Goal: Task Accomplishment & Management: Manage account settings

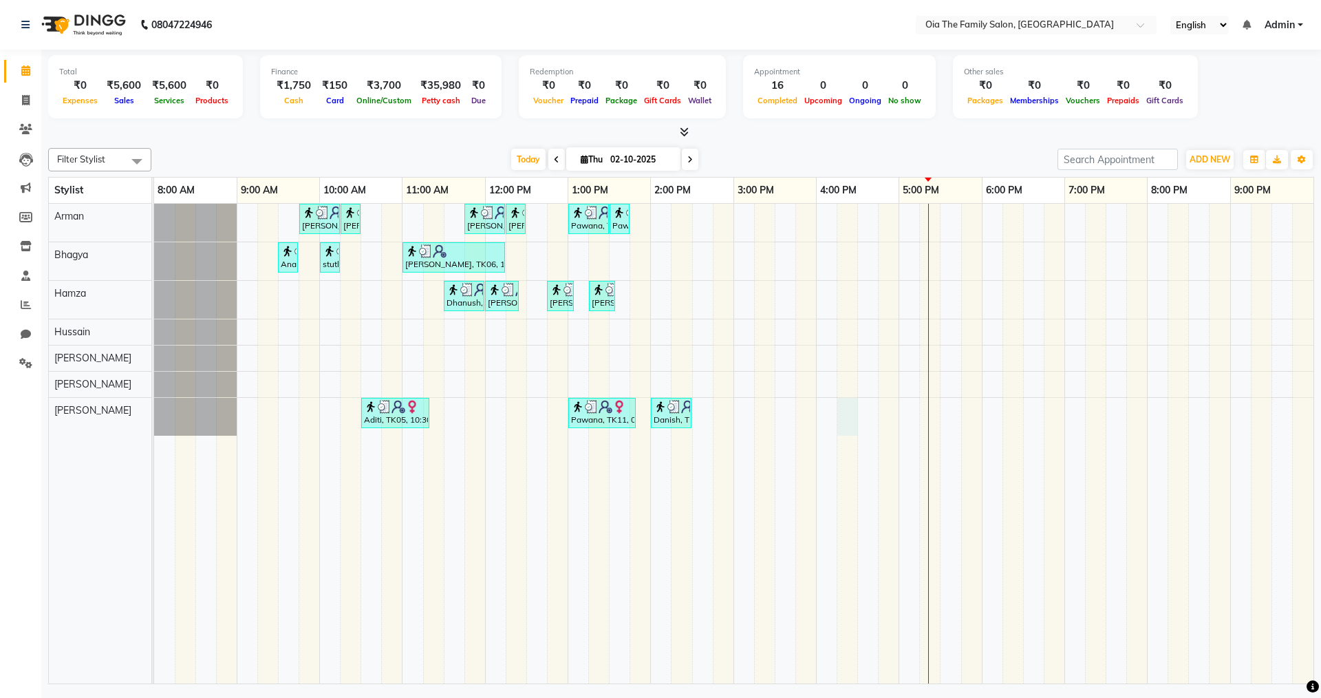
click at [847, 421] on div "[PERSON_NAME], TK04, 09:45 AM-10:15 AM, Hair Styling-Hair Cut (Men) [PERSON_NAM…" at bounding box center [734, 444] width 1160 height 480
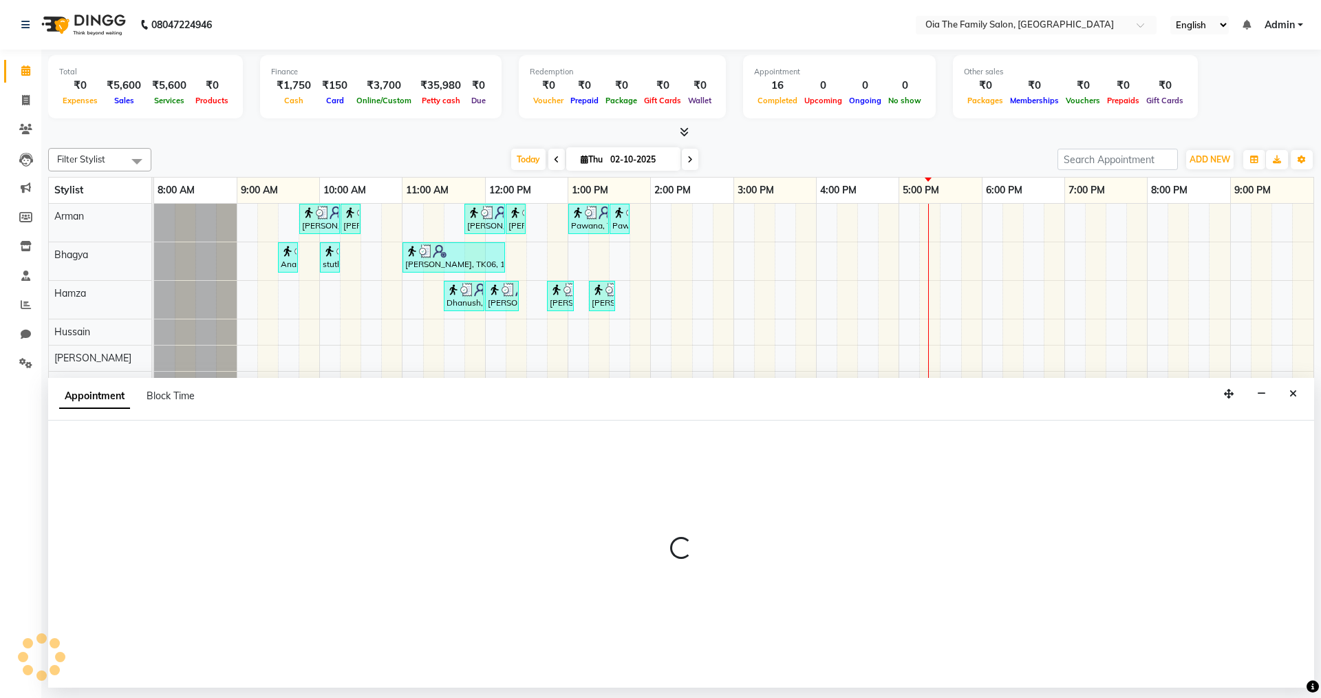
select select "93025"
select select "tentative"
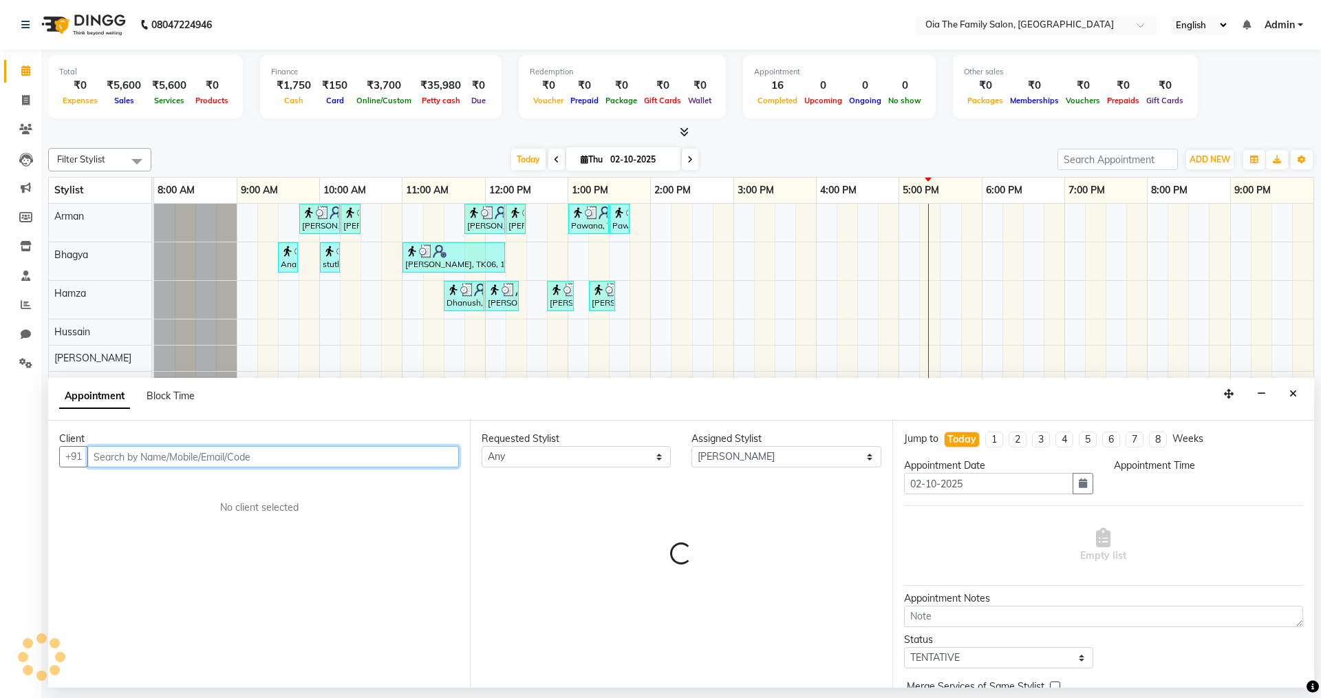
select select "975"
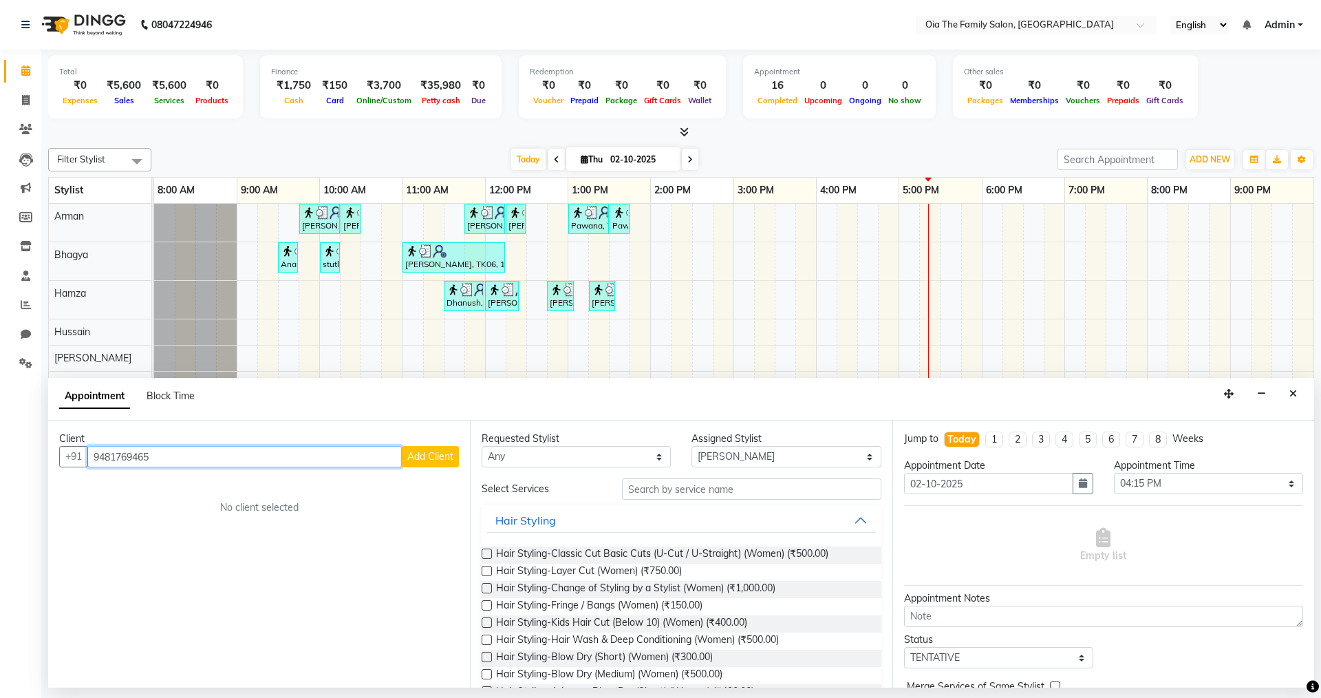
type input "9481769465"
click at [446, 454] on span "Add Client" at bounding box center [430, 456] width 46 height 12
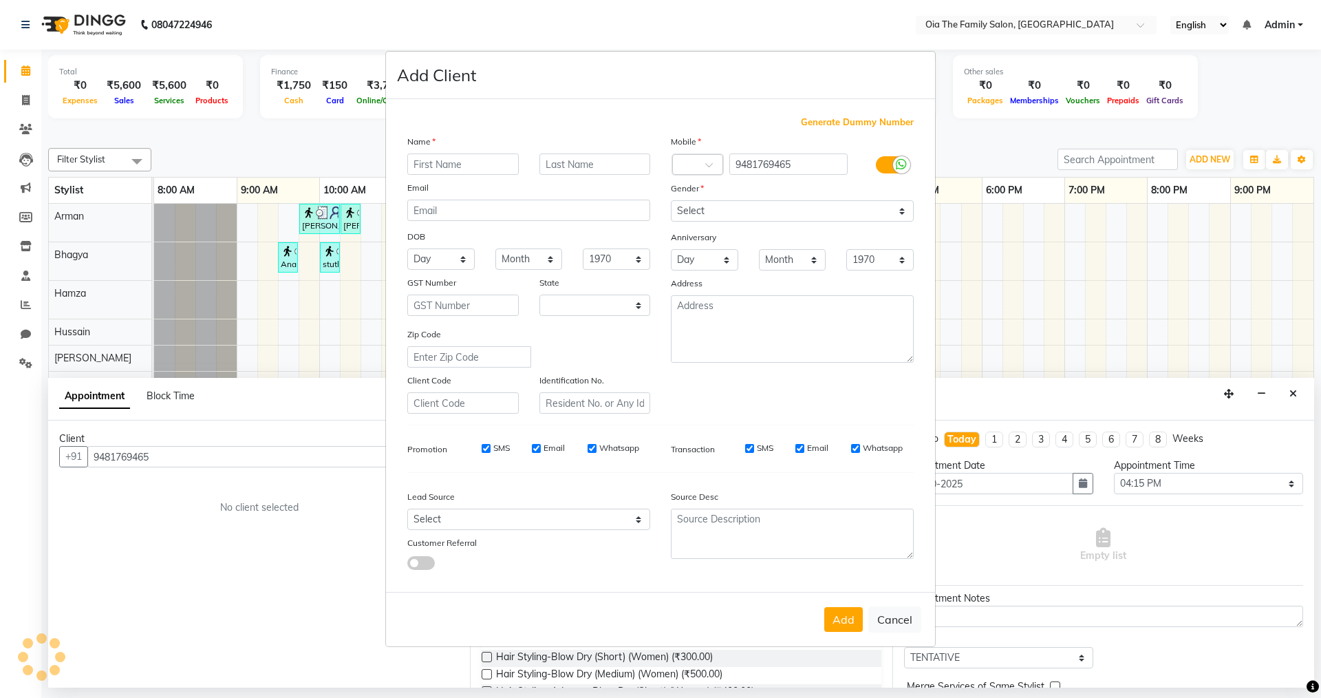
select select "22"
type input "[PERSON_NAME]"
click at [706, 204] on select "Select [DEMOGRAPHIC_DATA] [DEMOGRAPHIC_DATA] Other Prefer Not To Say" at bounding box center [792, 210] width 243 height 21
select select "[DEMOGRAPHIC_DATA]"
click at [671, 200] on select "Select [DEMOGRAPHIC_DATA] [DEMOGRAPHIC_DATA] Other Prefer Not To Say" at bounding box center [792, 210] width 243 height 21
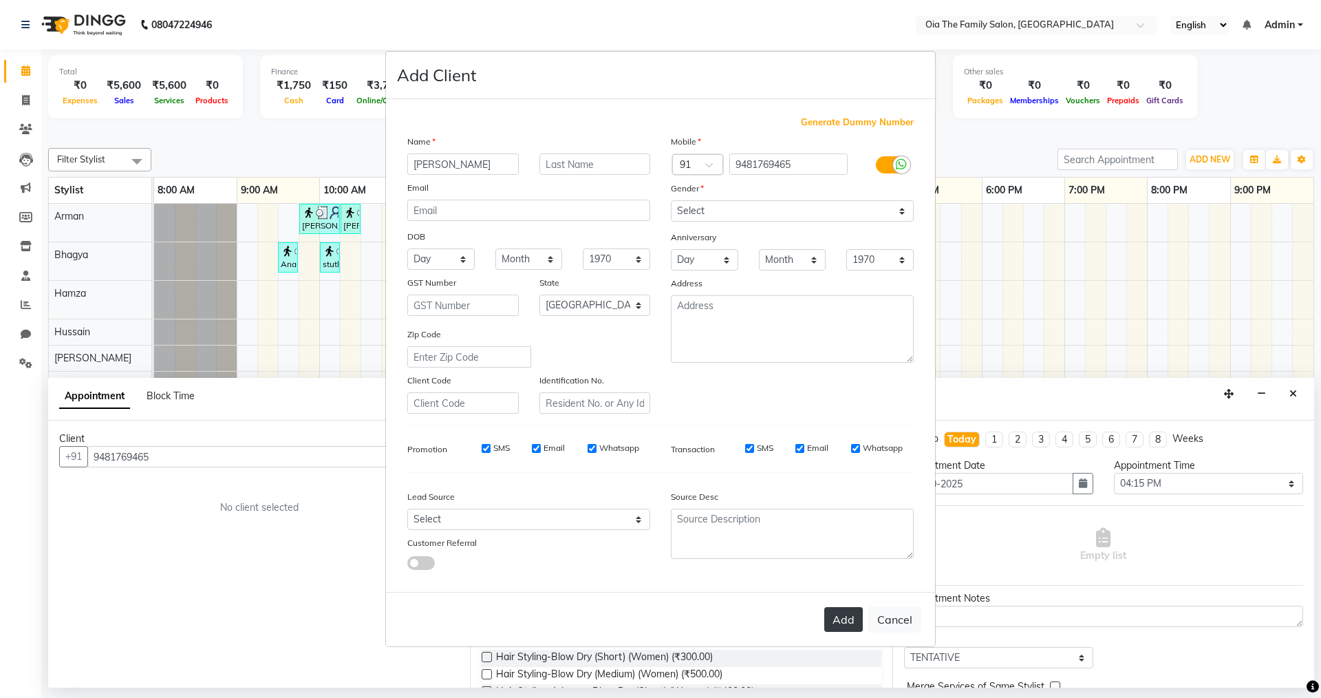
click at [850, 627] on button "Add" at bounding box center [844, 619] width 39 height 25
select select
select select "null"
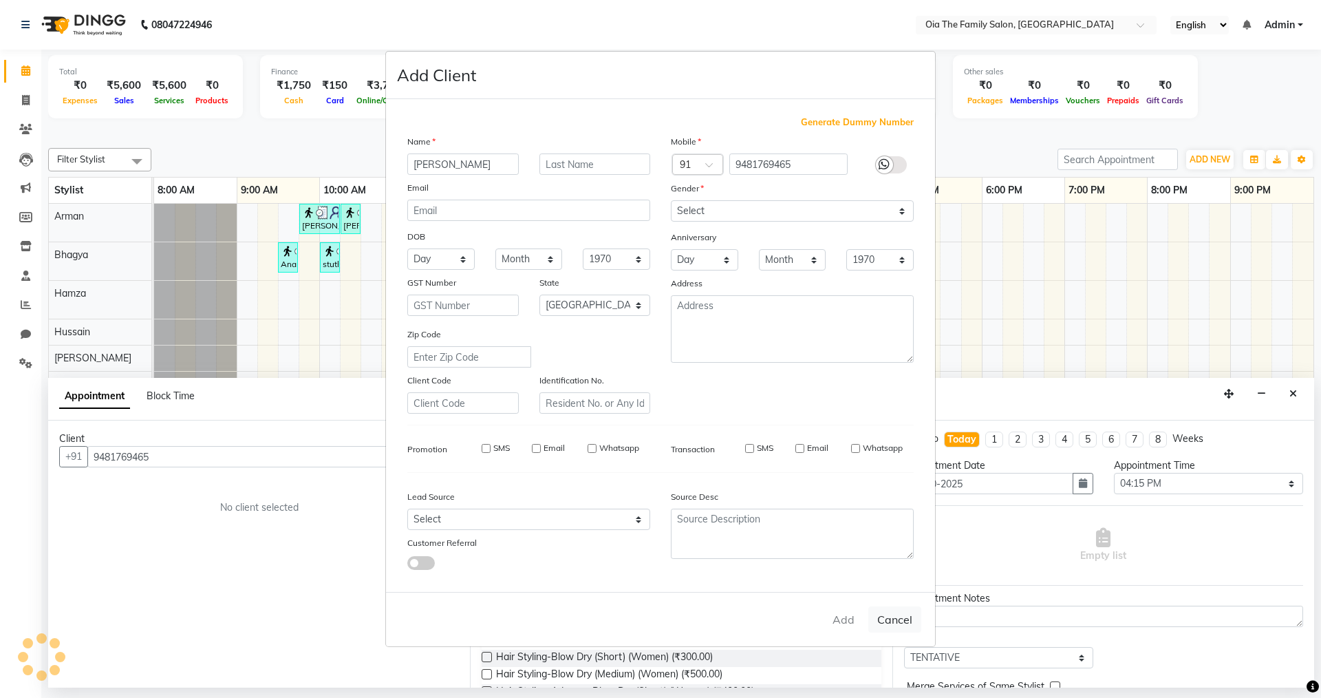
select select
checkbox input "false"
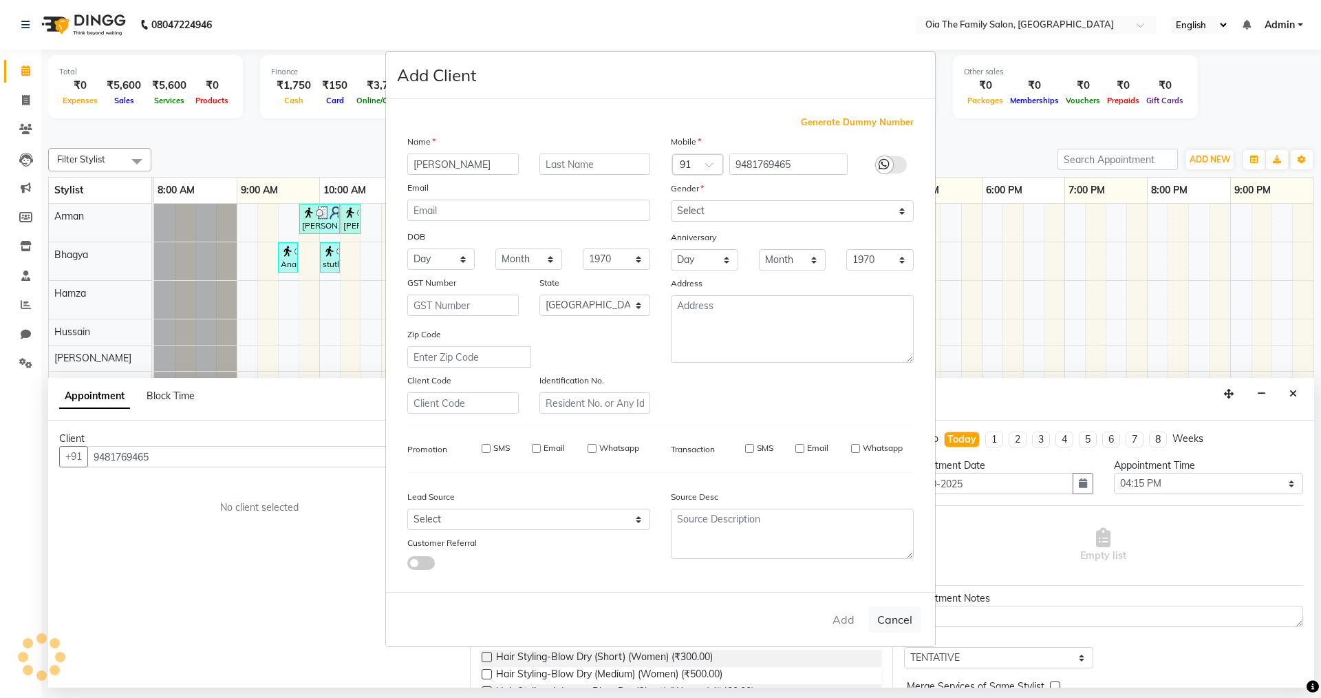
checkbox input "false"
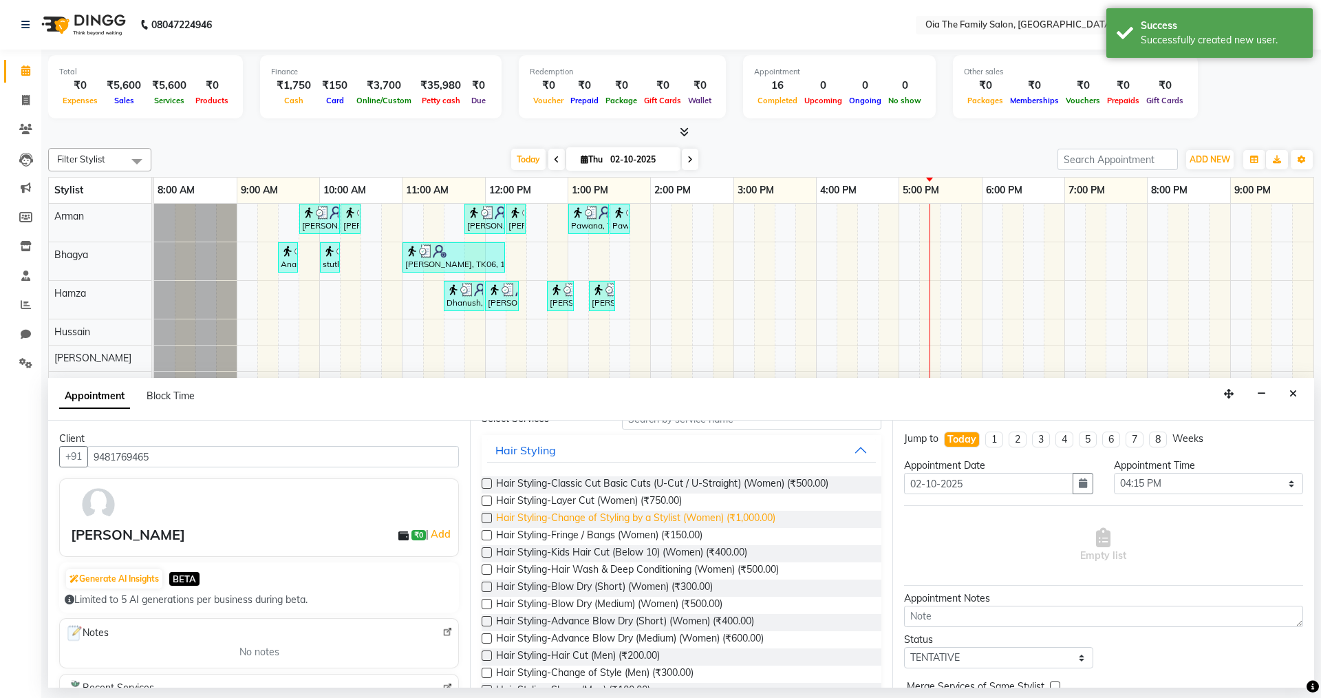
scroll to position [138, 0]
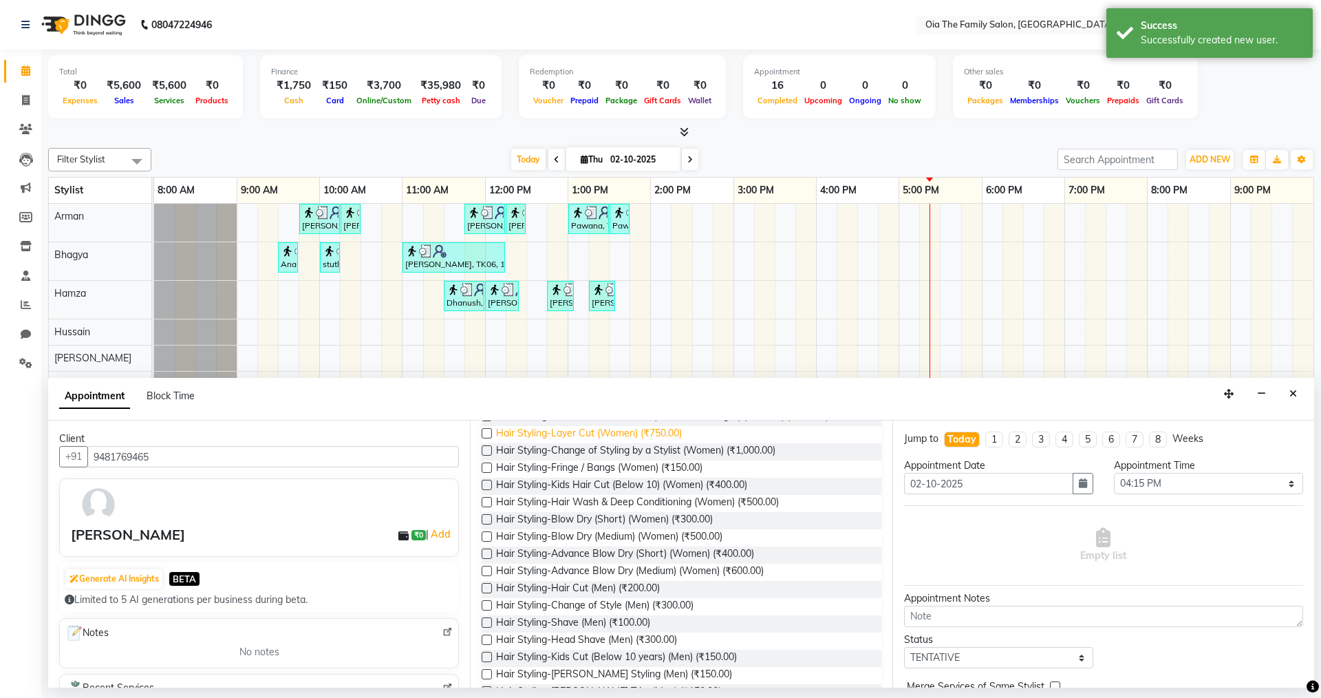
click at [641, 427] on span "Hair Styling-Layer Cut (Women) (₹750.00)" at bounding box center [589, 434] width 186 height 17
checkbox input "false"
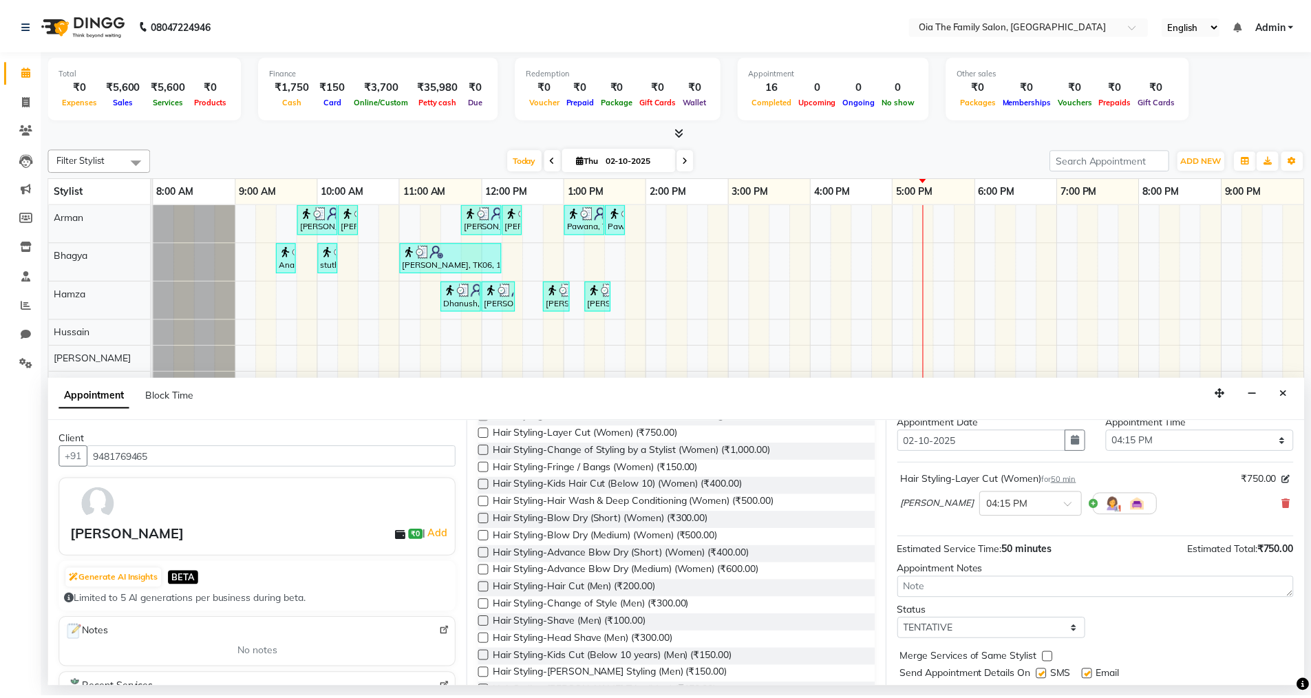
scroll to position [82, 0]
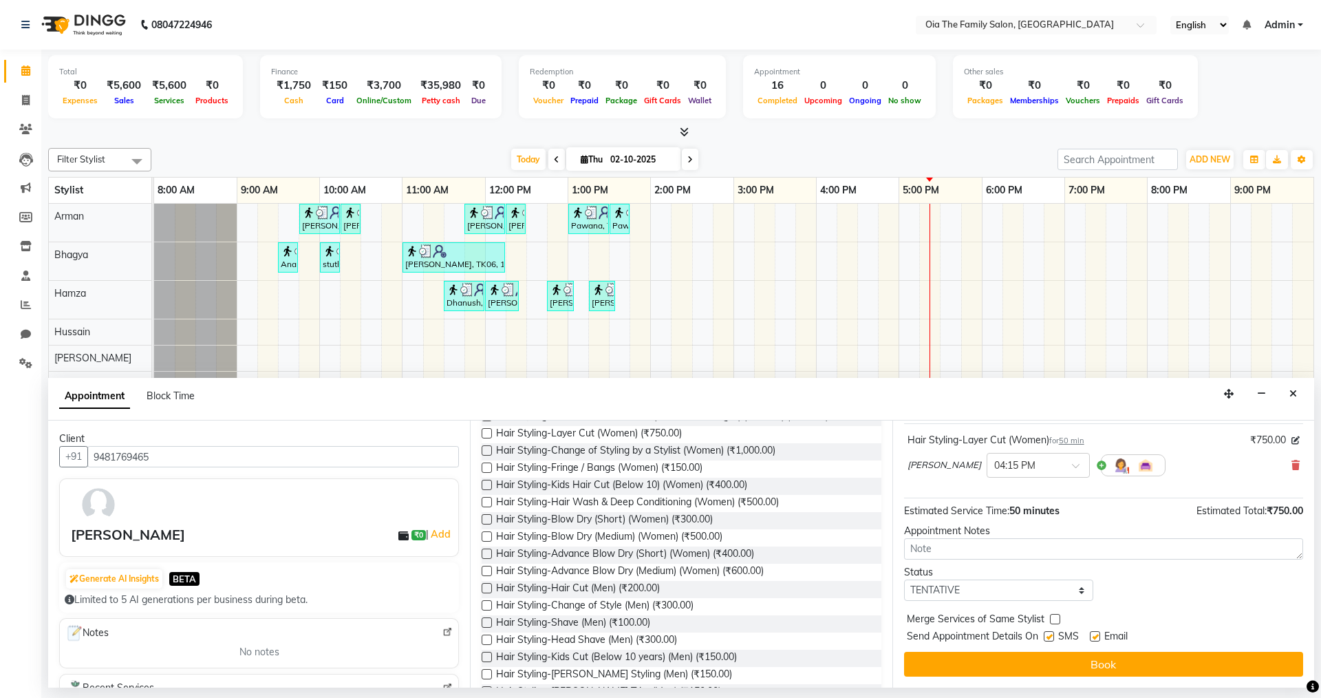
click at [1049, 641] on label at bounding box center [1049, 636] width 10 height 10
click at [1049, 641] on input "checkbox" at bounding box center [1048, 637] width 9 height 9
checkbox input "false"
click at [1098, 639] on label at bounding box center [1095, 636] width 10 height 10
click at [1098, 639] on input "checkbox" at bounding box center [1094, 637] width 9 height 9
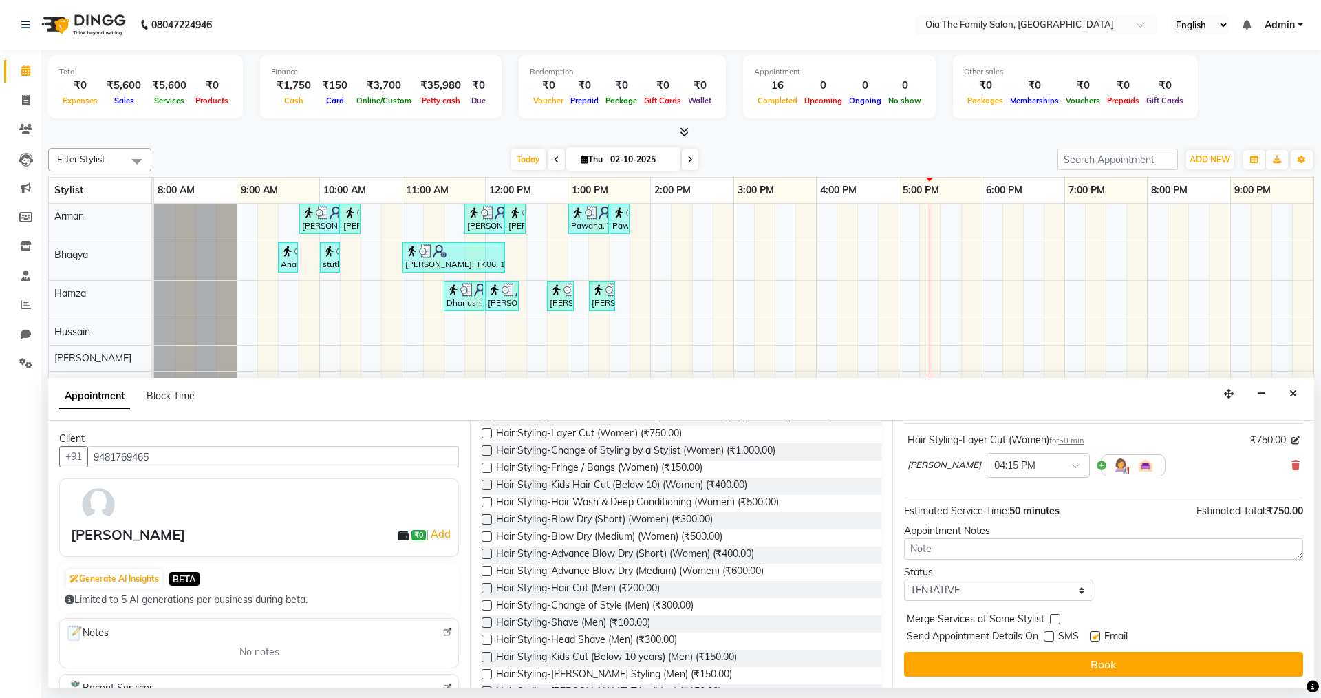
checkbox input "false"
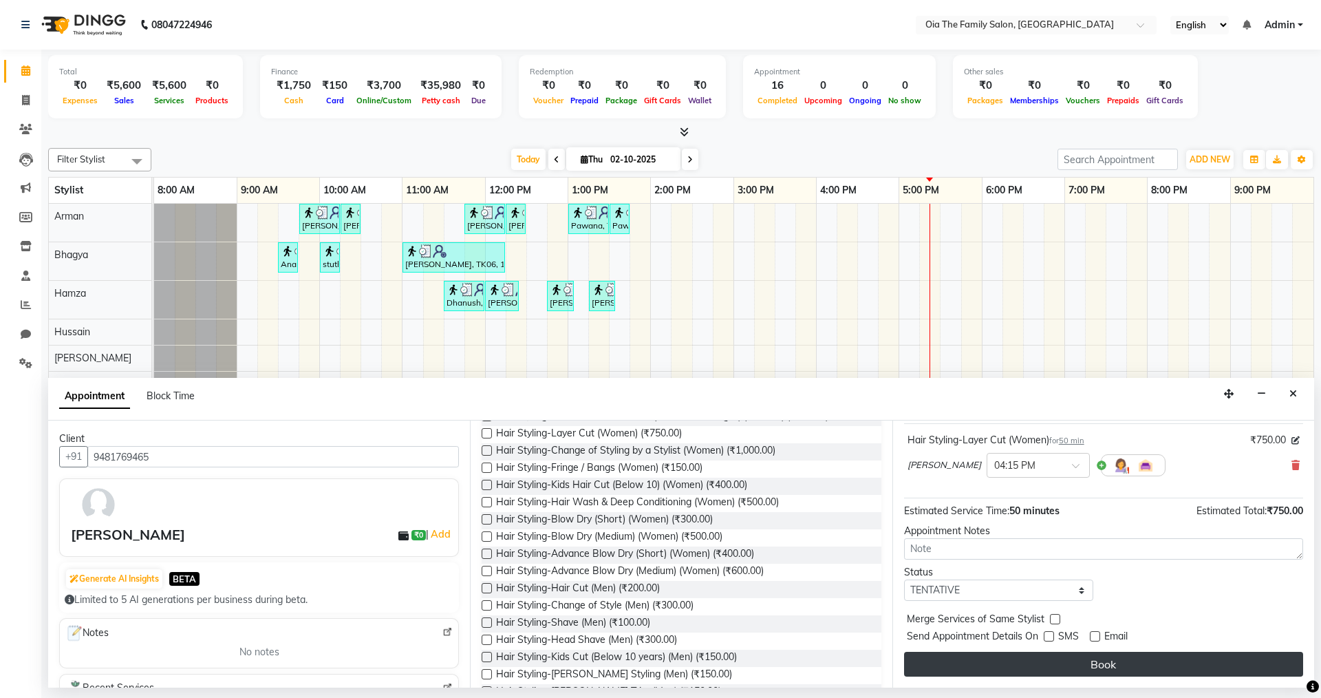
click at [1095, 654] on button "Book" at bounding box center [1103, 664] width 399 height 25
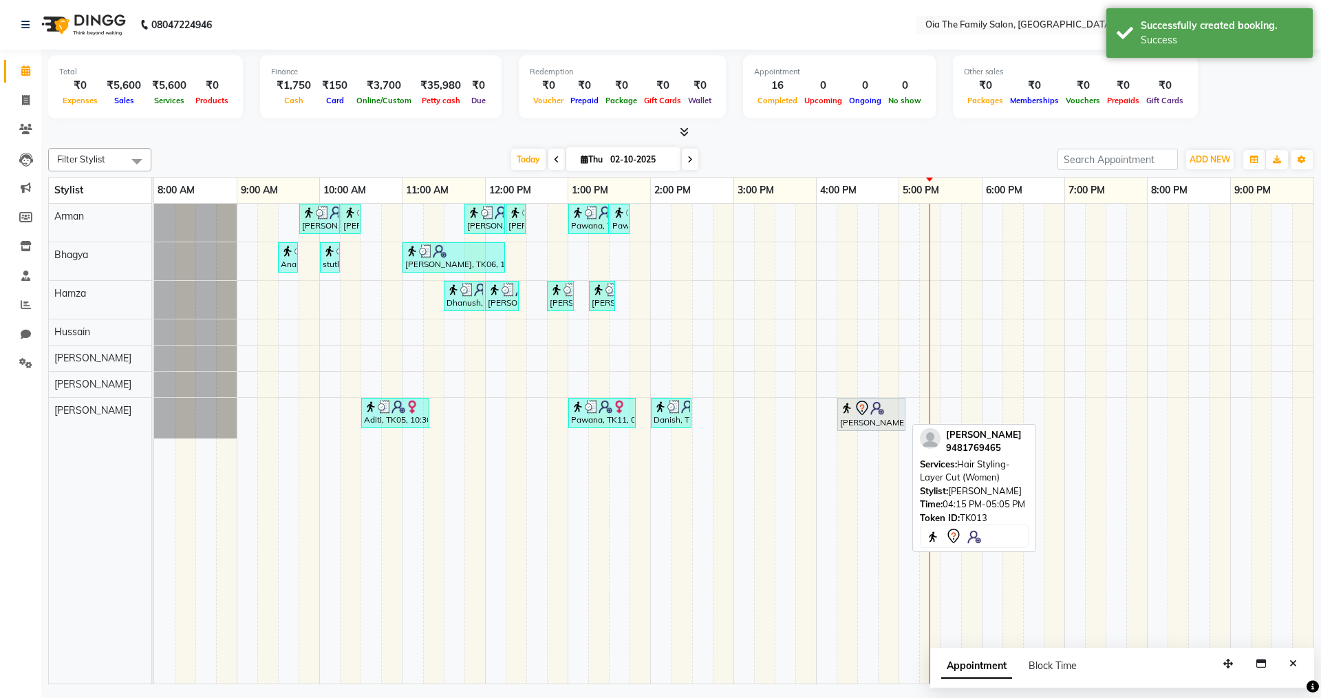
click at [900, 414] on div at bounding box center [871, 408] width 63 height 17
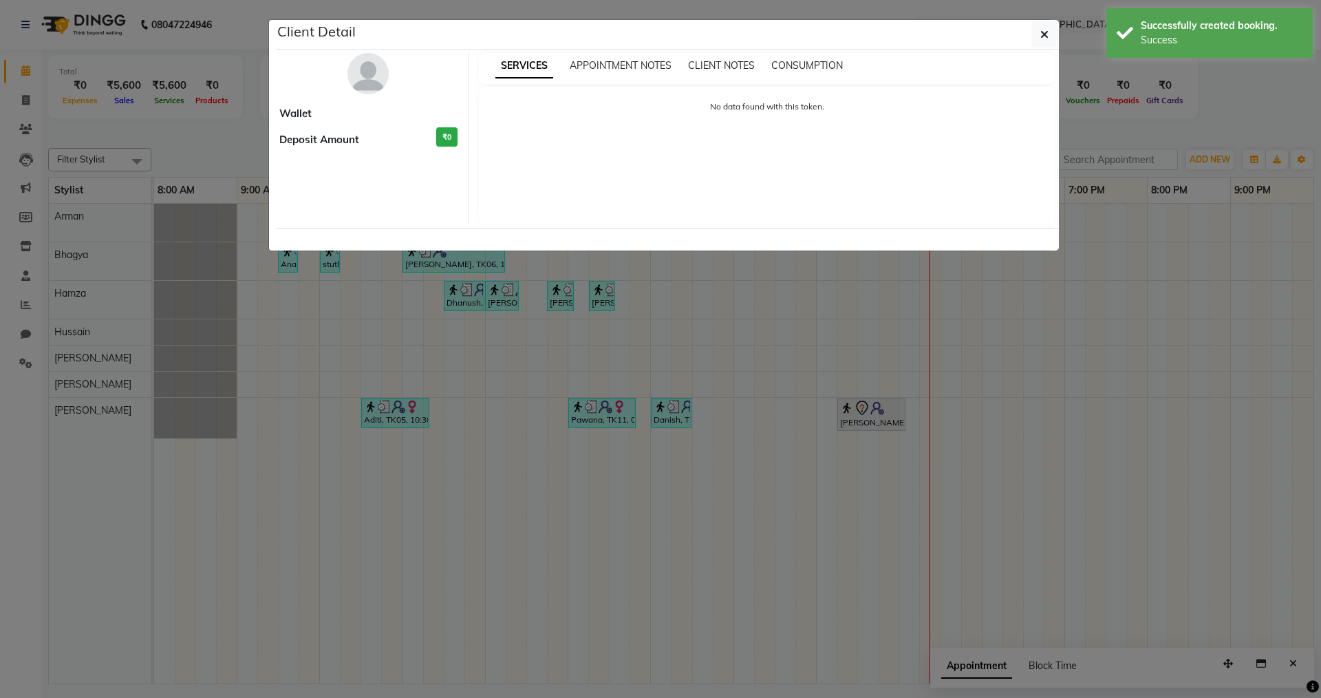
select select "7"
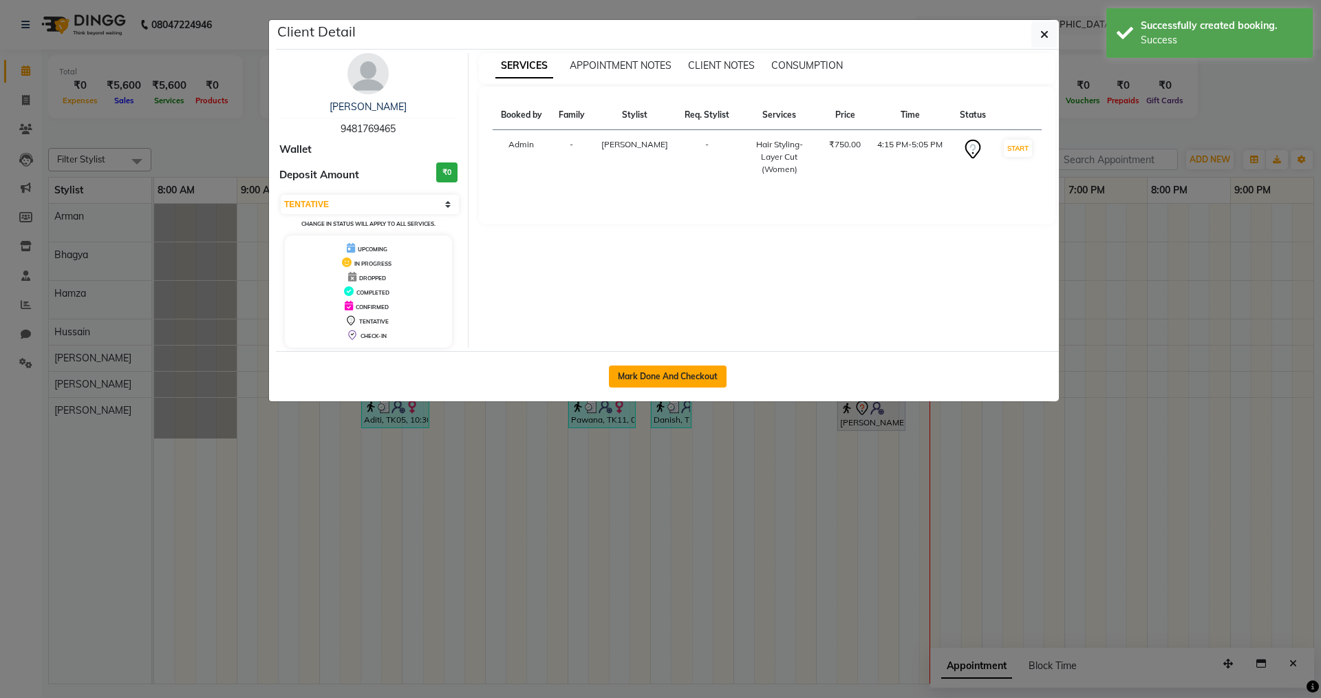
click at [687, 370] on button "Mark Done And Checkout" at bounding box center [668, 376] width 118 height 22
select select "service"
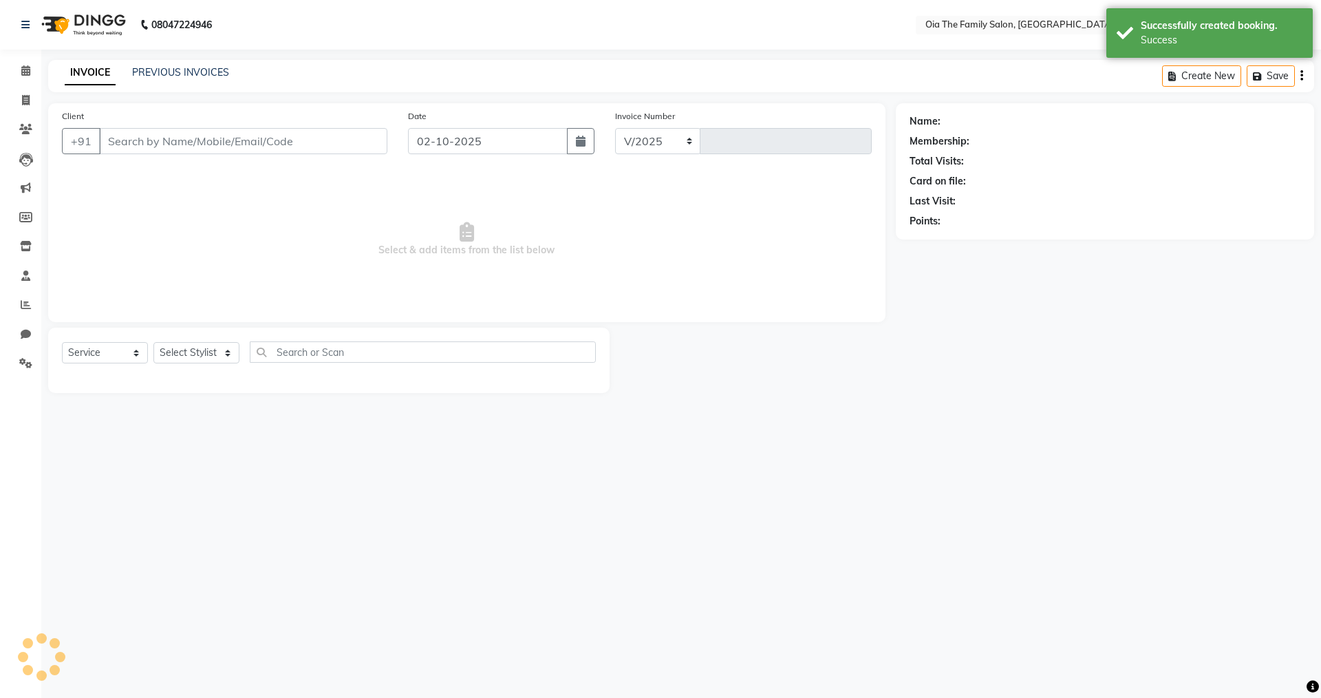
select select "9113"
type input "0119"
type input "9481769465"
select select "93025"
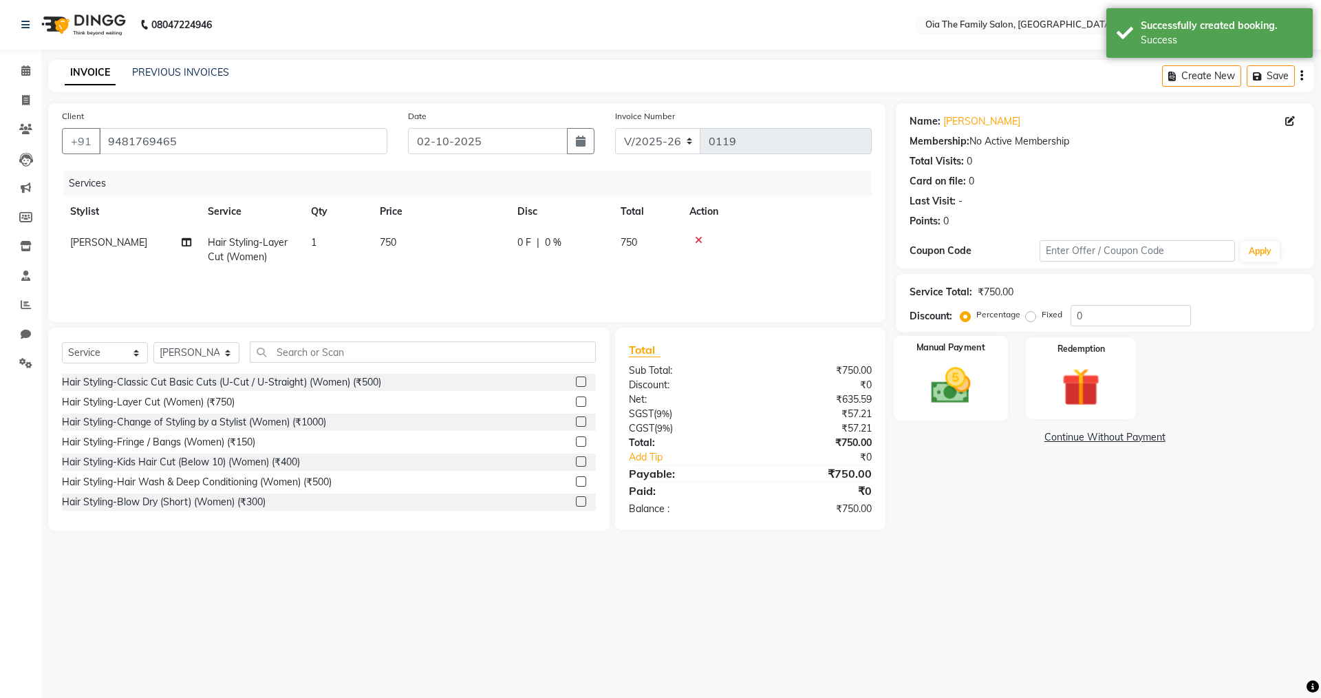
click at [986, 394] on div "Manual Payment" at bounding box center [950, 378] width 114 height 85
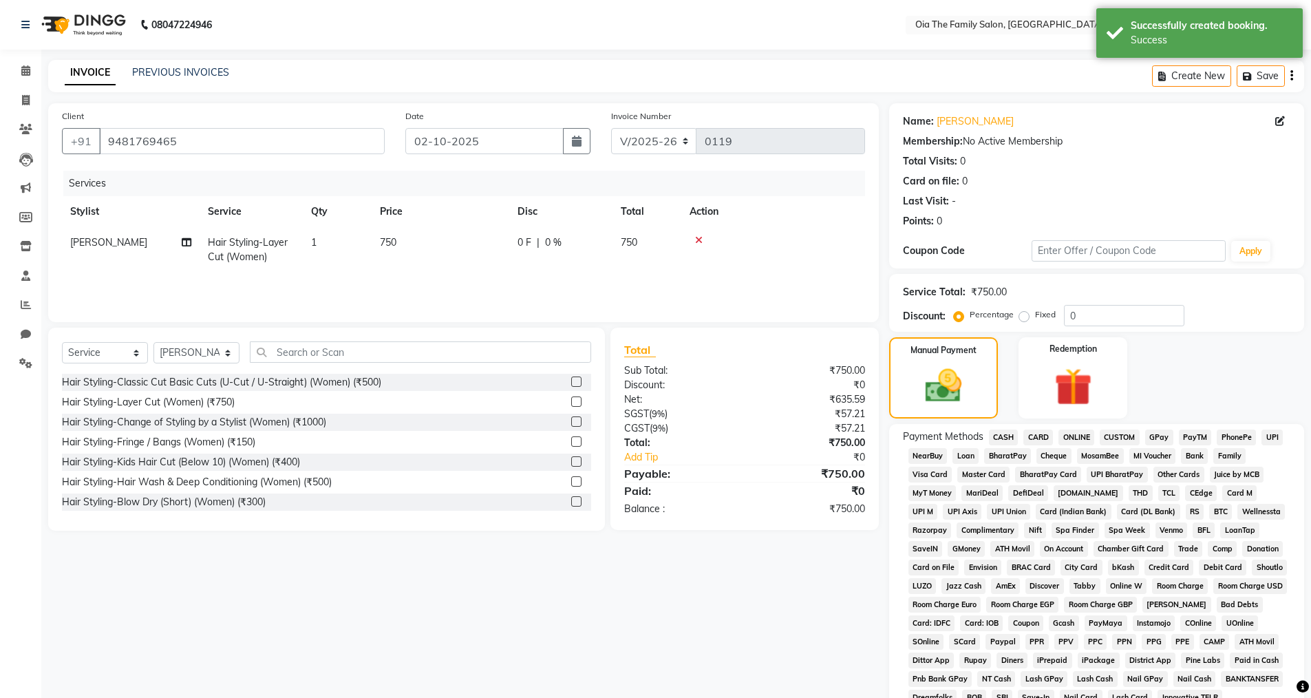
click at [997, 434] on span "CASH" at bounding box center [1004, 437] width 30 height 16
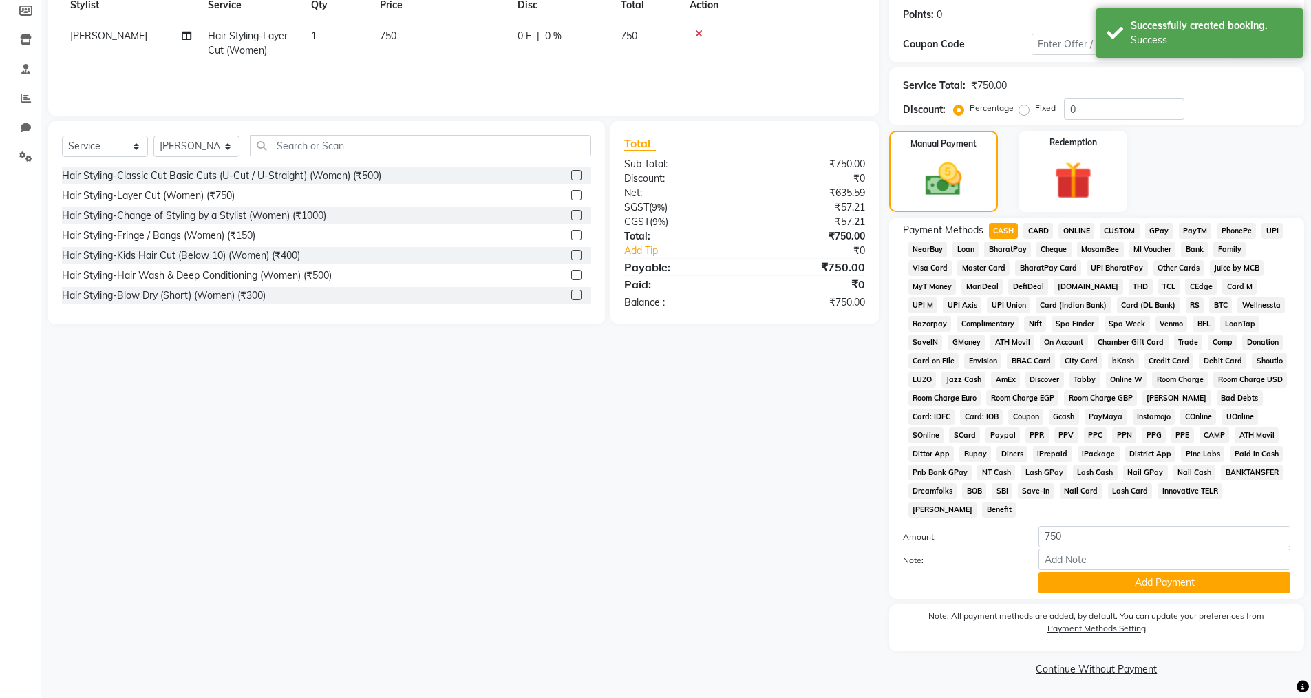
scroll to position [209, 0]
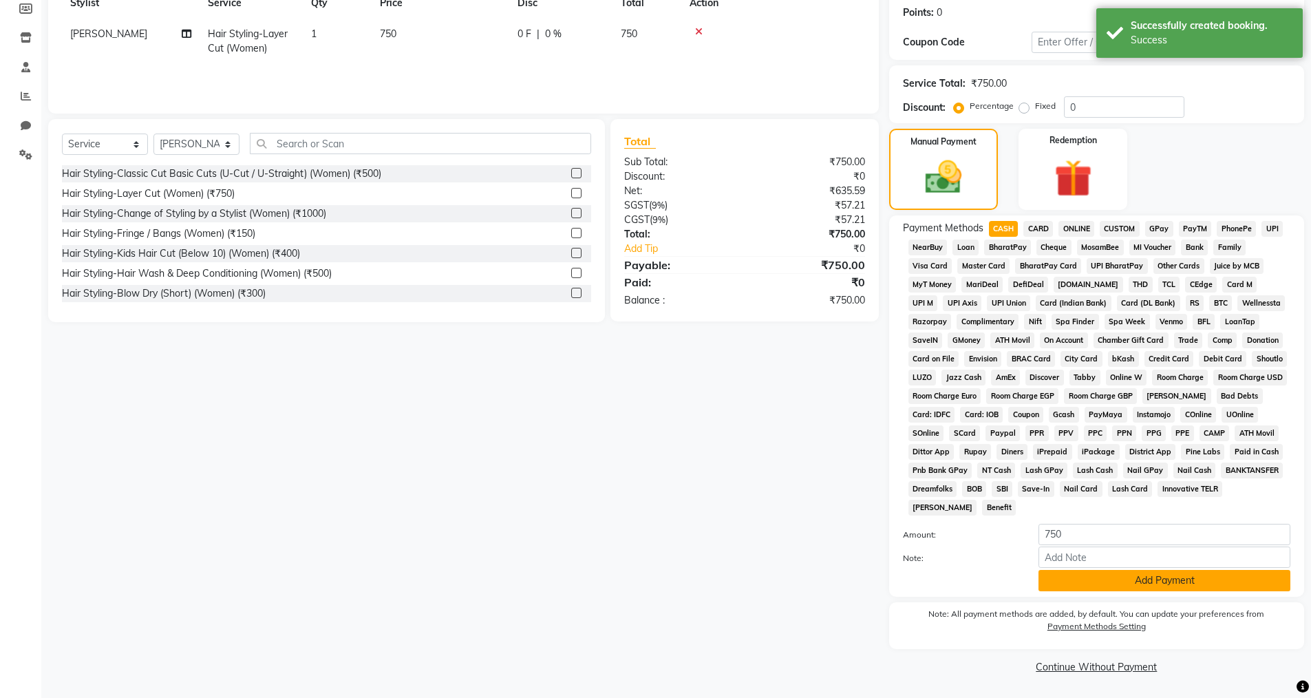
click at [1039, 580] on button "Add Payment" at bounding box center [1165, 580] width 252 height 21
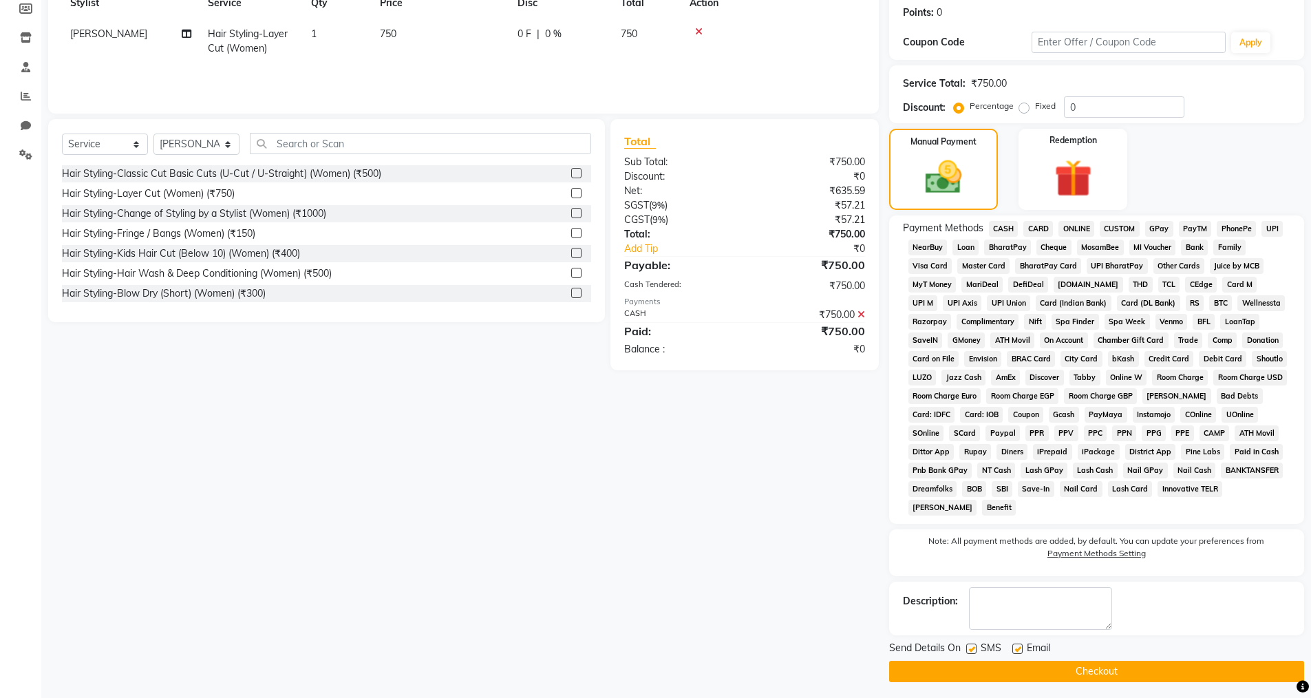
click at [1019, 652] on label at bounding box center [1017, 648] width 10 height 10
click at [1019, 652] on input "checkbox" at bounding box center [1016, 649] width 9 height 9
checkbox input "false"
click at [970, 647] on label at bounding box center [971, 648] width 10 height 10
click at [970, 647] on input "checkbox" at bounding box center [970, 649] width 9 height 9
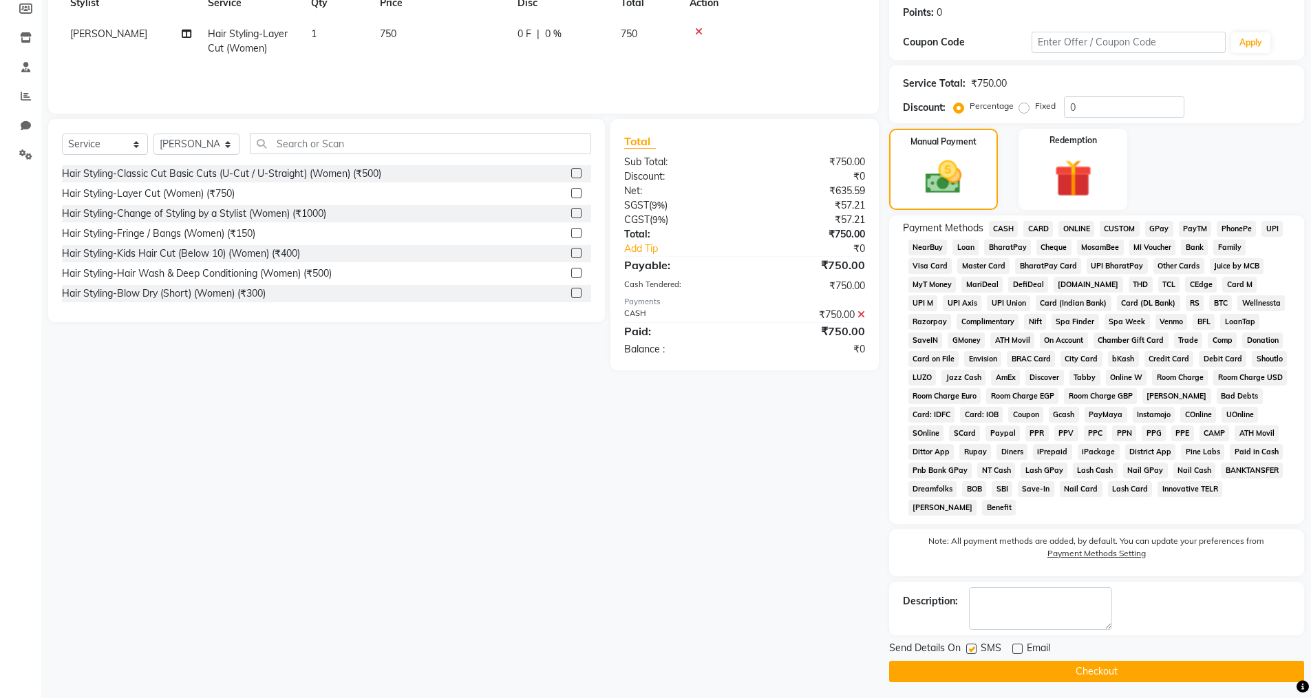
checkbox input "false"
click at [977, 666] on button "Checkout" at bounding box center [1096, 671] width 415 height 21
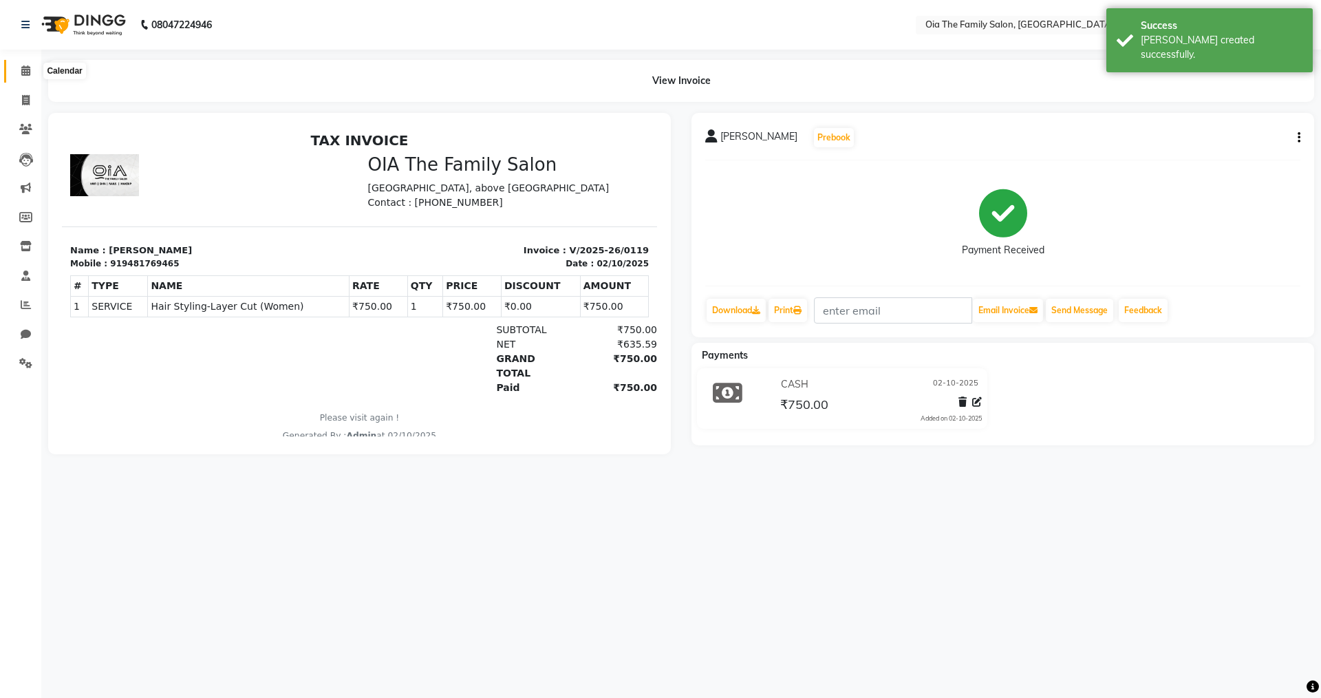
click at [25, 70] on icon at bounding box center [25, 70] width 9 height 10
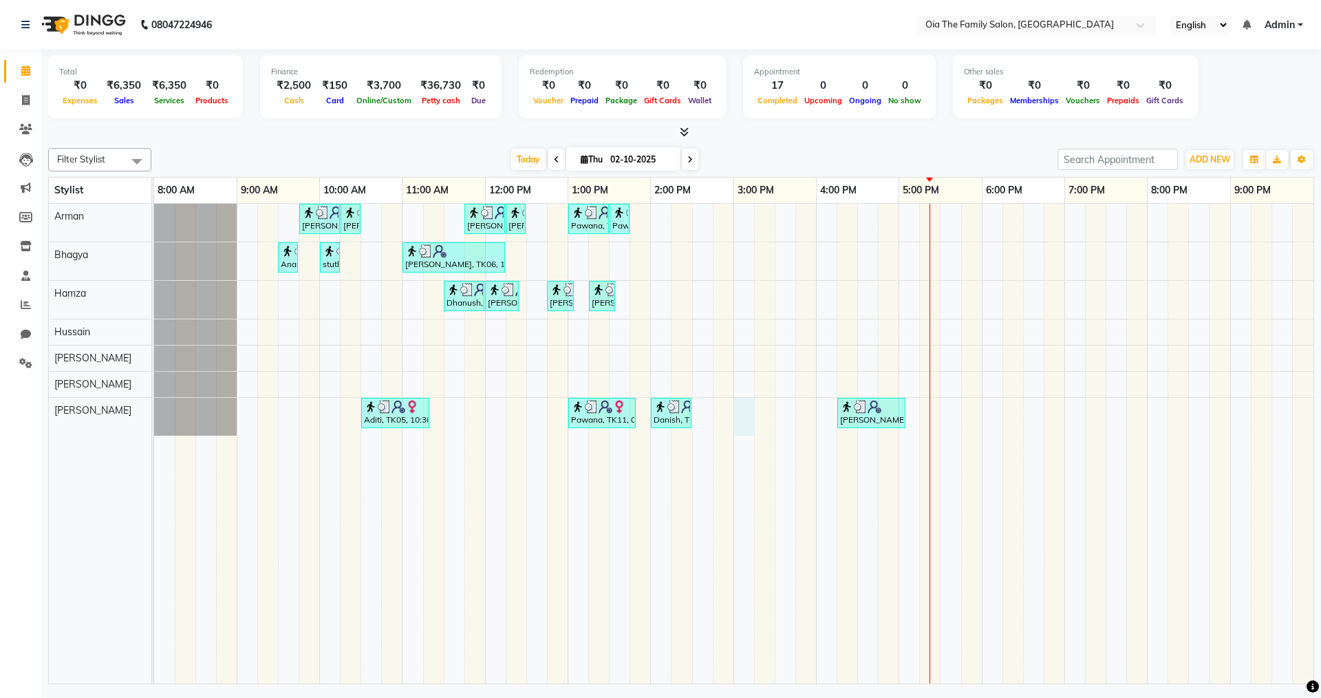
click at [741, 416] on div "[PERSON_NAME], TK04, 09:45 AM-10:15 AM, Hair Styling-Hair Cut (Men) [PERSON_NAM…" at bounding box center [734, 444] width 1160 height 480
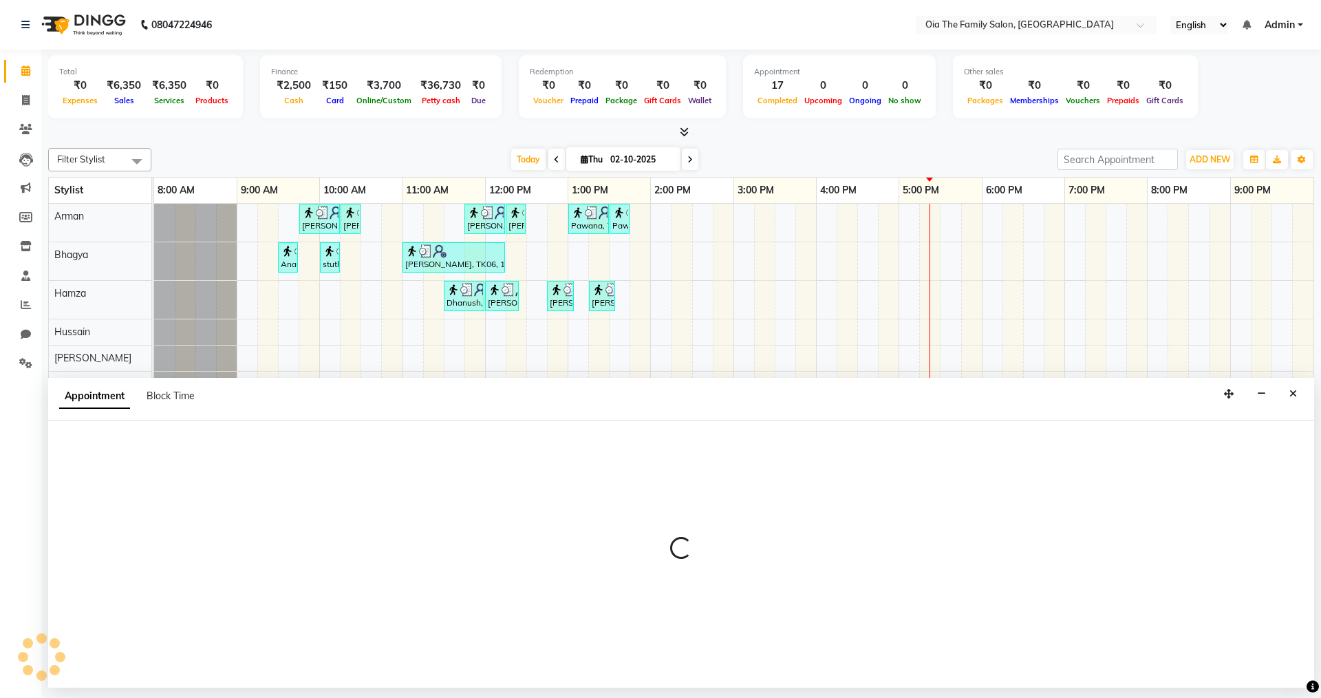
select select "93025"
select select "900"
select select "tentative"
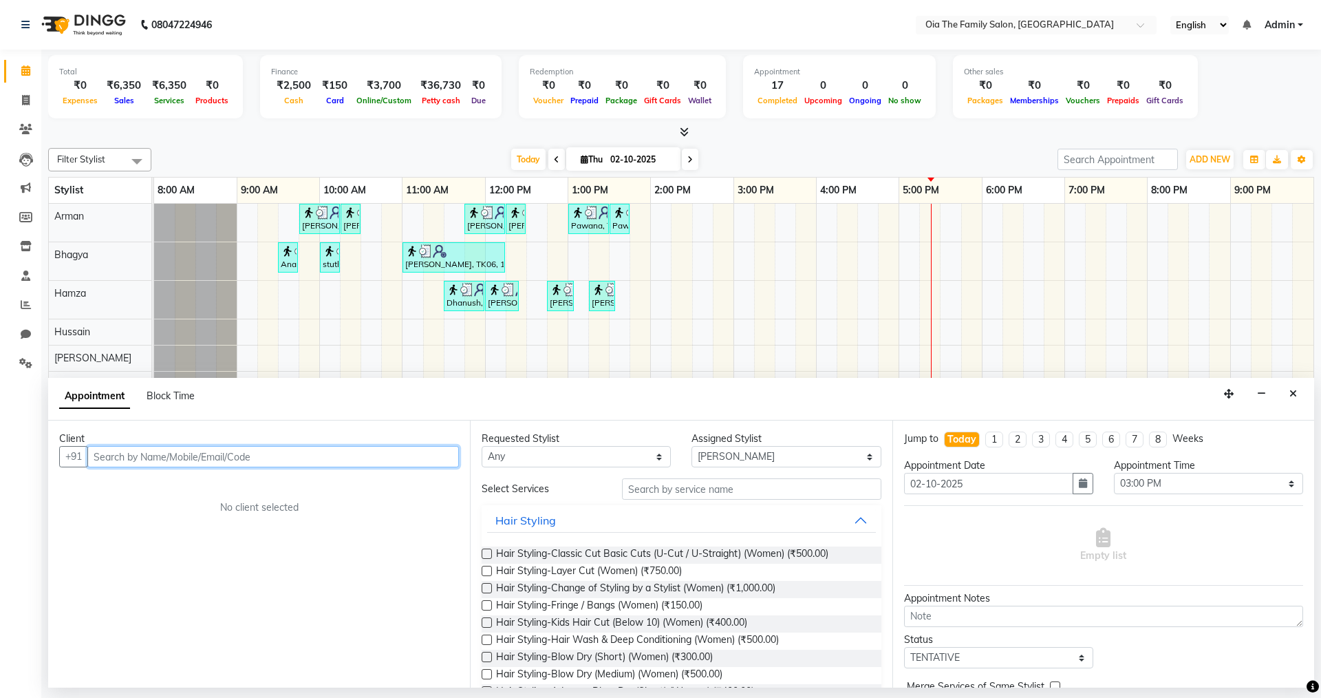
click at [409, 457] on input "text" at bounding box center [273, 456] width 372 height 21
type input "9632220242"
click at [409, 457] on span "Add Client" at bounding box center [430, 456] width 46 height 12
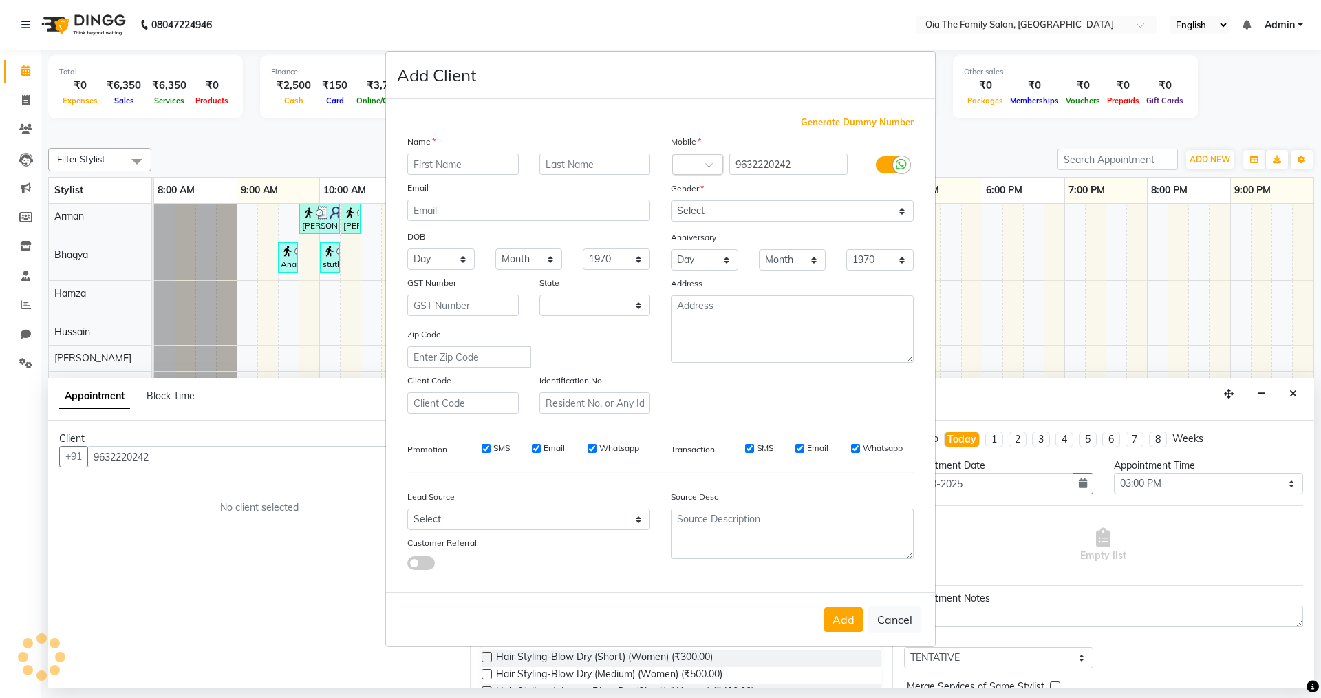
select select "22"
type input "Ganesh"
click at [703, 208] on select "Select [DEMOGRAPHIC_DATA] [DEMOGRAPHIC_DATA] Other Prefer Not To Say" at bounding box center [792, 210] width 243 height 21
select select "[DEMOGRAPHIC_DATA]"
click at [671, 200] on select "Select [DEMOGRAPHIC_DATA] [DEMOGRAPHIC_DATA] Other Prefer Not To Say" at bounding box center [792, 210] width 243 height 21
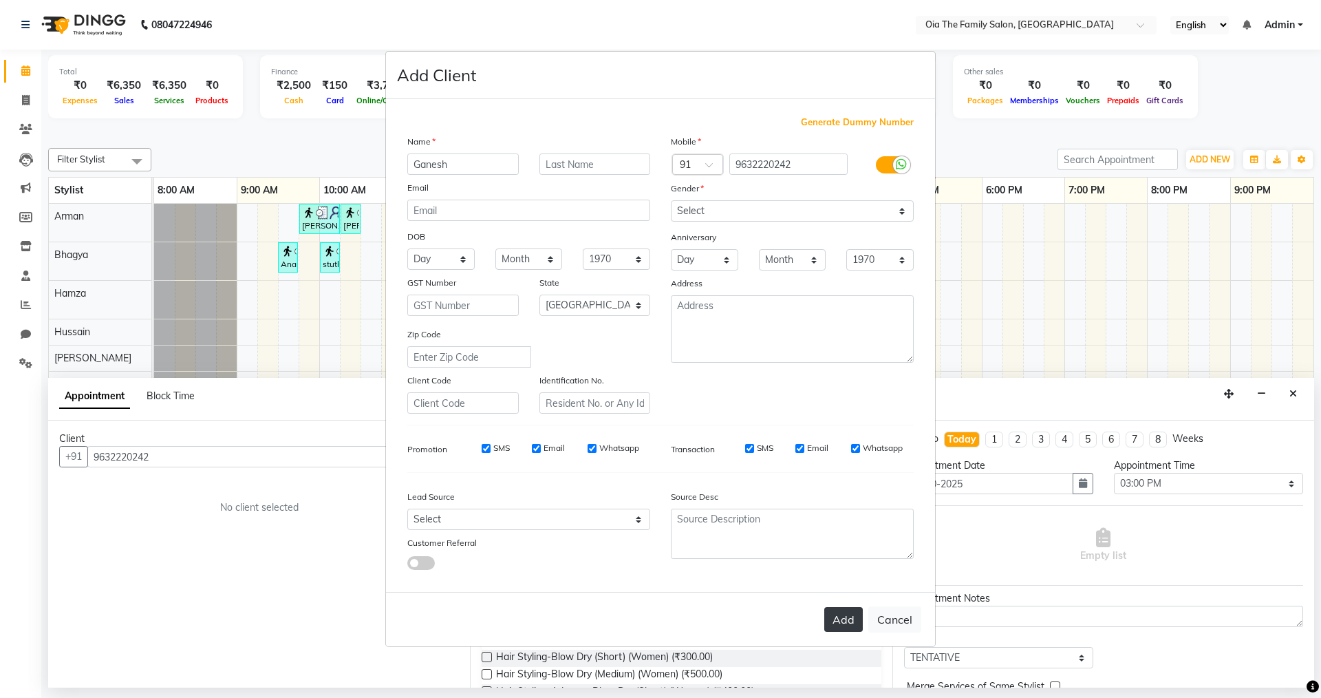
click at [836, 621] on button "Add" at bounding box center [844, 619] width 39 height 25
select select
select select "null"
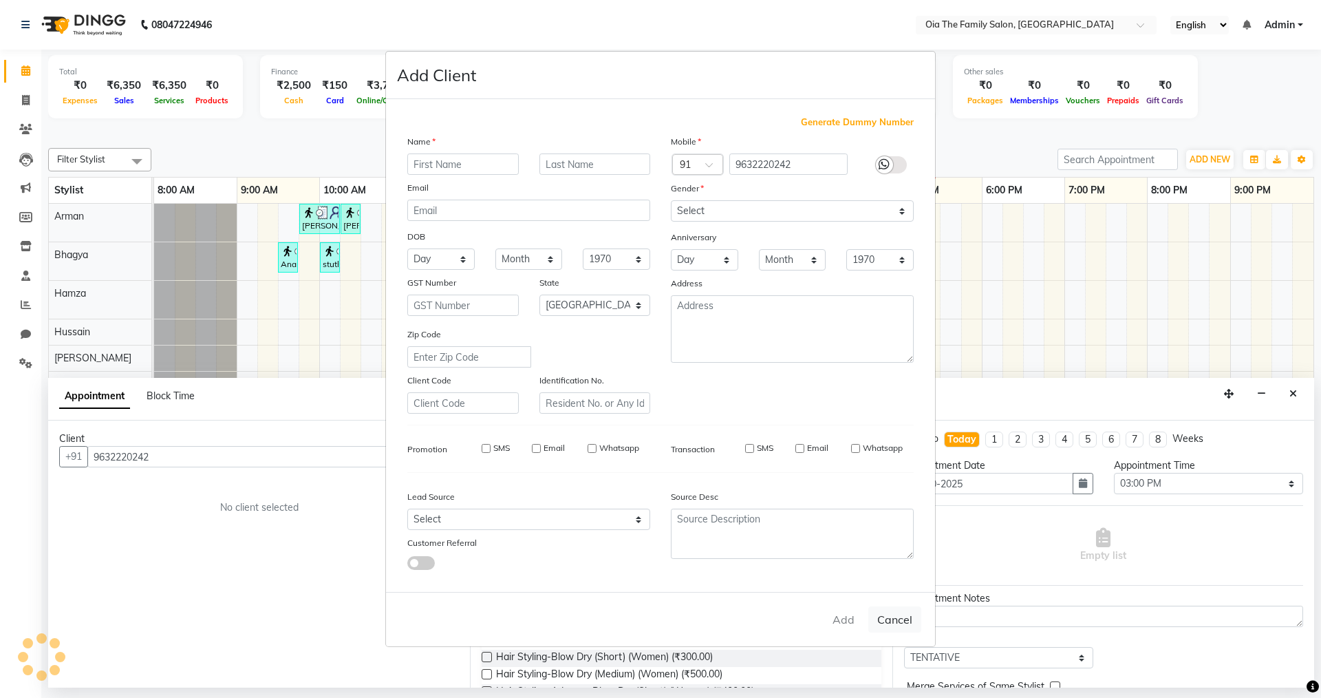
select select
checkbox input "false"
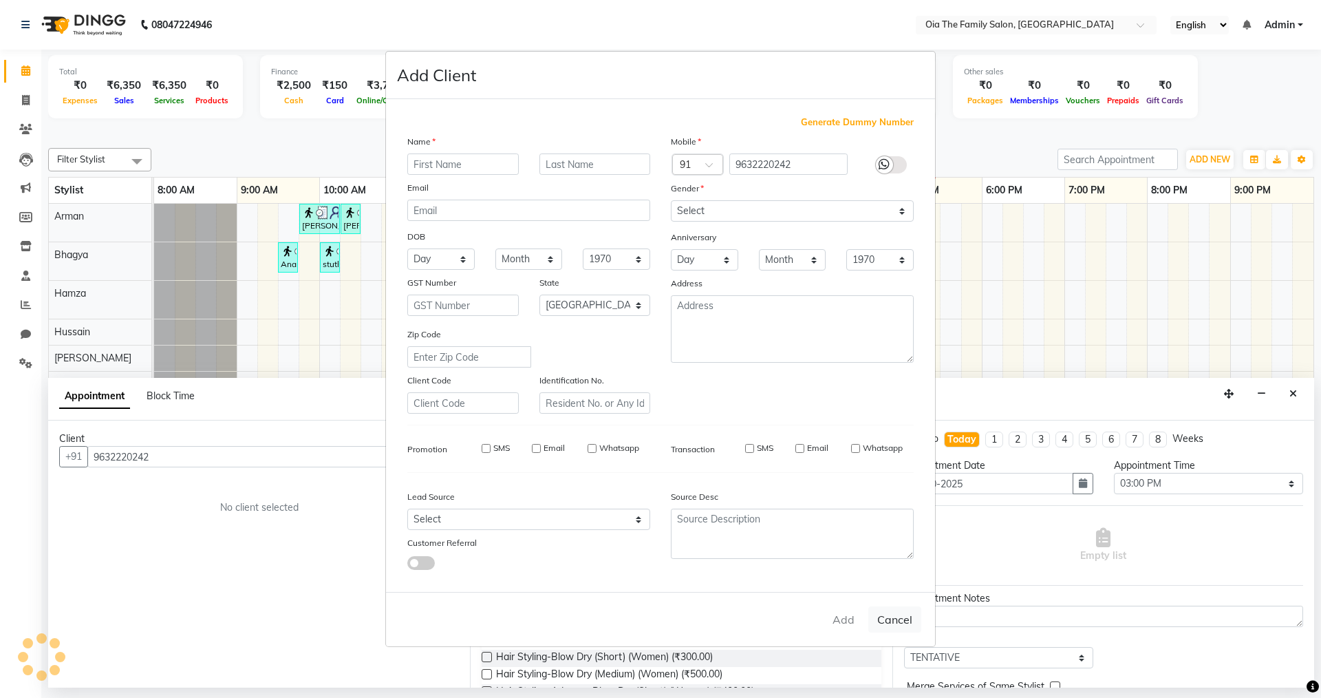
checkbox input "false"
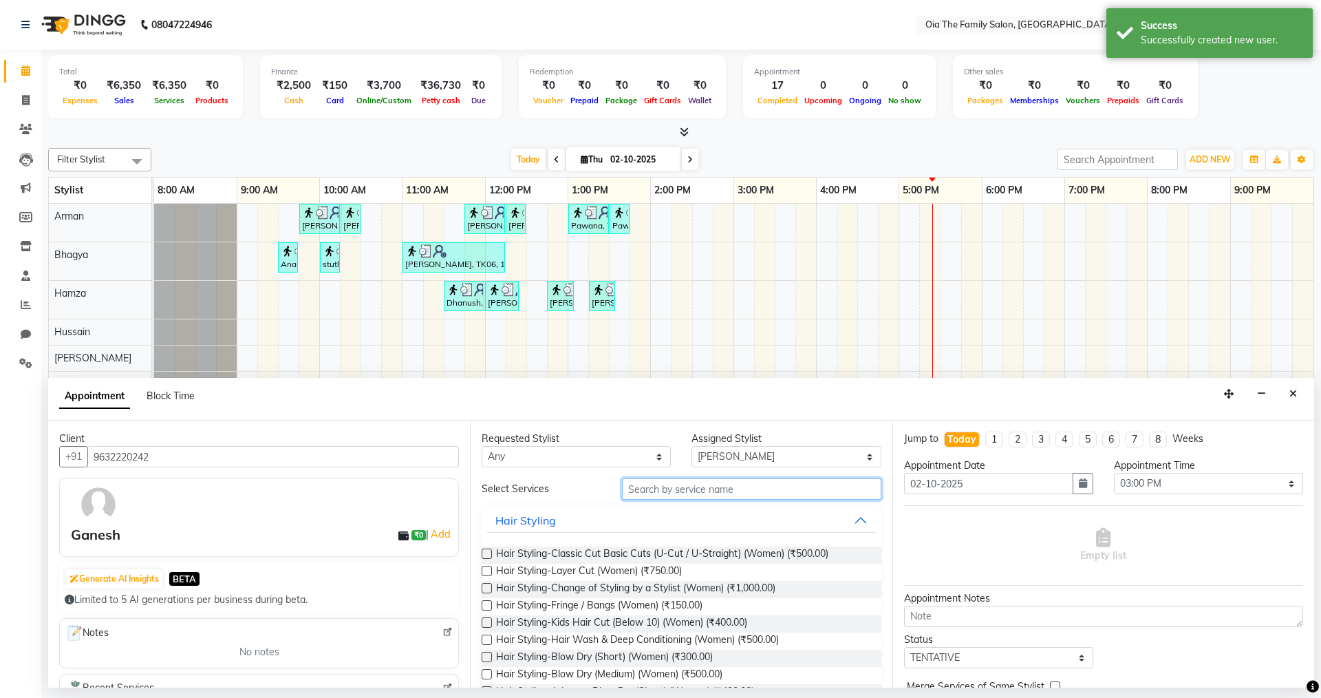
click at [699, 493] on input "text" at bounding box center [751, 488] width 259 height 21
type input "hai"
click at [650, 571] on span "Hair Styling-Layer Cut (Women) (₹750.00)" at bounding box center [589, 572] width 186 height 17
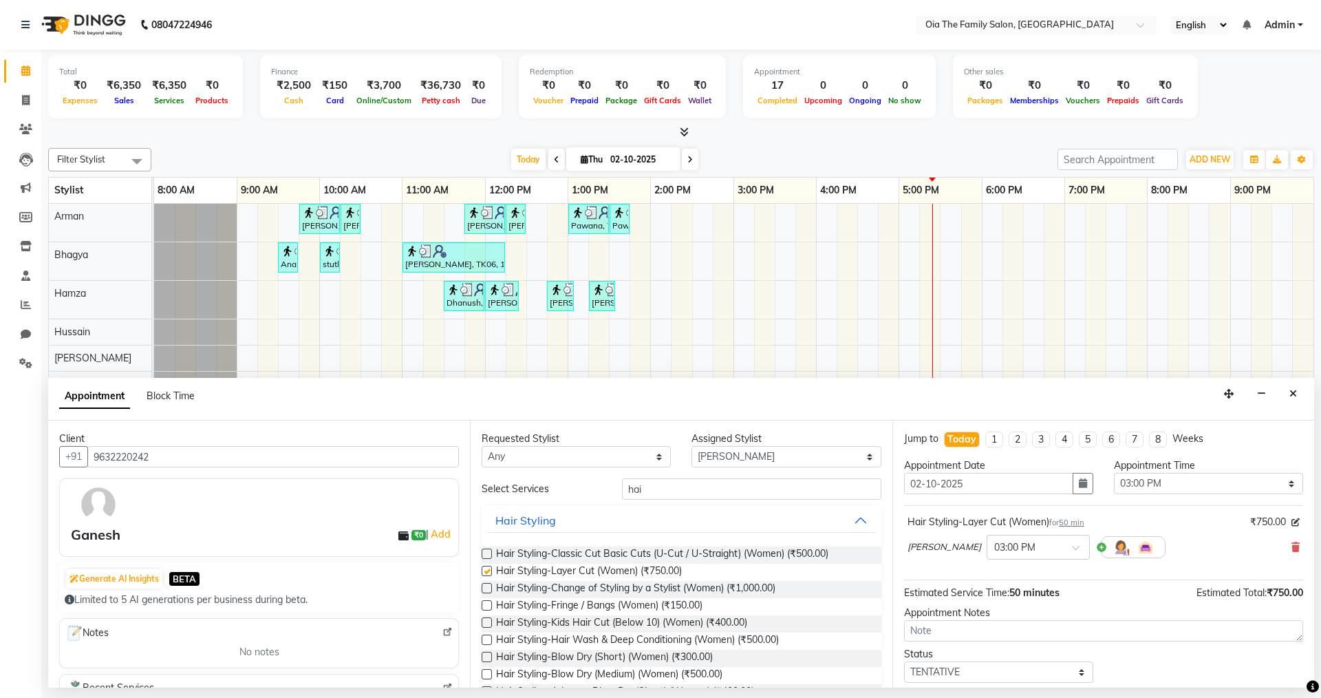
checkbox input "false"
click at [763, 458] on select "Select Arman Bhagya Hamza [PERSON_NAME] [PERSON_NAME] Khan" at bounding box center [786, 456] width 189 height 21
select select "93028"
click at [692, 446] on select "Select Arman Bhagya Hamza [PERSON_NAME] [PERSON_NAME] Khan" at bounding box center [786, 456] width 189 height 21
click at [696, 496] on input "hai" at bounding box center [751, 488] width 259 height 21
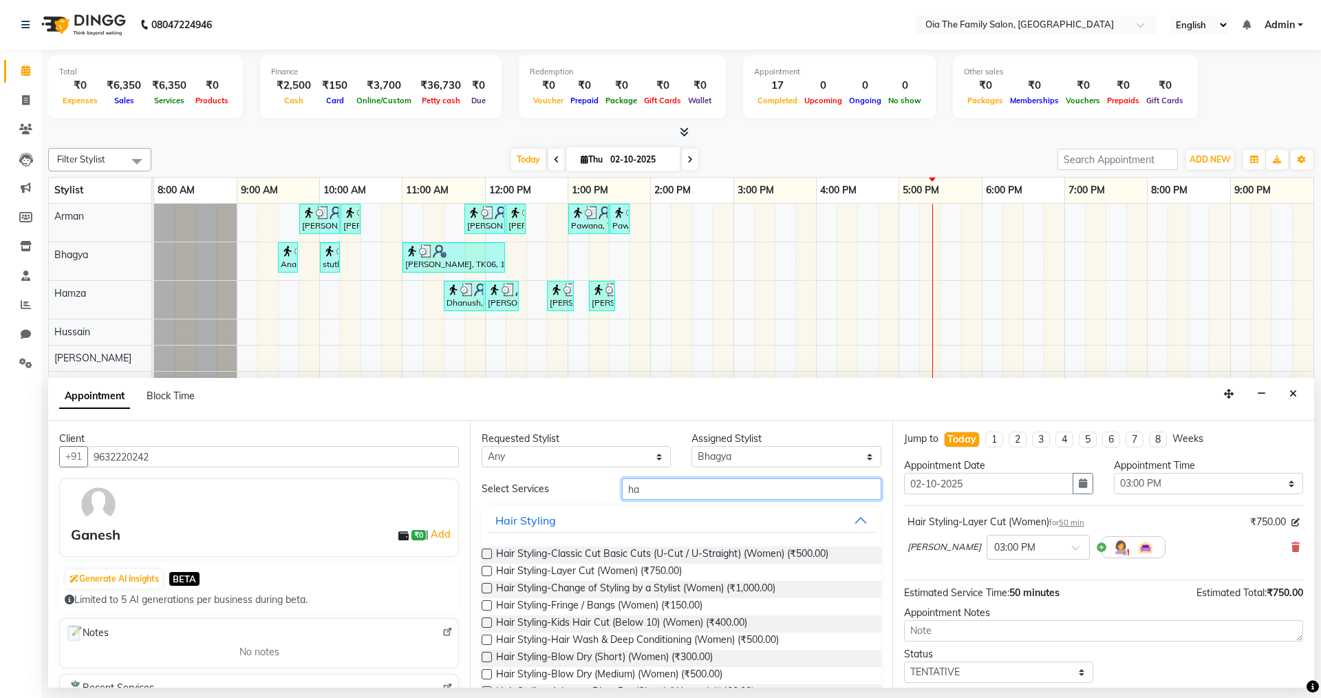
type input "h"
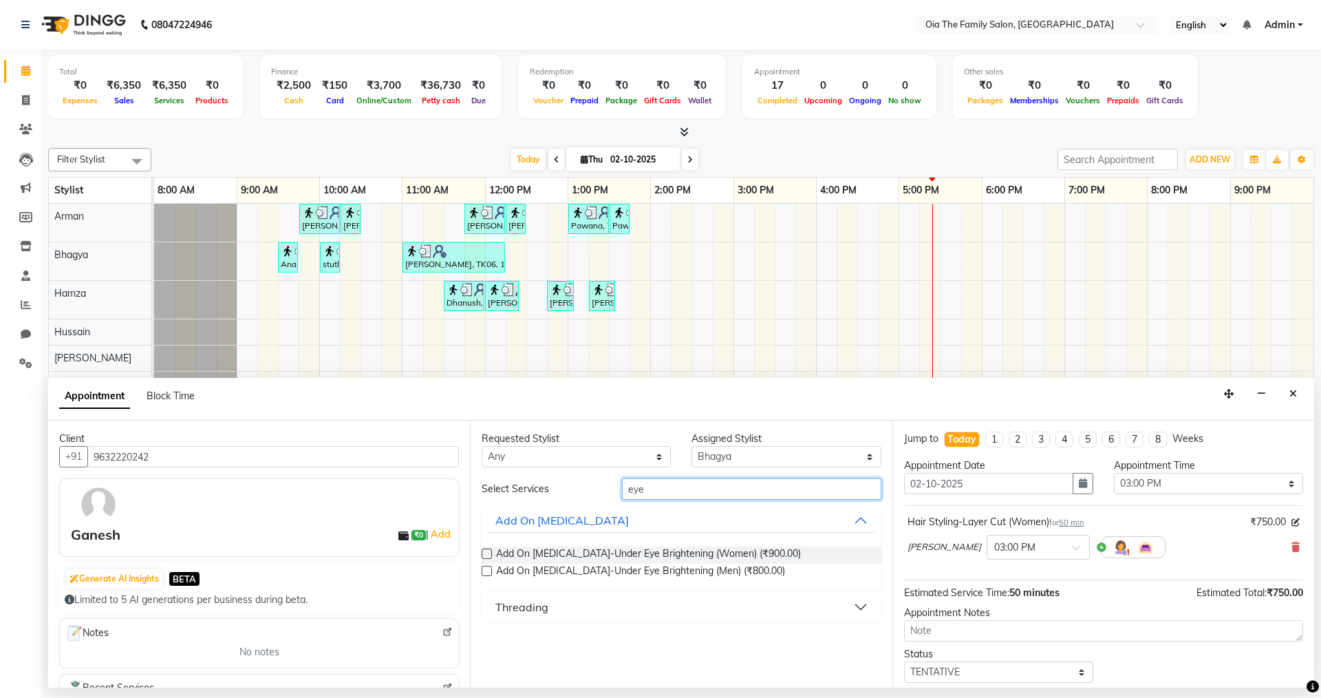
type input "eye"
click at [531, 599] on div "Threading" at bounding box center [522, 607] width 53 height 17
click at [553, 635] on span "Threading-Eyebrow (Women) (₹50.00)" at bounding box center [580, 641] width 169 height 17
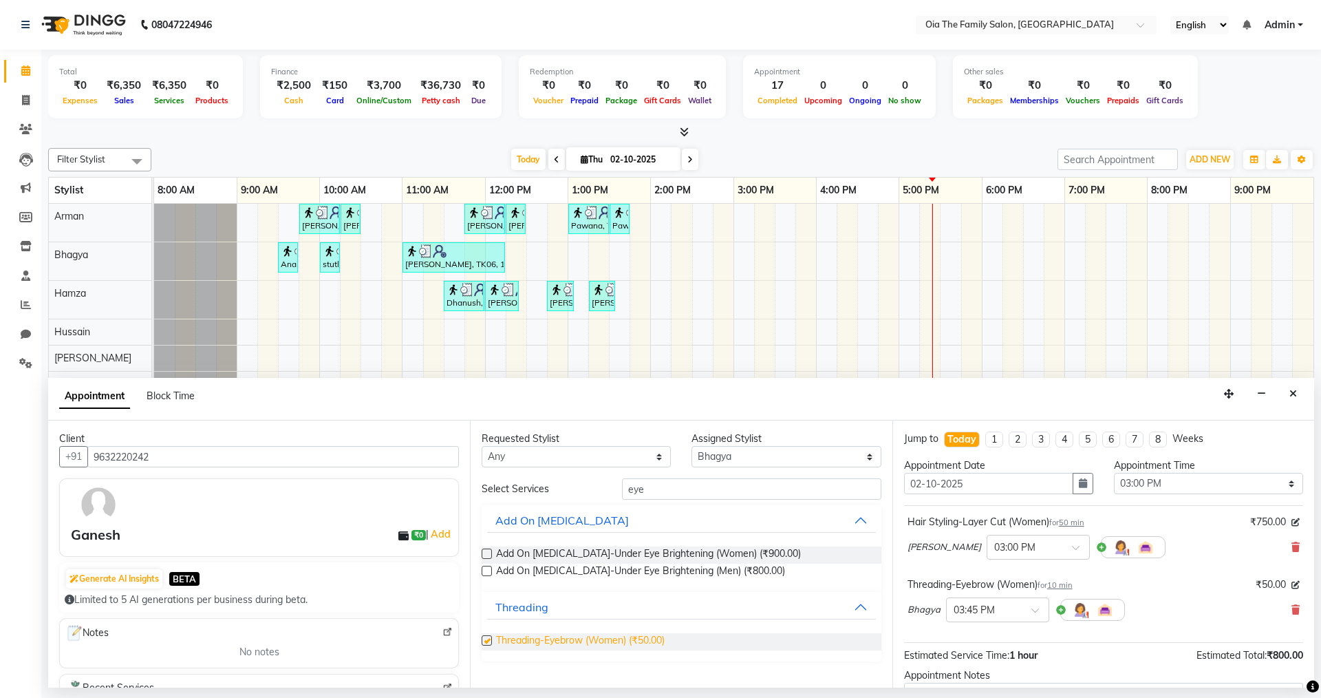
checkbox input "false"
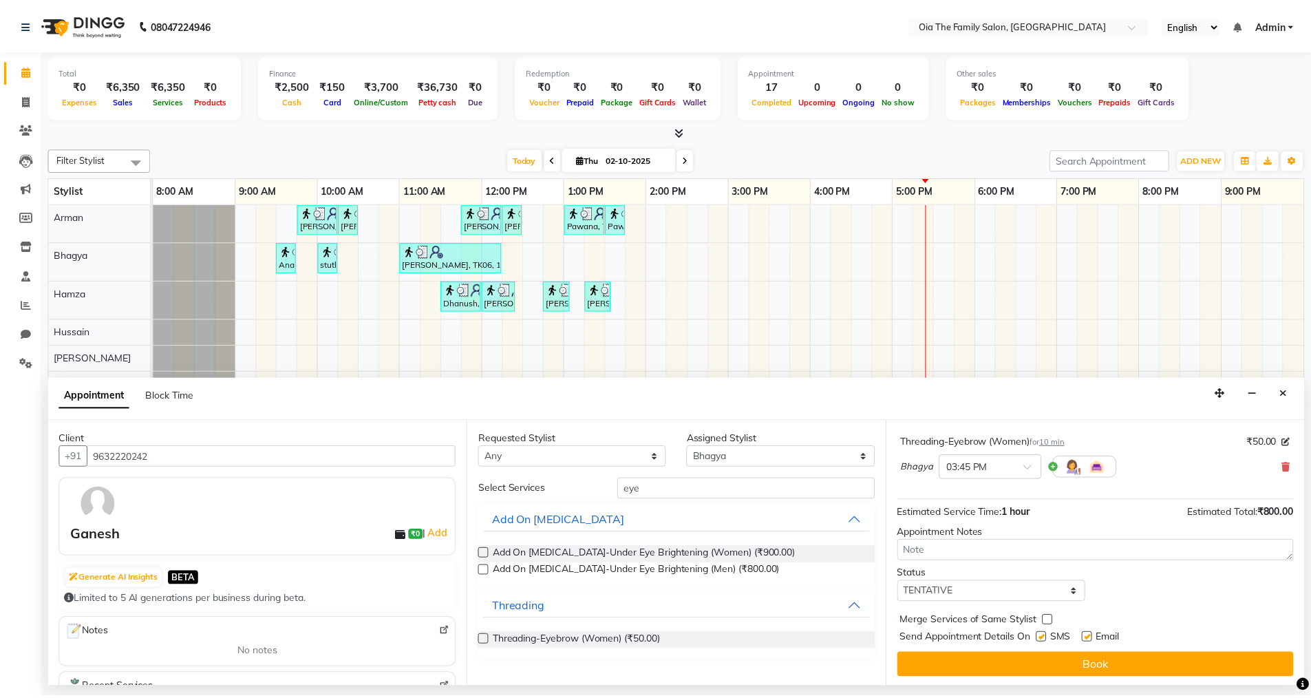
scroll to position [145, 0]
click at [1050, 635] on label at bounding box center [1049, 636] width 10 height 10
click at [1050, 635] on input "checkbox" at bounding box center [1048, 637] width 9 height 9
checkbox input "false"
click at [1093, 640] on label at bounding box center [1095, 636] width 10 height 10
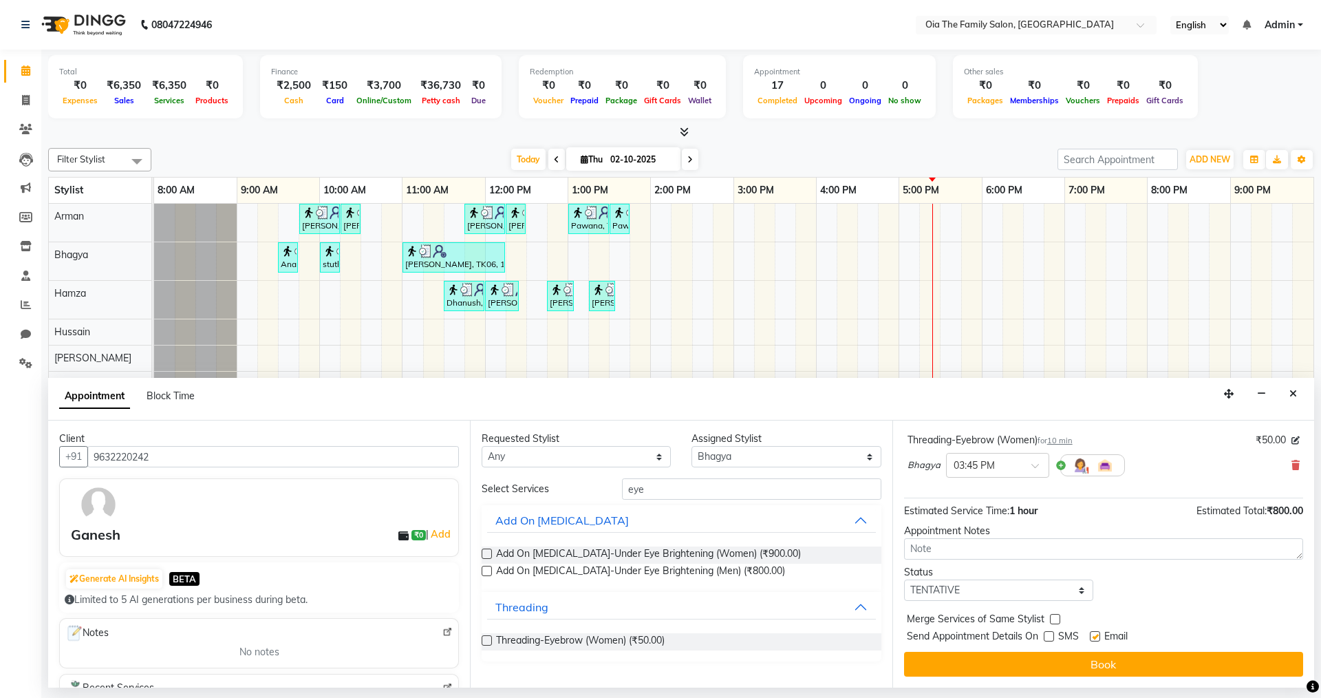
click at [1093, 640] on input "checkbox" at bounding box center [1094, 637] width 9 height 9
checkbox input "false"
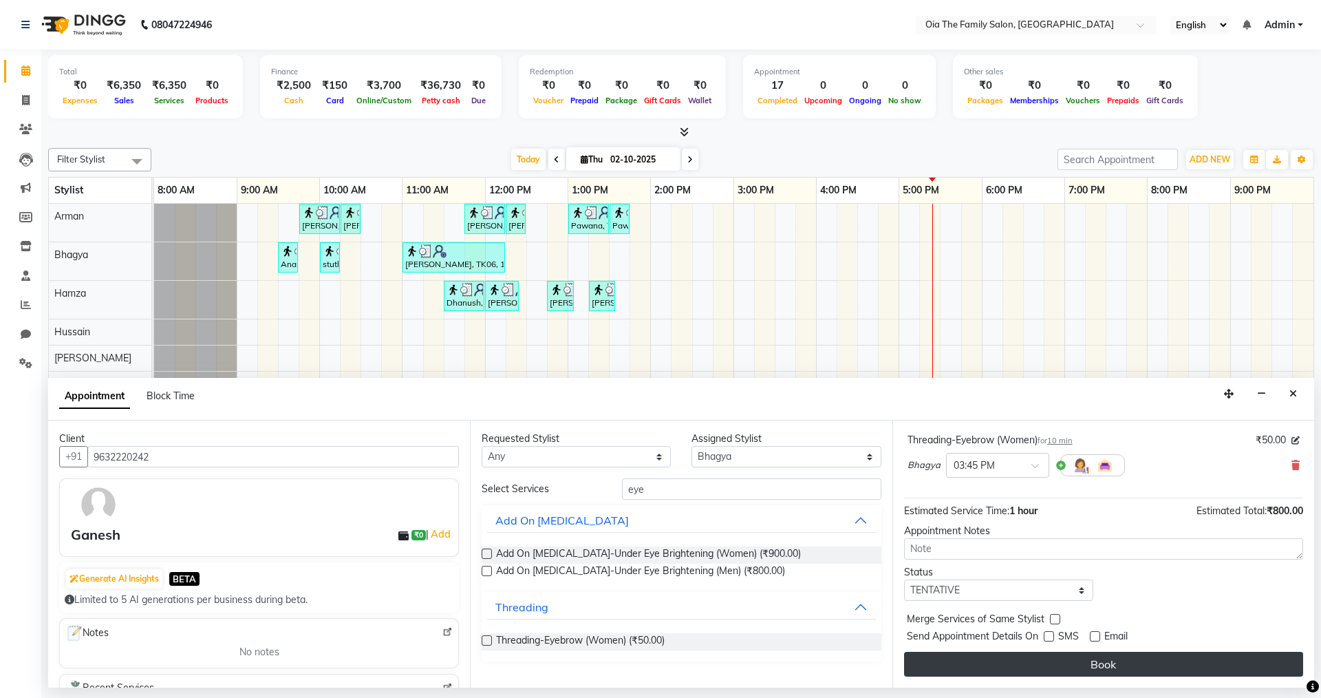
click at [1072, 659] on button "Book" at bounding box center [1103, 664] width 399 height 25
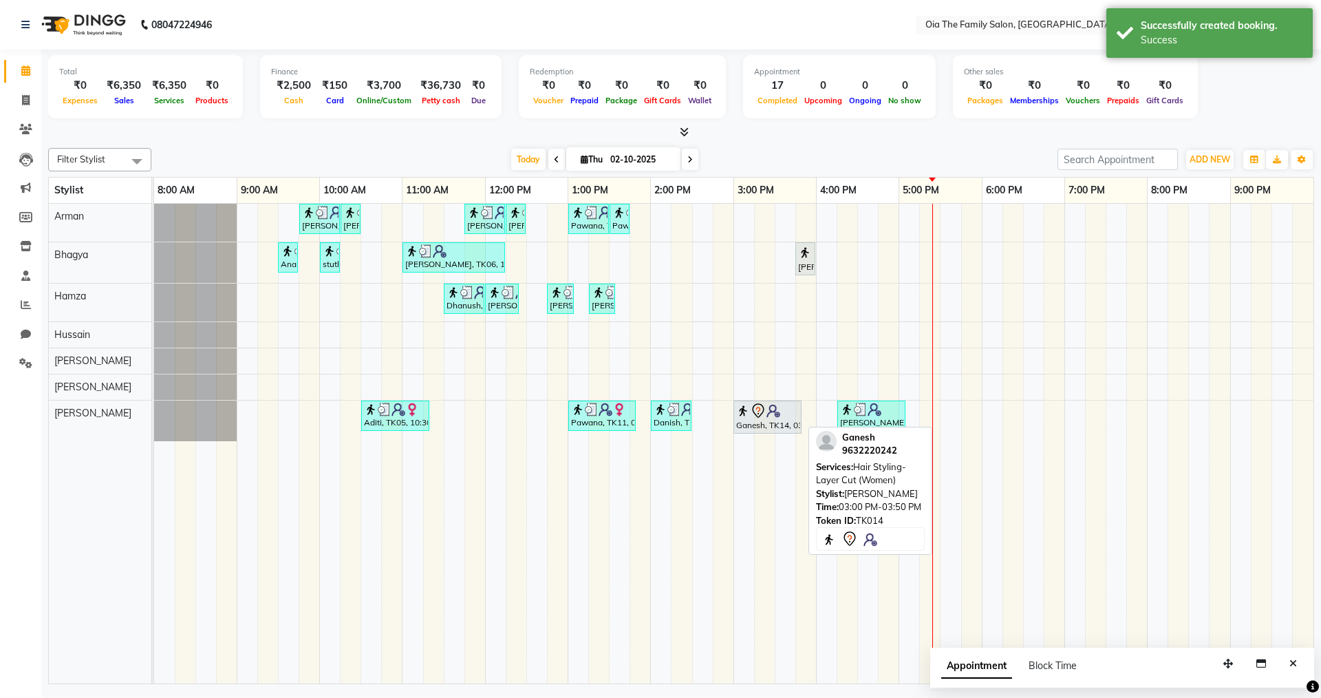
click at [785, 427] on div "Ganesh, TK14, 03:00 PM-03:50 PM, Hair Styling-Layer Cut (Women)" at bounding box center [767, 417] width 65 height 29
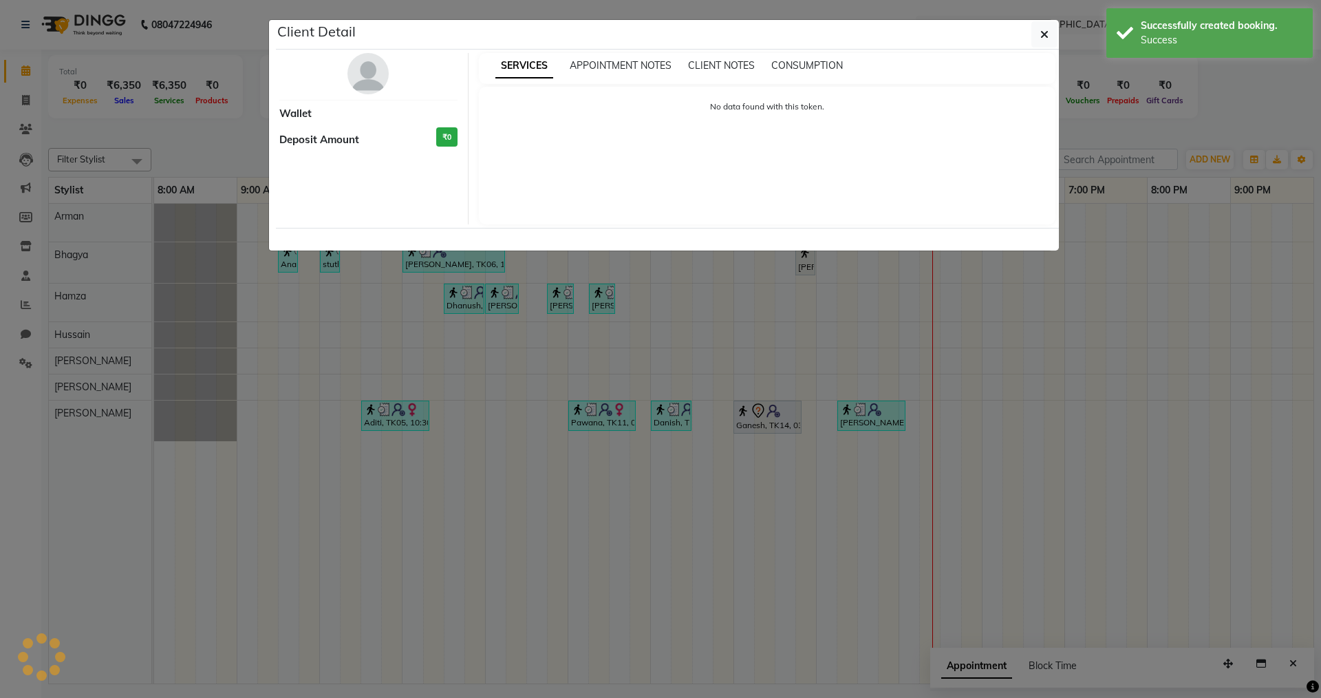
select select "7"
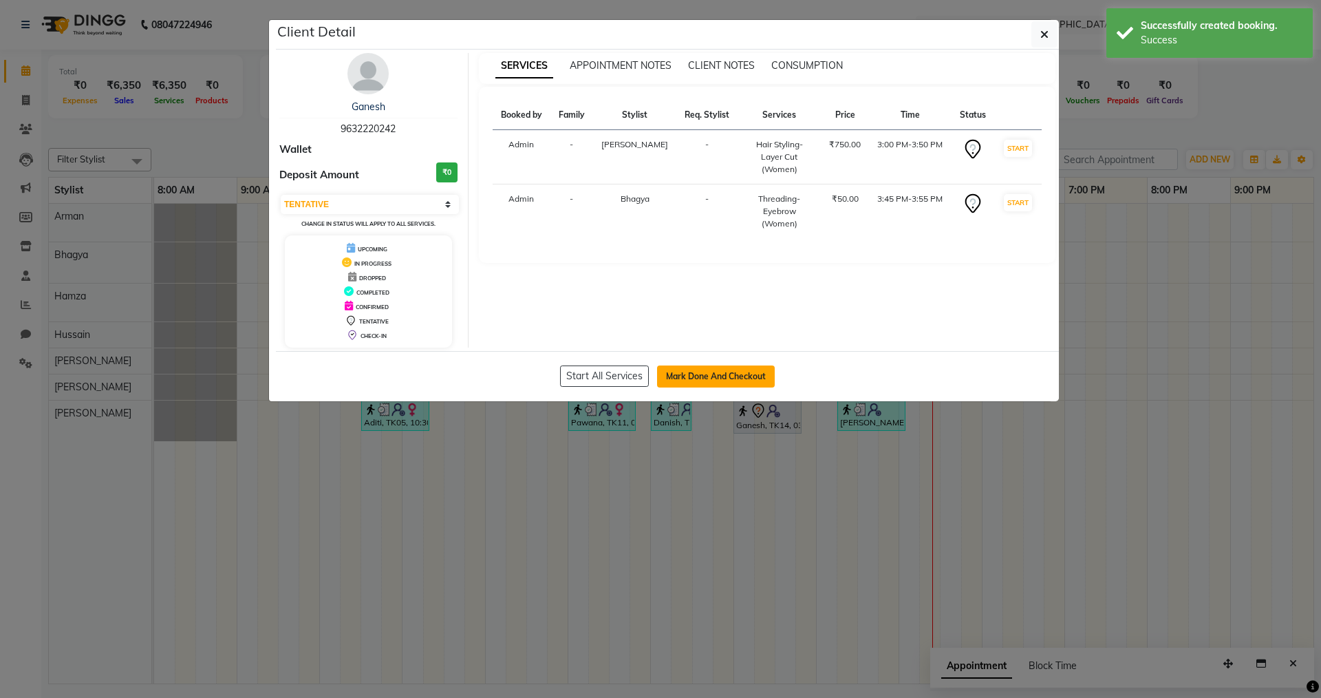
click at [739, 379] on button "Mark Done And Checkout" at bounding box center [716, 376] width 118 height 22
select select "9113"
select select "service"
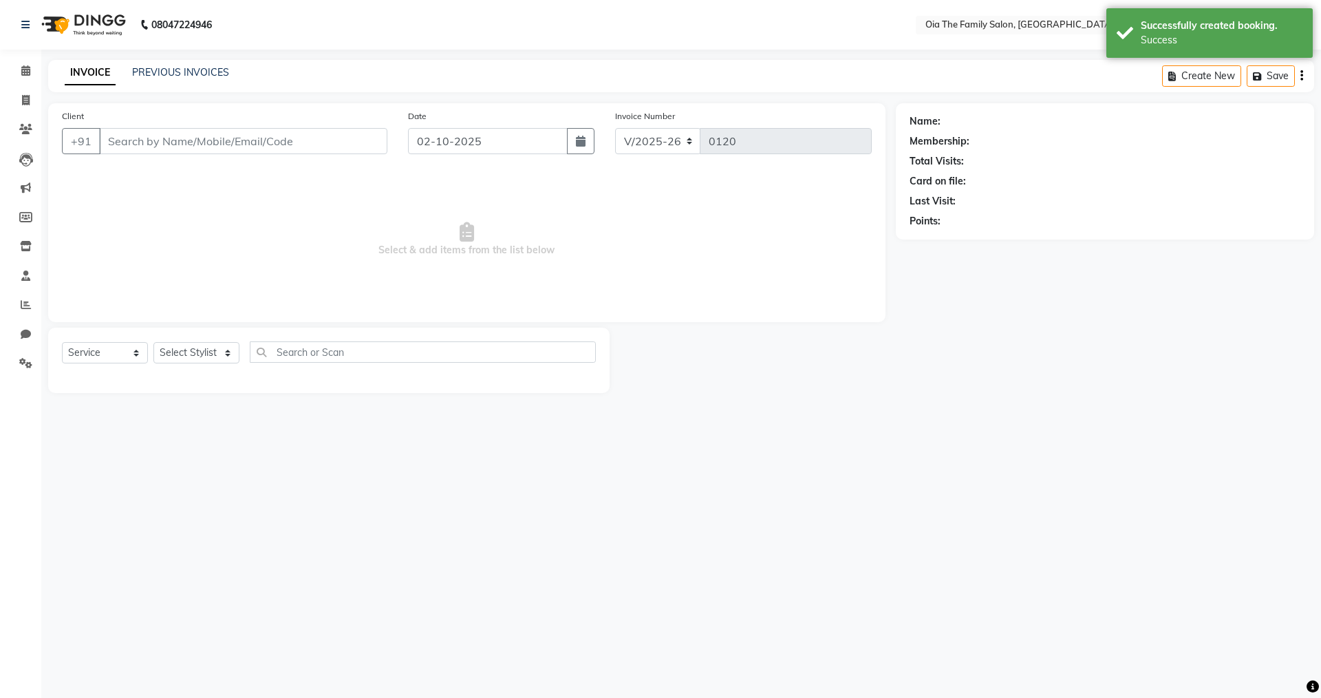
type input "9632220242"
select select "93028"
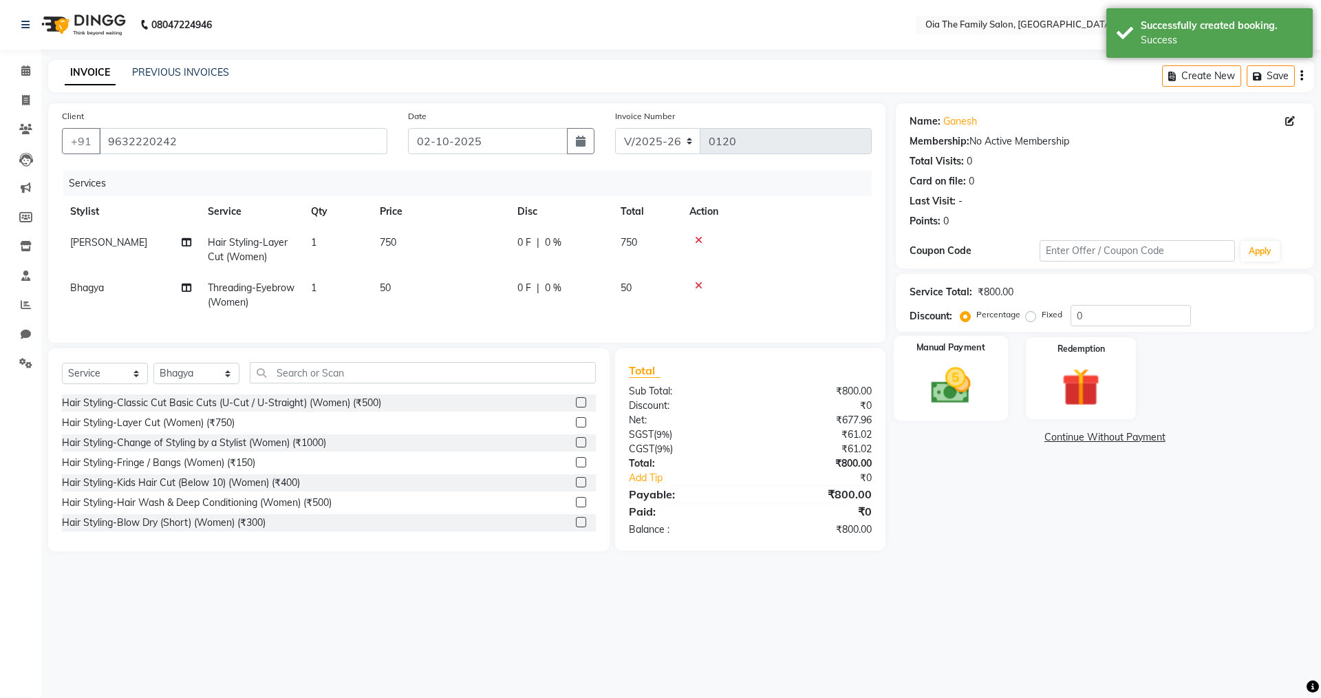
click at [916, 386] on div "Manual Payment" at bounding box center [950, 378] width 114 height 85
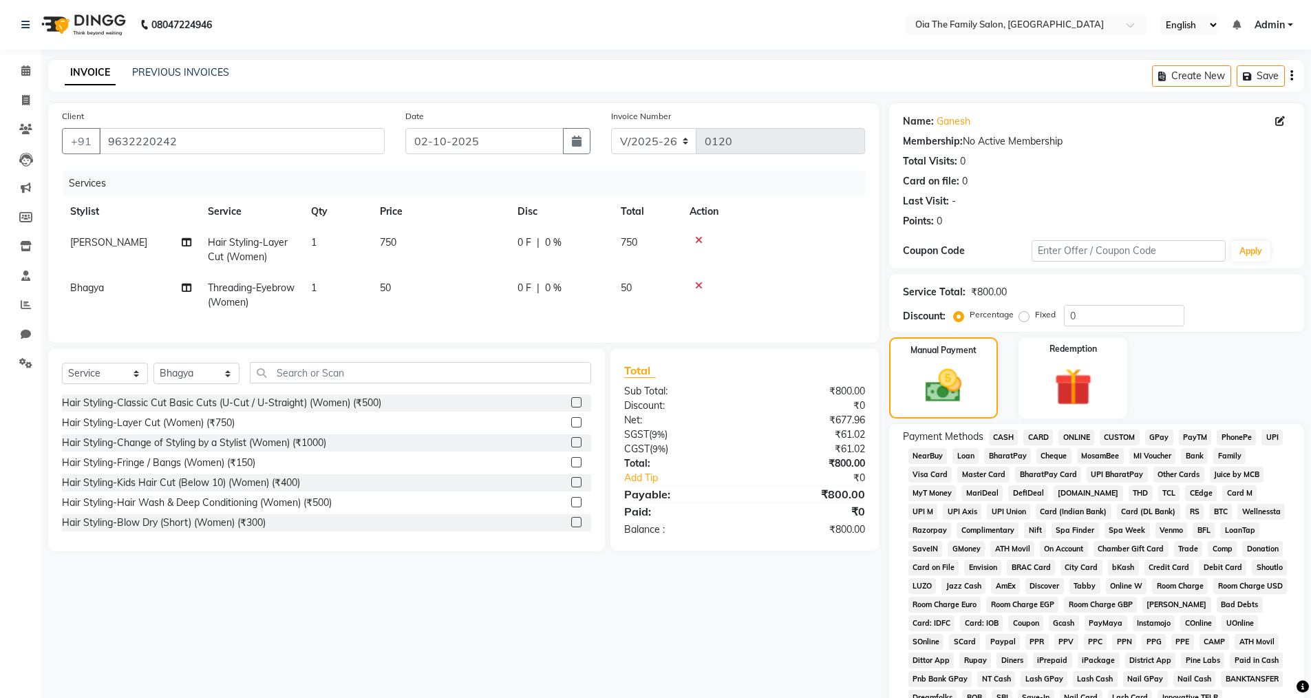
click at [1275, 439] on span "UPI" at bounding box center [1272, 437] width 21 height 16
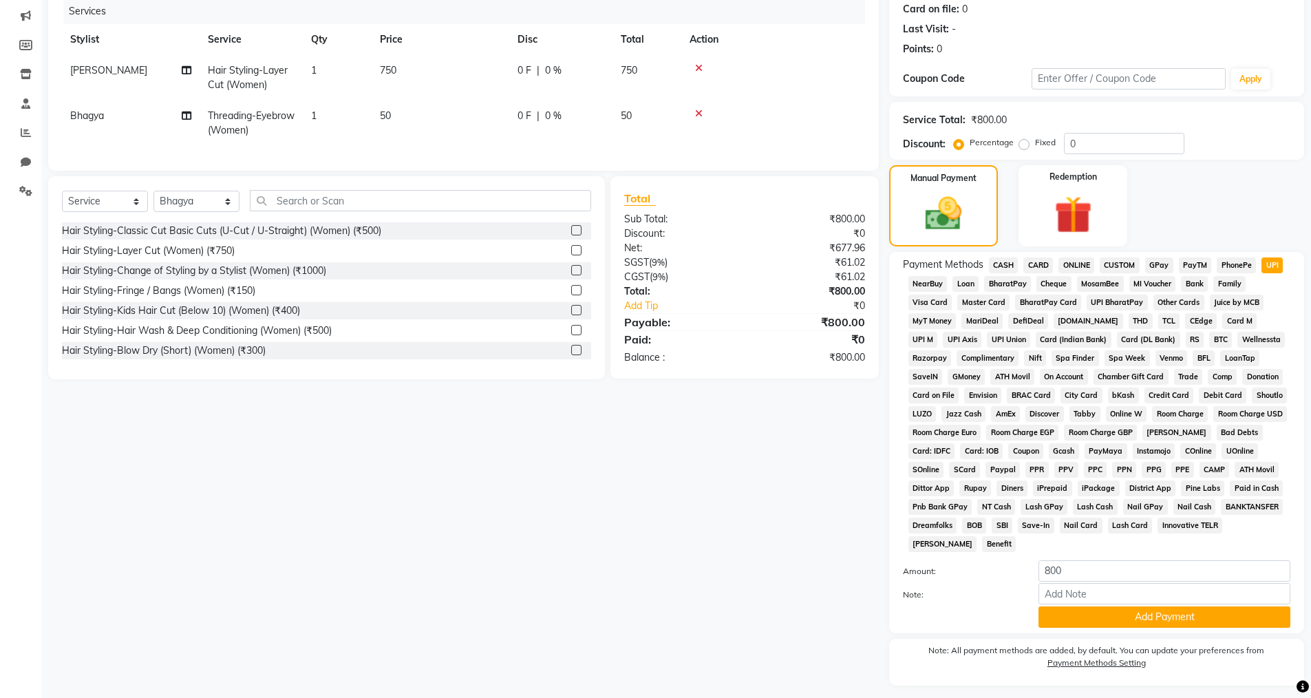
scroll to position [209, 0]
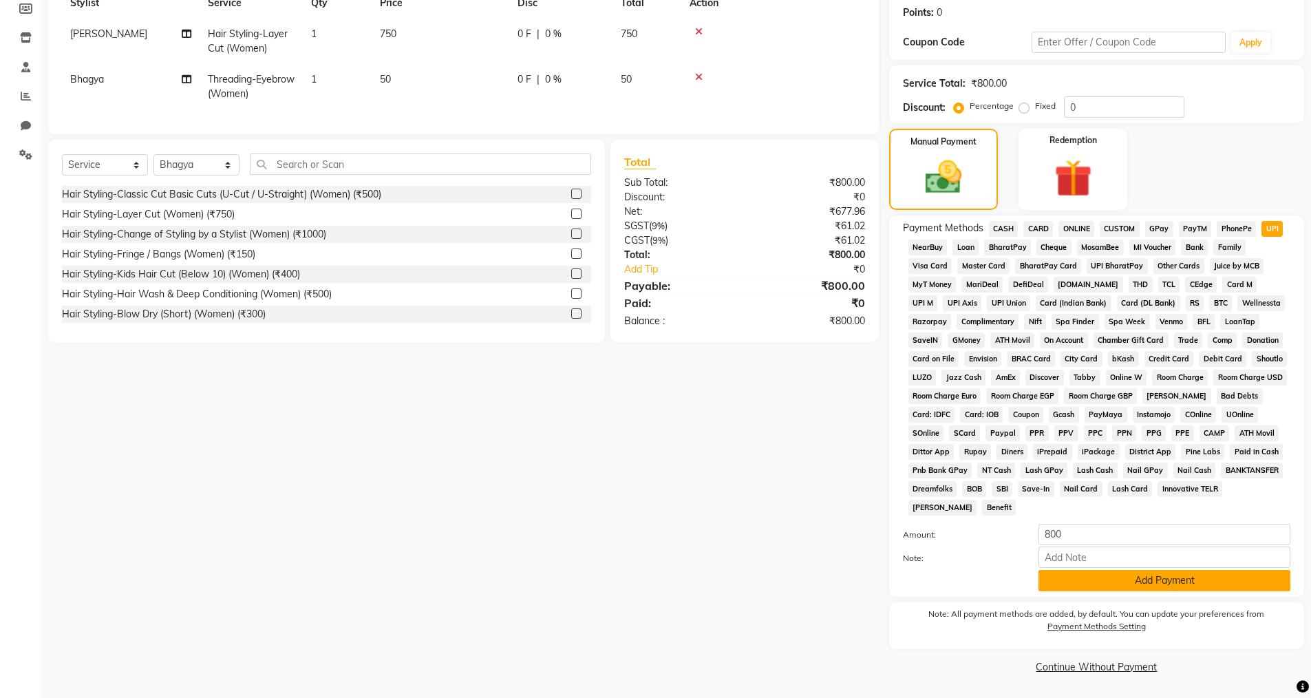
click at [1079, 576] on button "Add Payment" at bounding box center [1165, 580] width 252 height 21
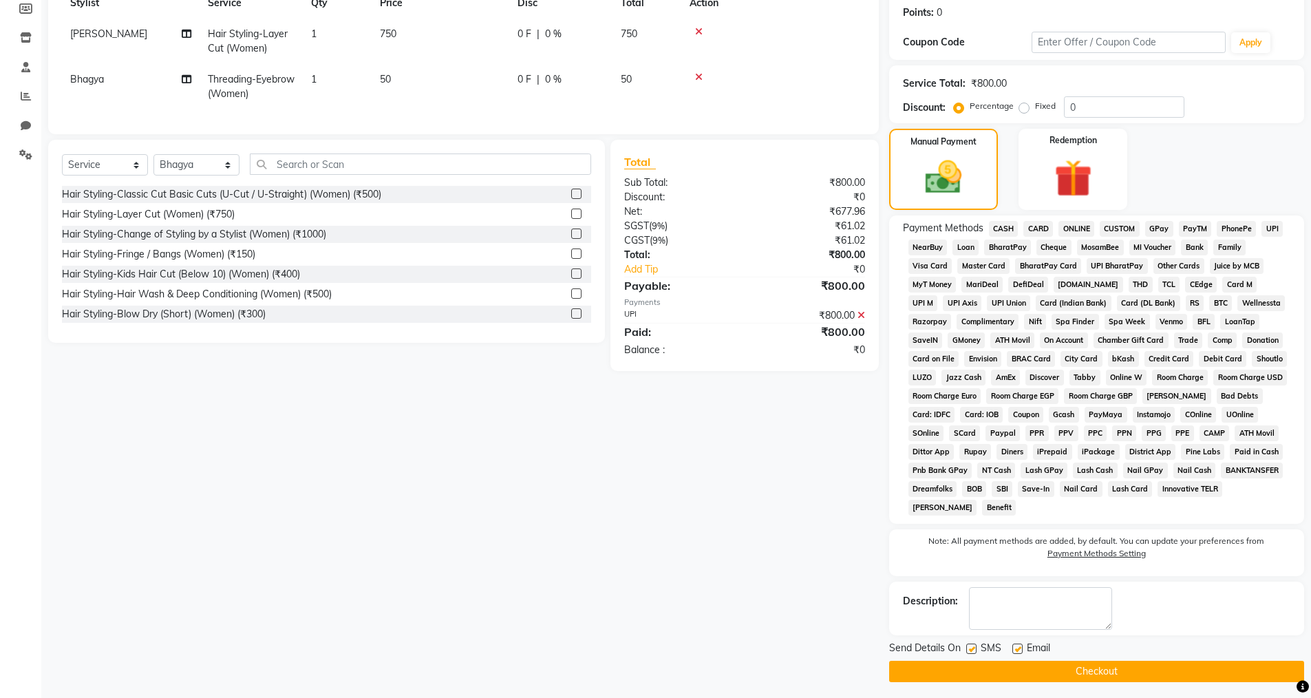
click at [1014, 650] on label at bounding box center [1017, 648] width 10 height 10
click at [1014, 650] on input "checkbox" at bounding box center [1016, 649] width 9 height 9
checkbox input "false"
click at [970, 648] on label at bounding box center [971, 648] width 10 height 10
click at [970, 648] on input "checkbox" at bounding box center [970, 649] width 9 height 9
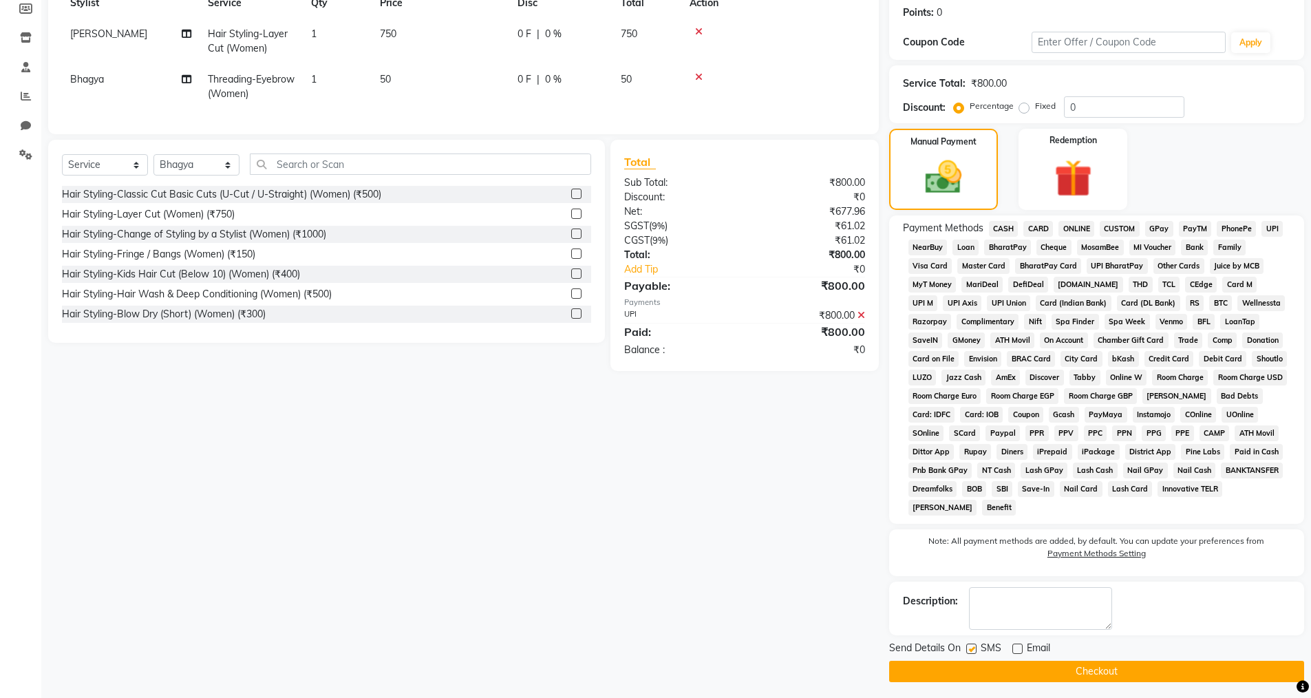
checkbox input "false"
click at [975, 677] on button "Checkout" at bounding box center [1096, 671] width 415 height 21
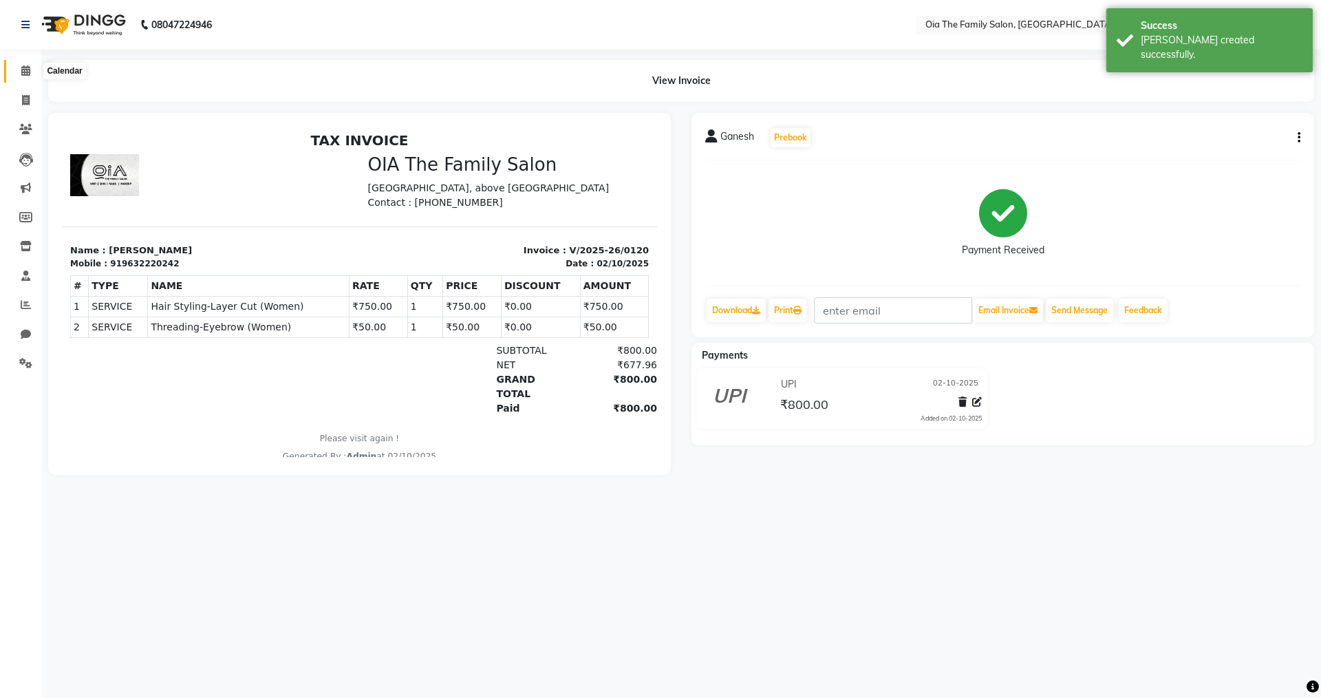
click at [29, 65] on icon at bounding box center [25, 70] width 9 height 10
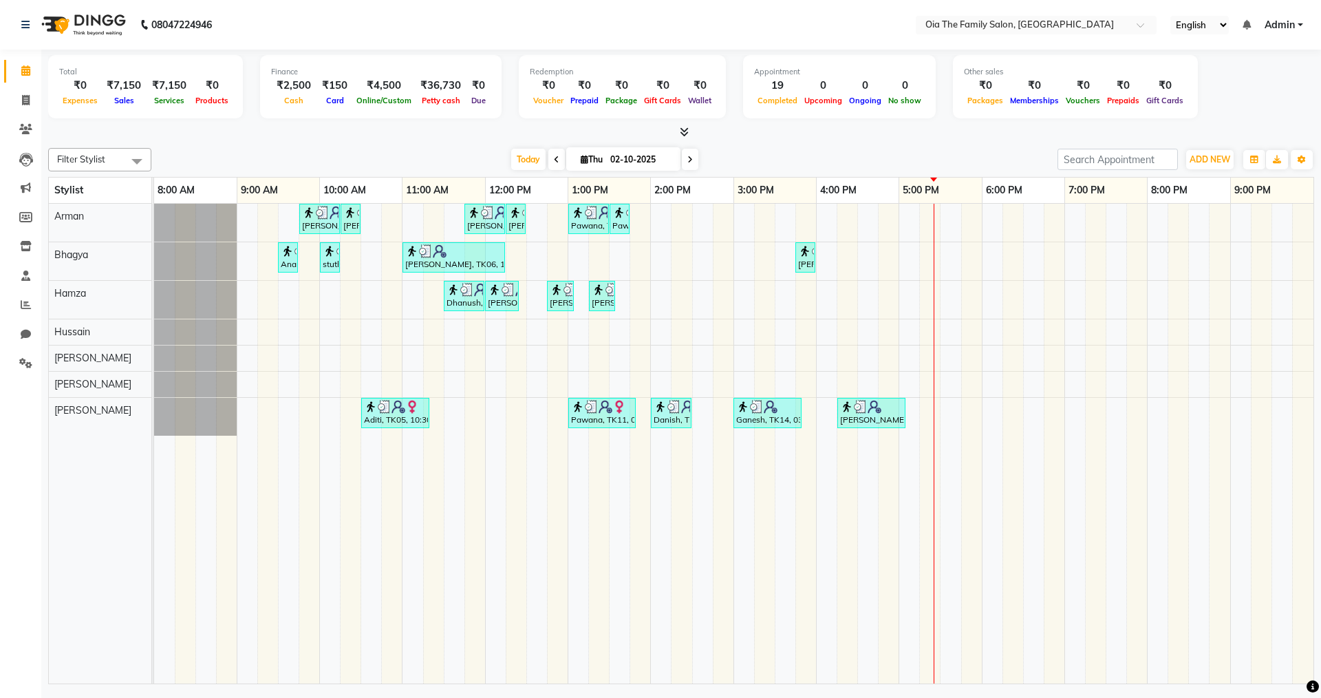
click at [761, 305] on div "[PERSON_NAME], TK04, 09:45 AM-10:15 AM, Hair Styling-Hair Cut (Men) [PERSON_NAM…" at bounding box center [734, 444] width 1160 height 480
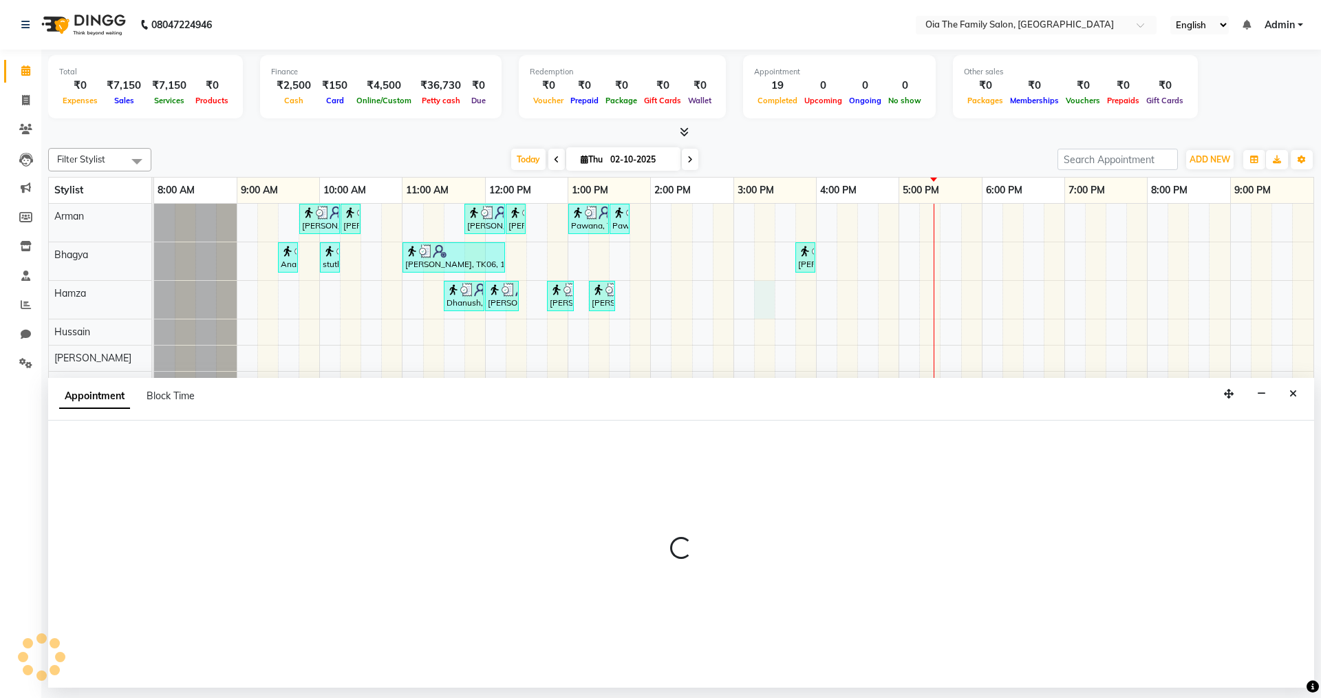
select select "93029"
select select "915"
select select "tentative"
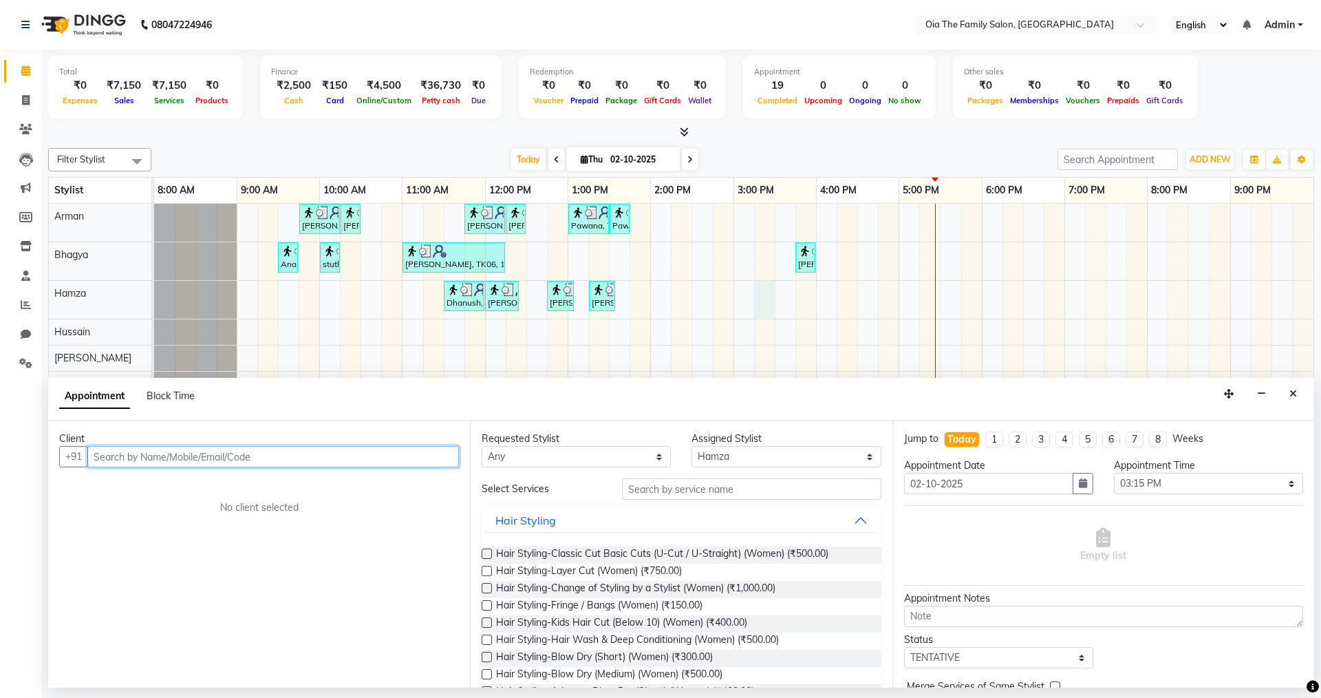
click at [328, 453] on input "text" at bounding box center [273, 456] width 372 height 21
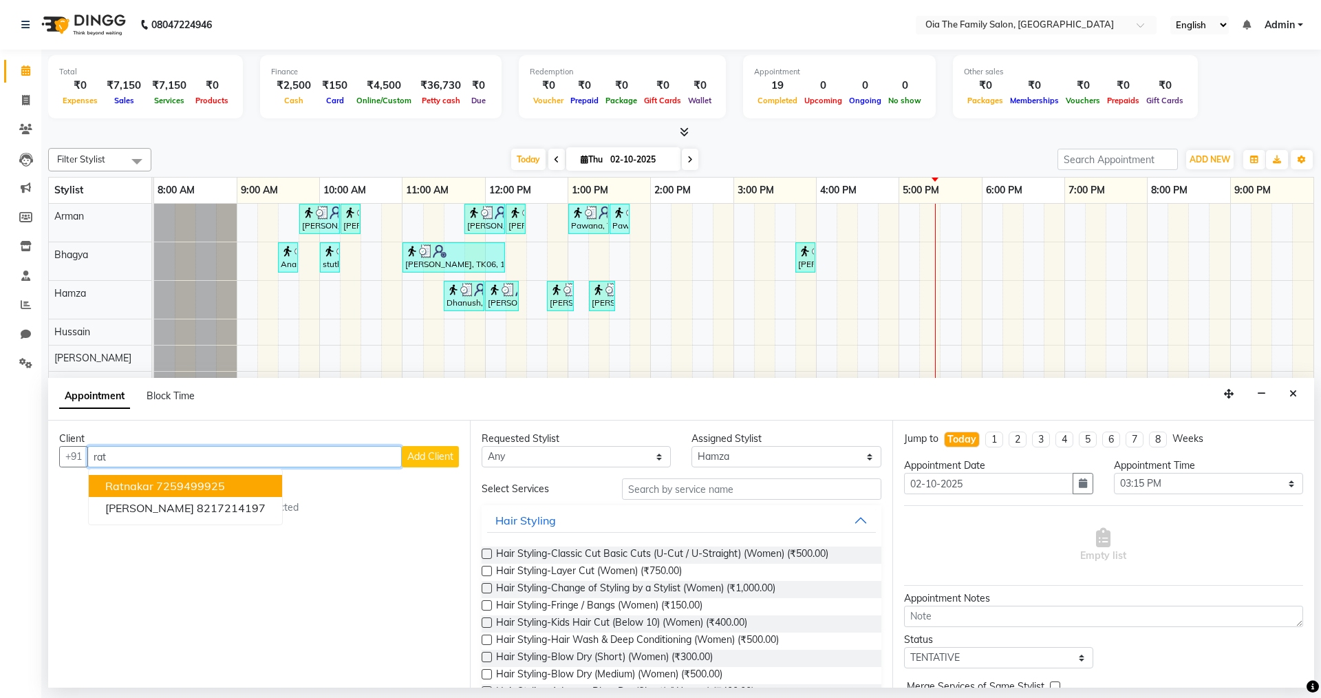
click at [153, 482] on button "Ratnakar 7259499925" at bounding box center [185, 486] width 193 height 22
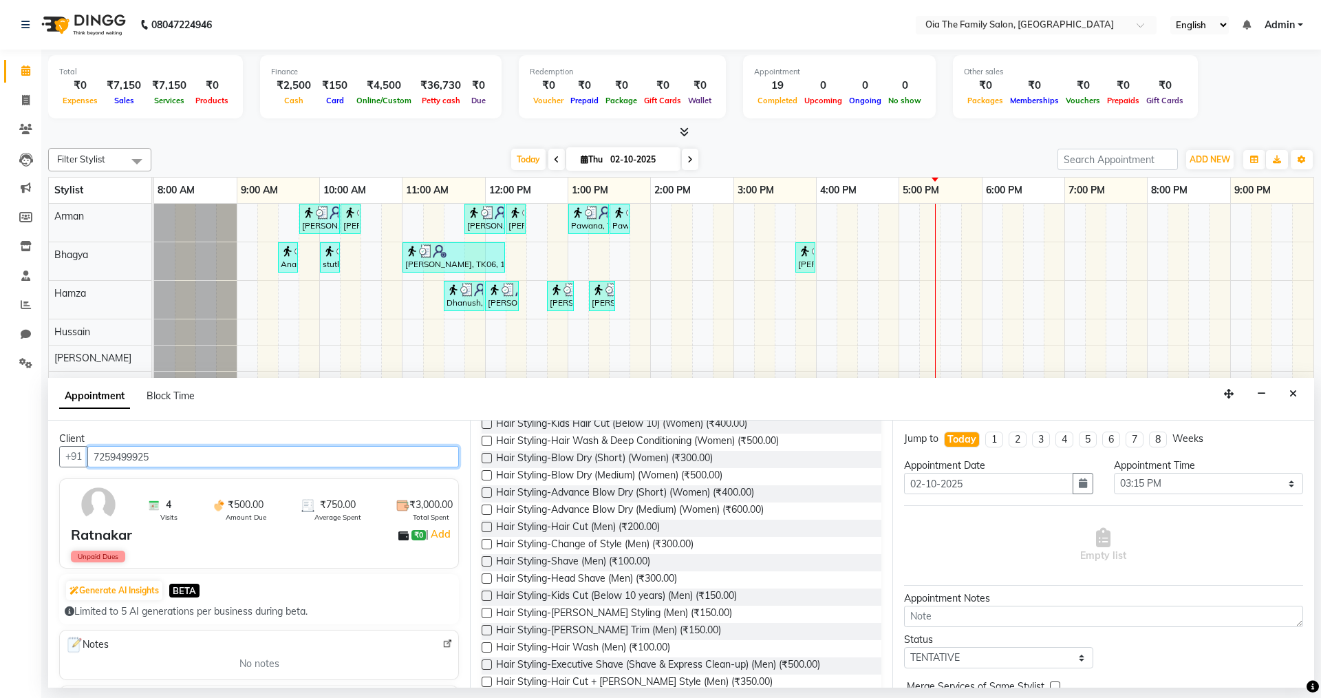
scroll to position [206, 0]
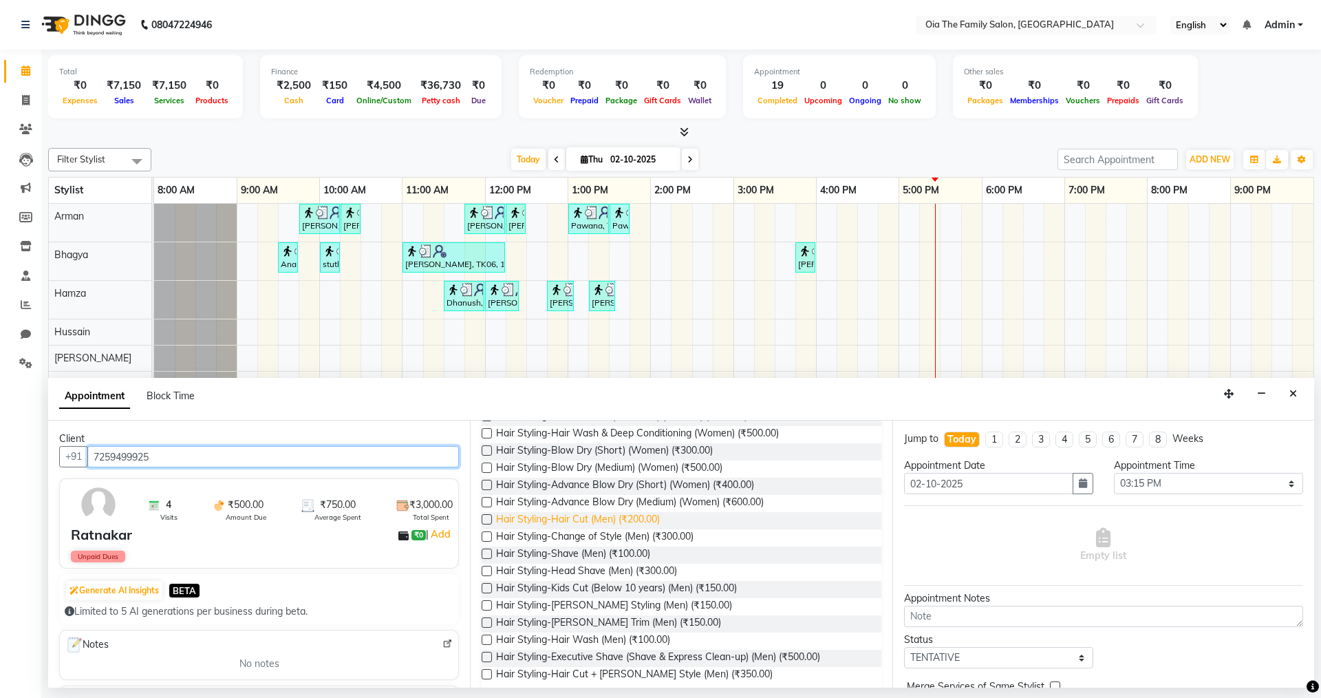
type input "7259499925"
click at [626, 518] on span "Hair Styling-Hair Cut (Men) (₹200.00)" at bounding box center [578, 520] width 164 height 17
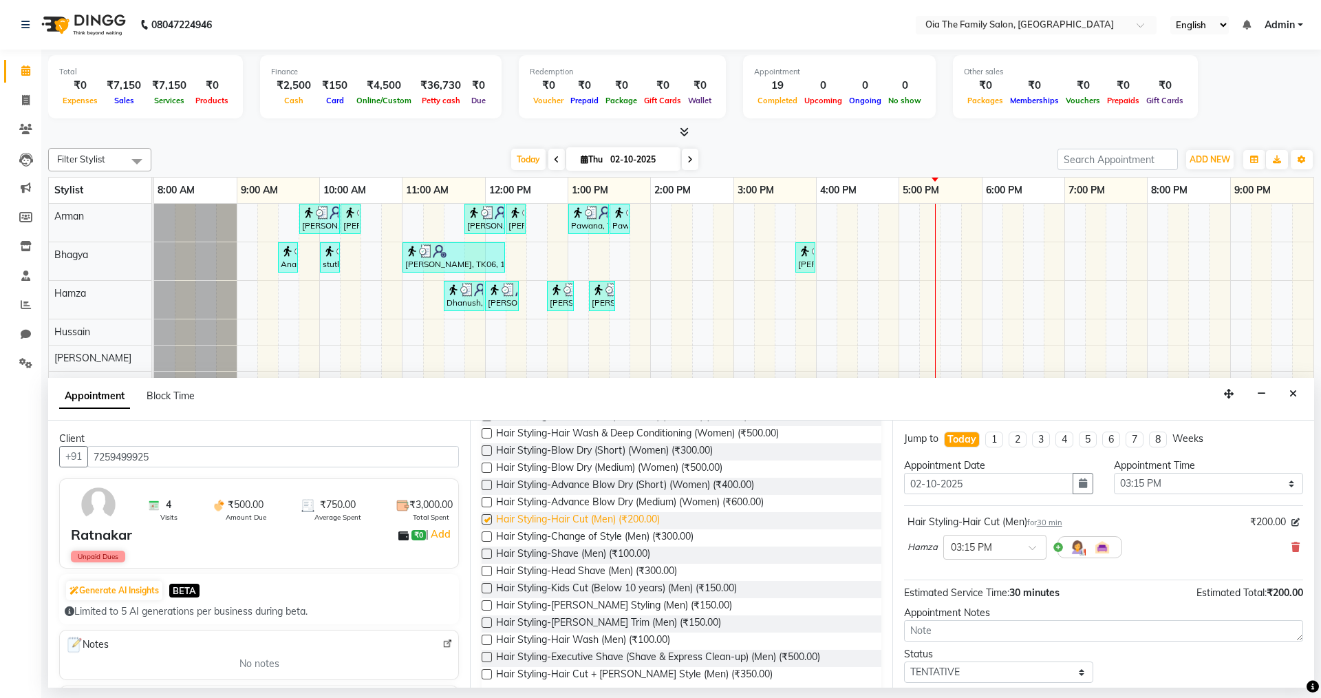
checkbox input "false"
click at [617, 630] on span "Hair Styling-[PERSON_NAME] Trim (Men) (₹150.00)" at bounding box center [608, 623] width 225 height 17
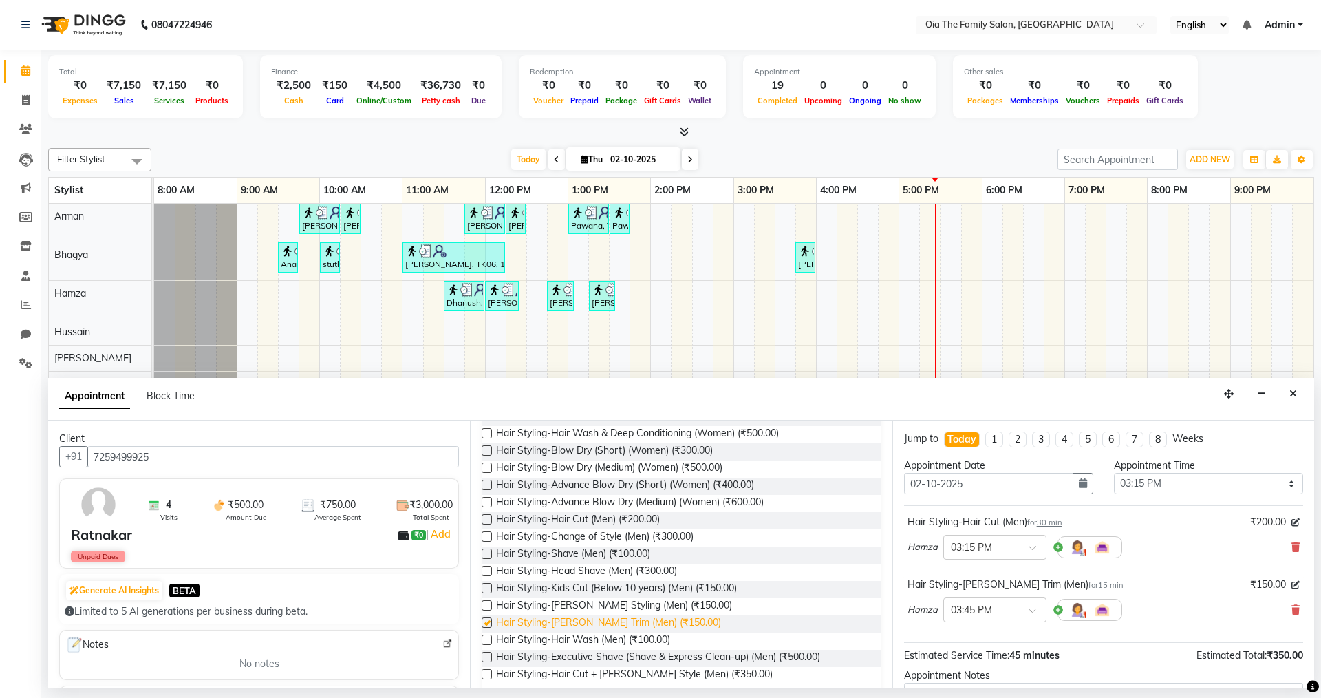
checkbox input "false"
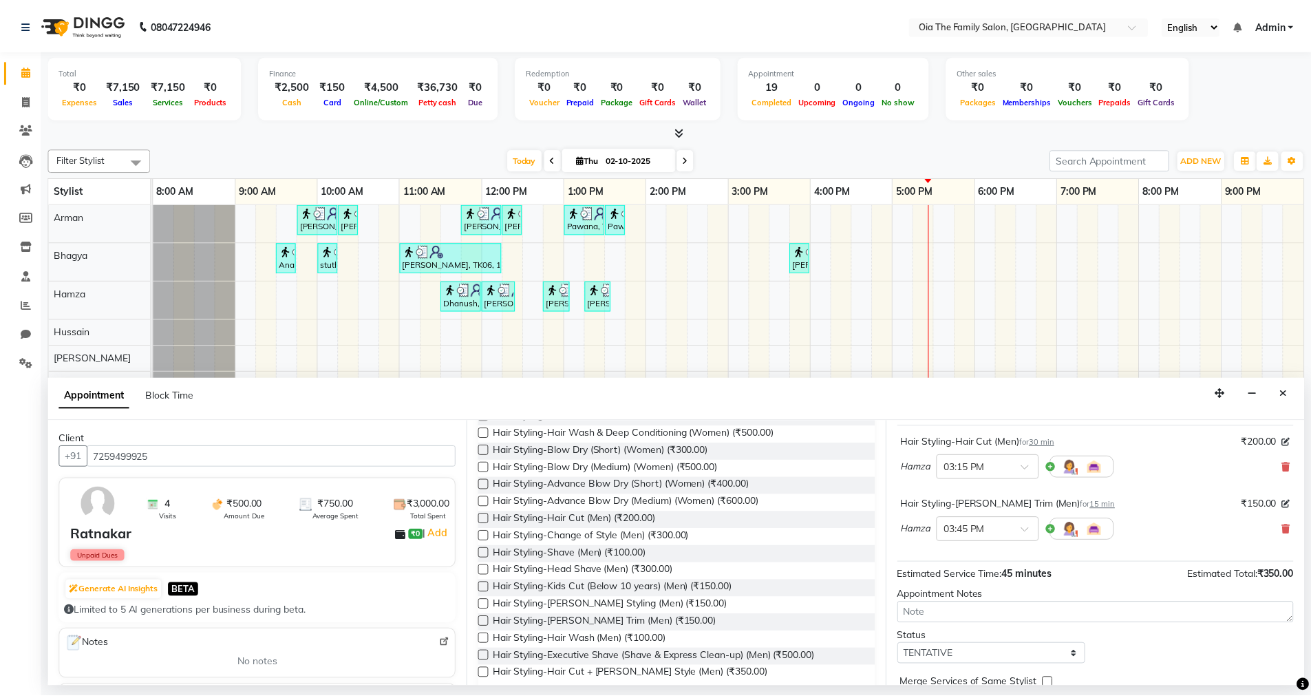
scroll to position [145, 0]
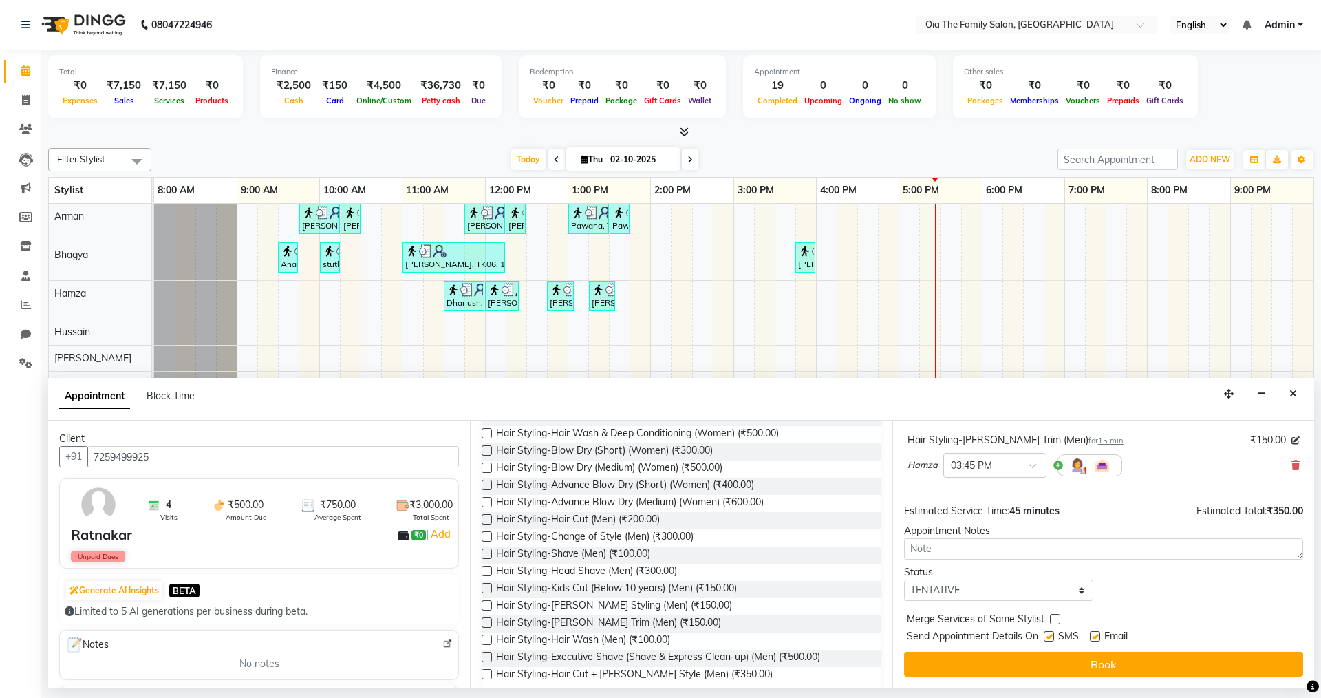
click at [1052, 635] on label at bounding box center [1049, 636] width 10 height 10
click at [1052, 635] on input "checkbox" at bounding box center [1048, 637] width 9 height 9
checkbox input "false"
click at [1096, 635] on label at bounding box center [1095, 636] width 10 height 10
click at [1096, 635] on input "checkbox" at bounding box center [1094, 637] width 9 height 9
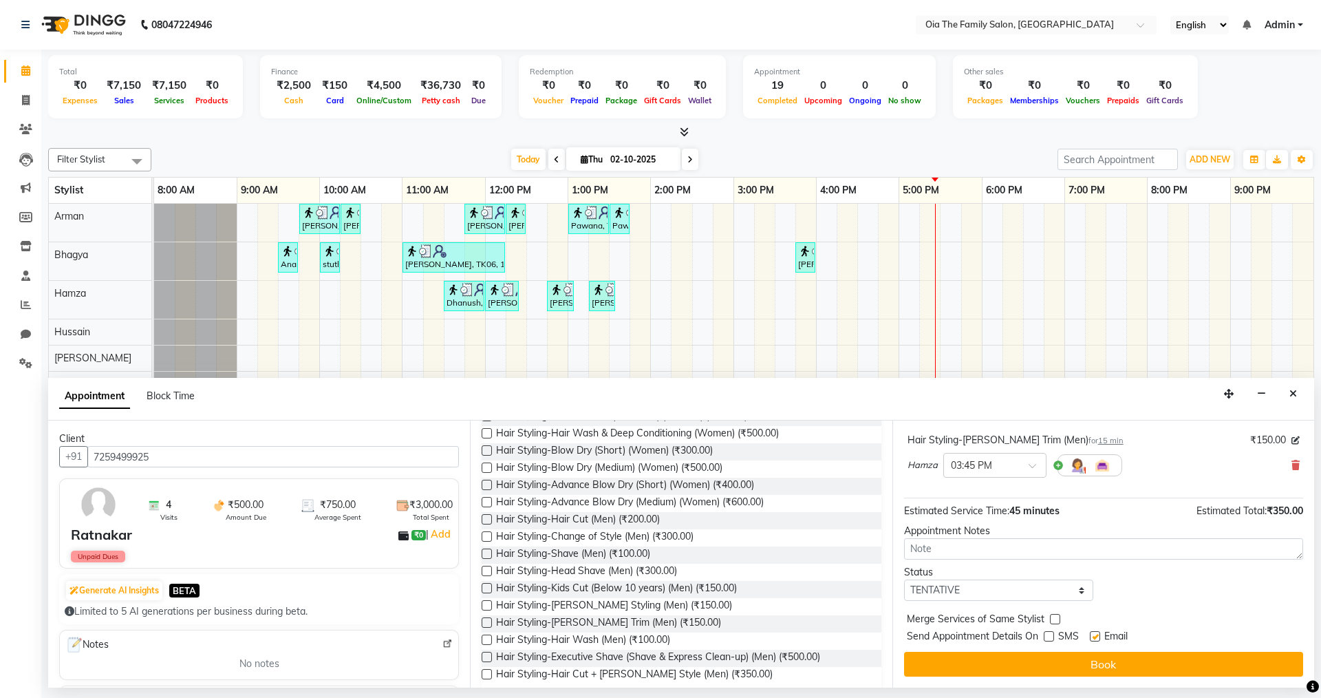
checkbox input "false"
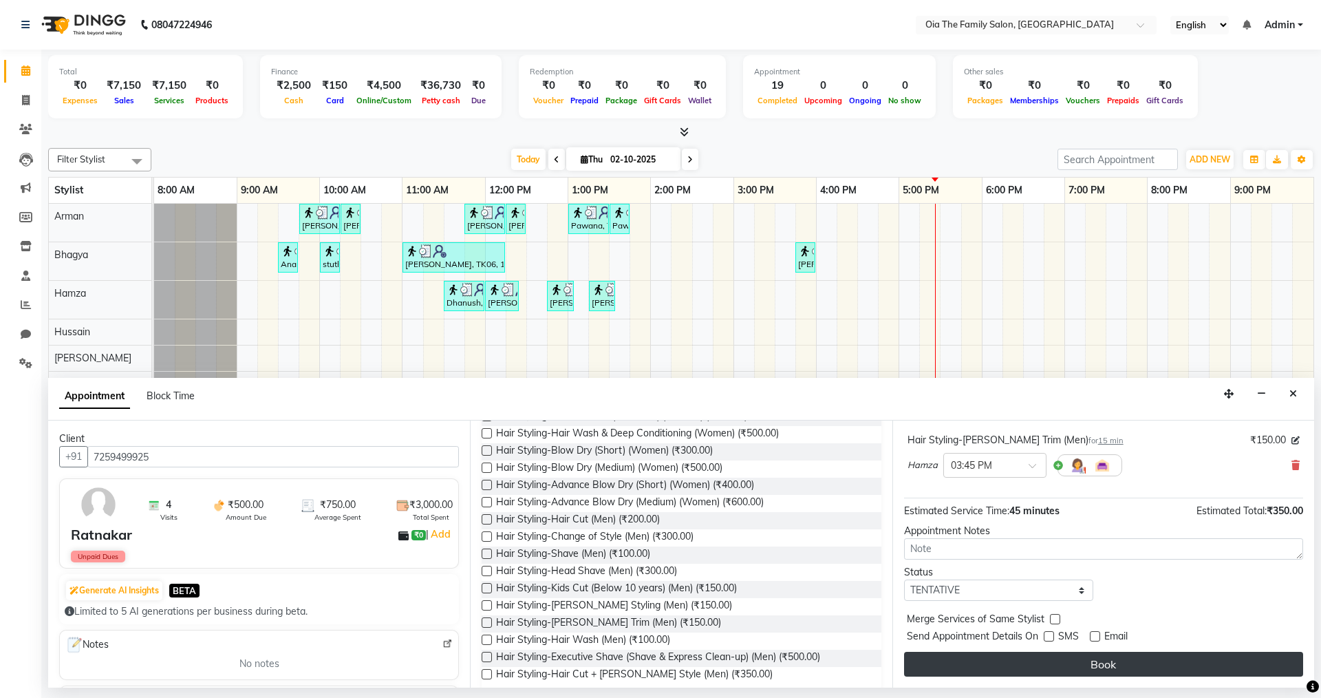
click at [1088, 661] on button "Book" at bounding box center [1103, 664] width 399 height 25
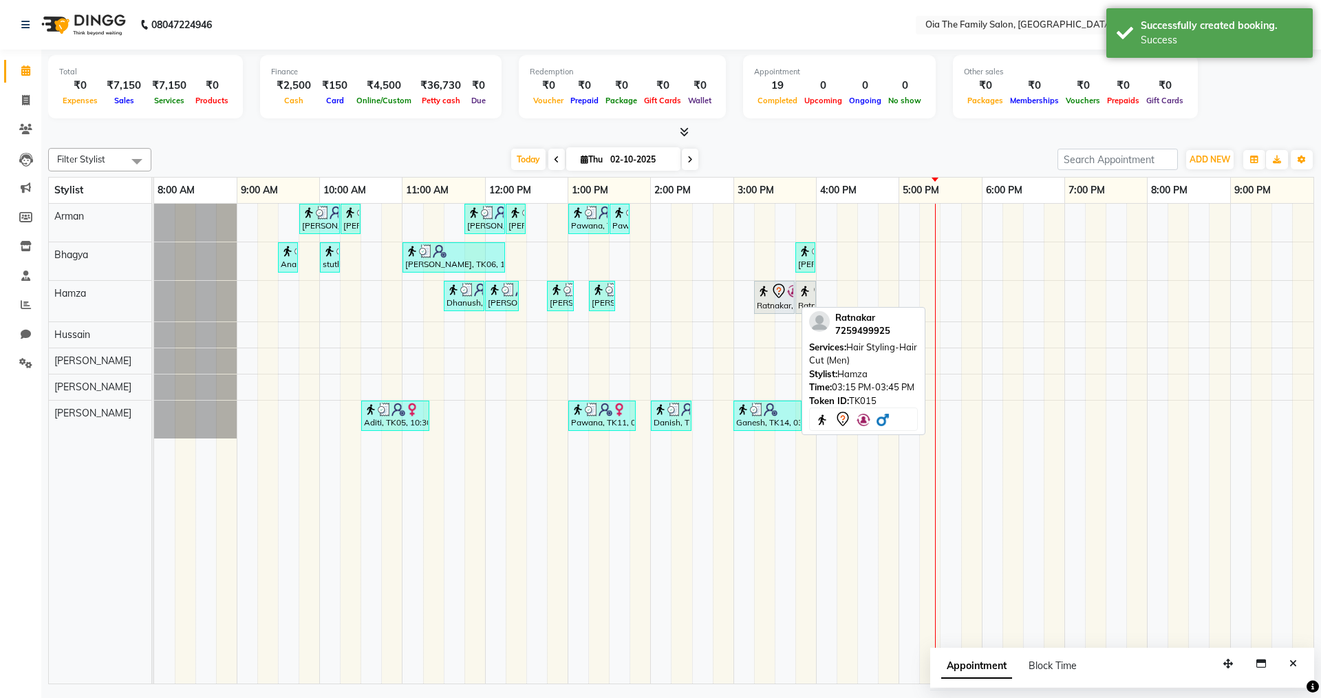
click at [779, 310] on div "Ratnakar, TK15, 03:15 PM-03:45 PM, Hair Styling-Hair Cut (Men)" at bounding box center [775, 297] width 38 height 29
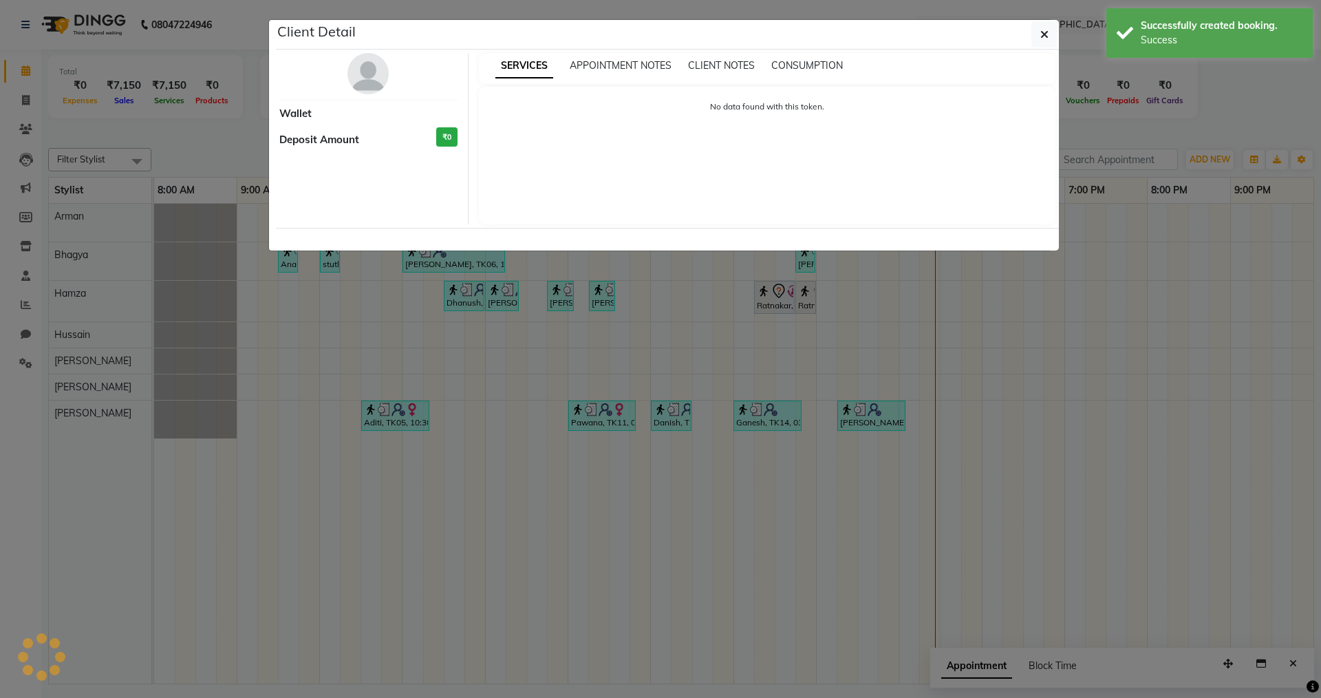
select select "7"
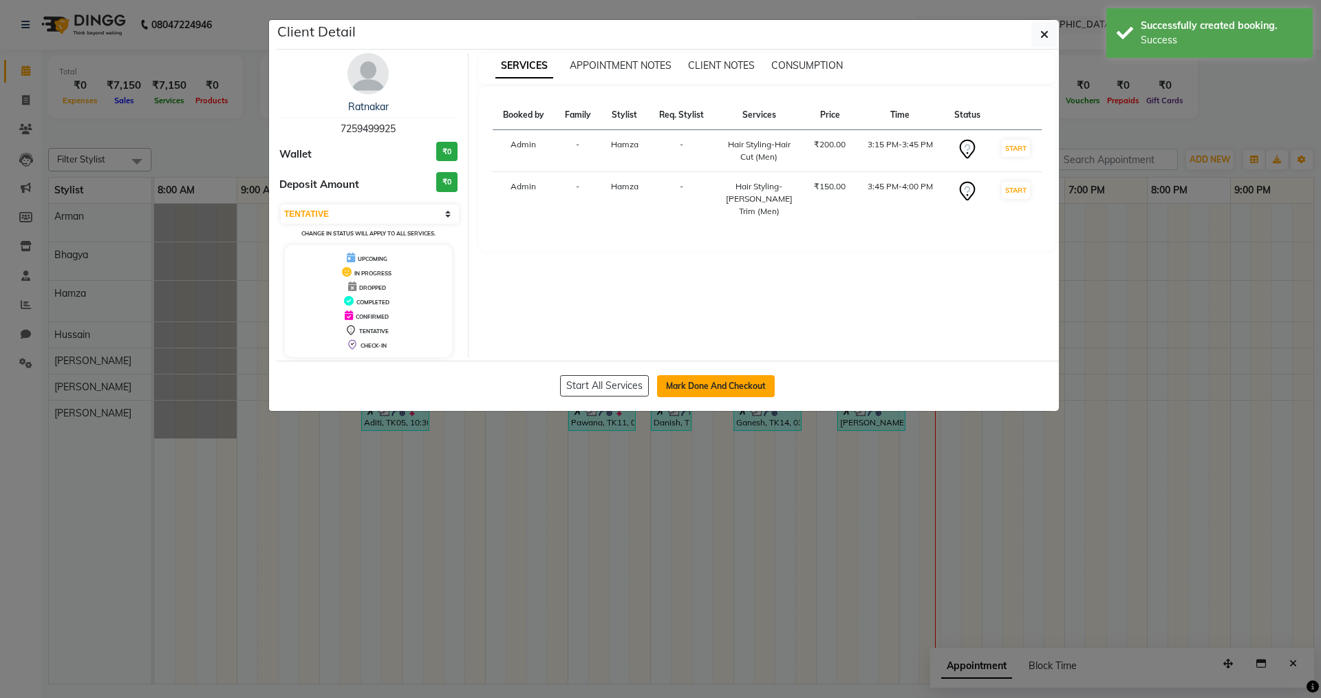
click at [710, 387] on button "Mark Done And Checkout" at bounding box center [716, 386] width 118 height 22
select select "service"
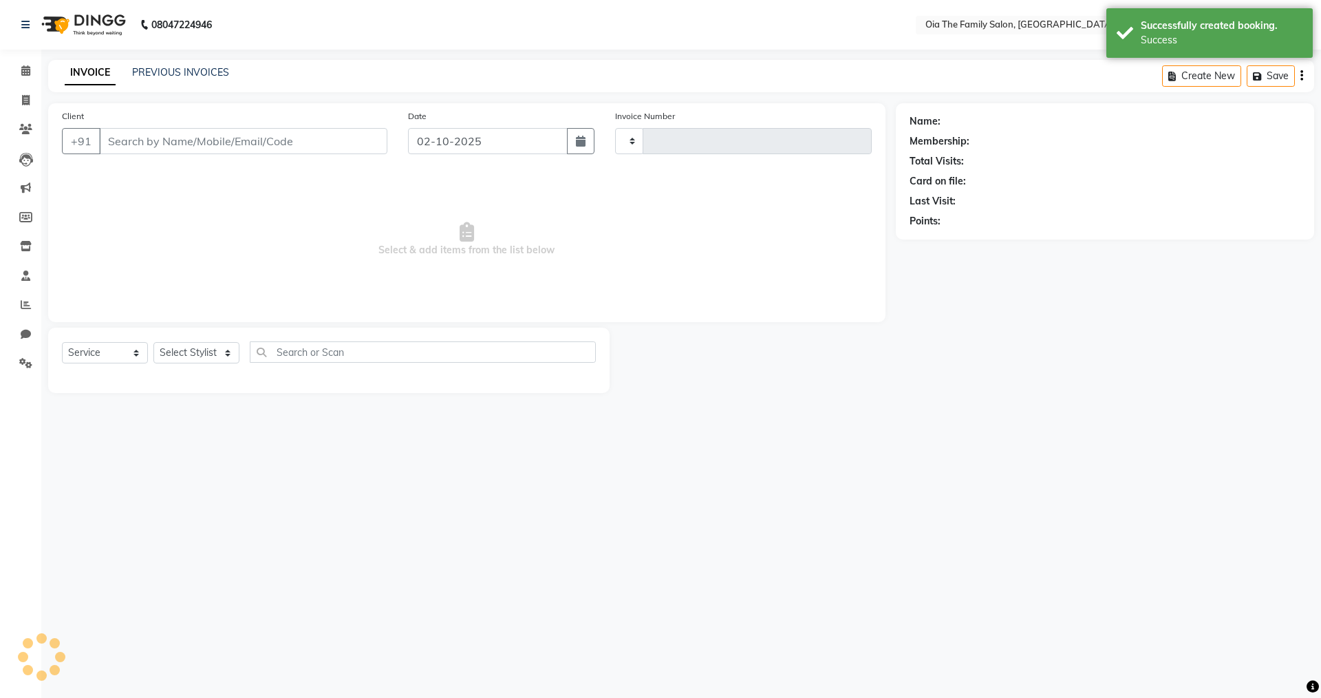
type input "0121"
select select "9113"
type input "7259499925"
select select "93029"
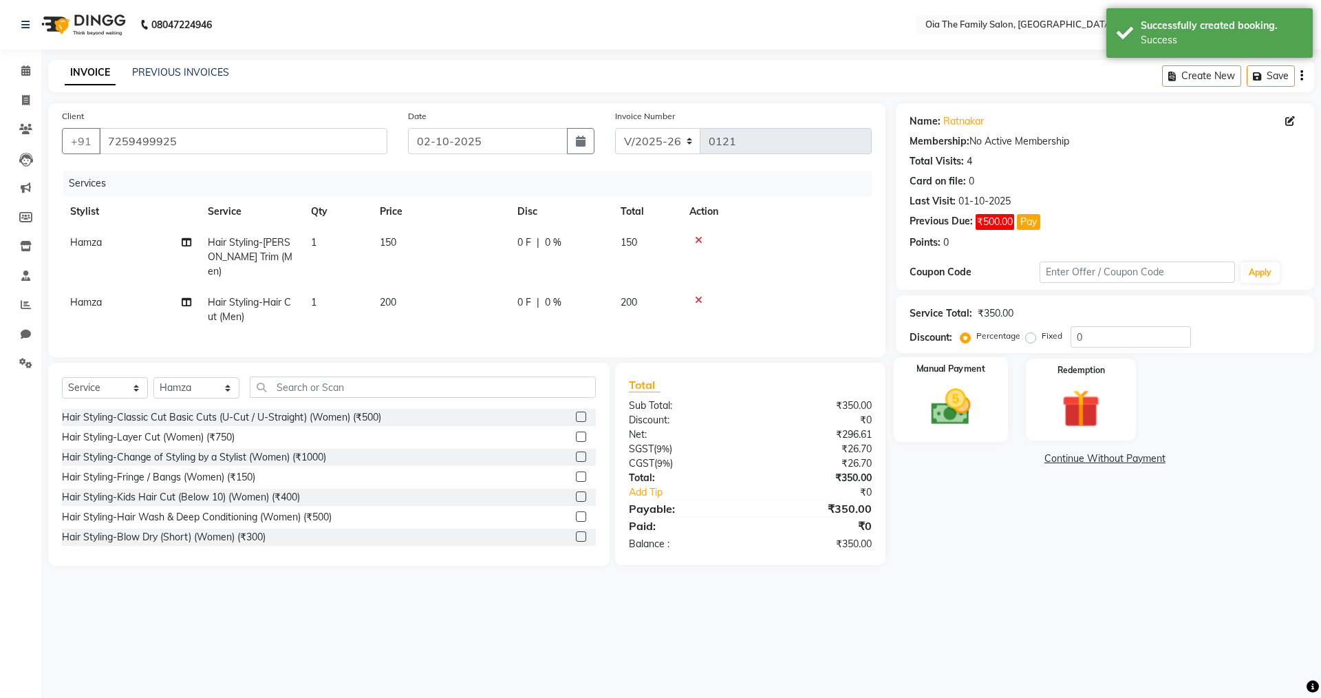
click at [924, 401] on img at bounding box center [951, 406] width 64 height 45
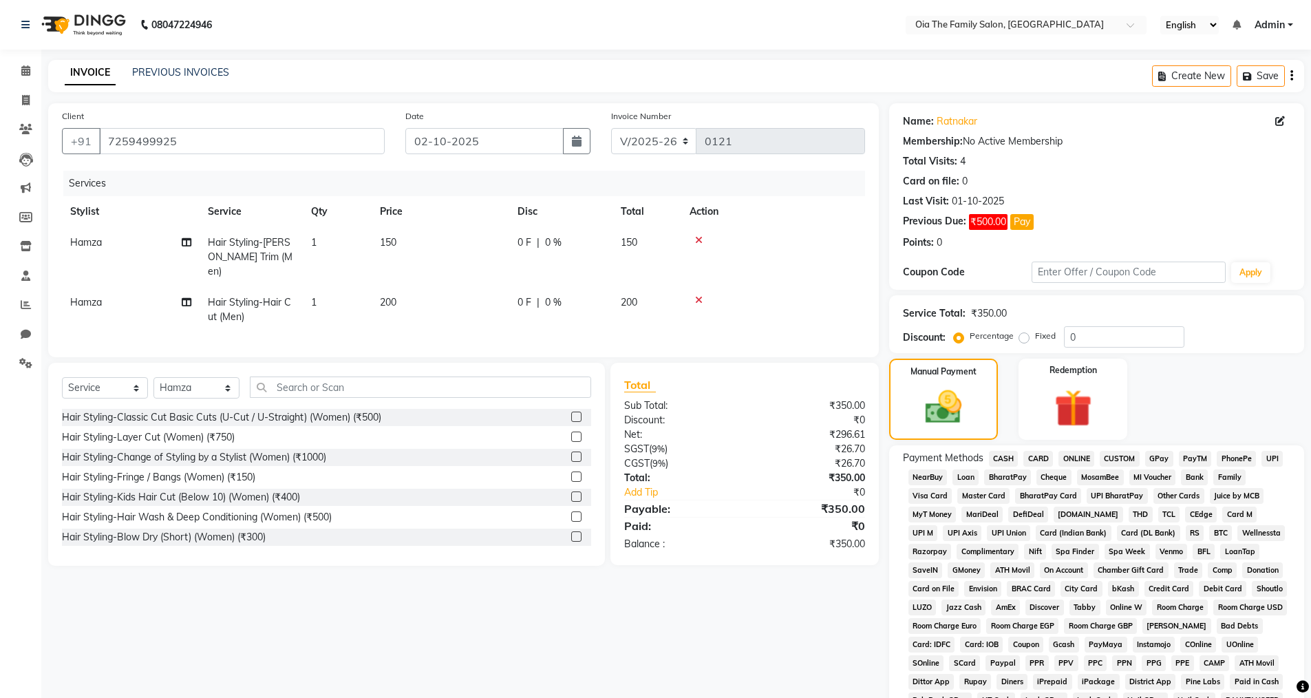
click at [1273, 459] on span "UPI" at bounding box center [1272, 459] width 21 height 16
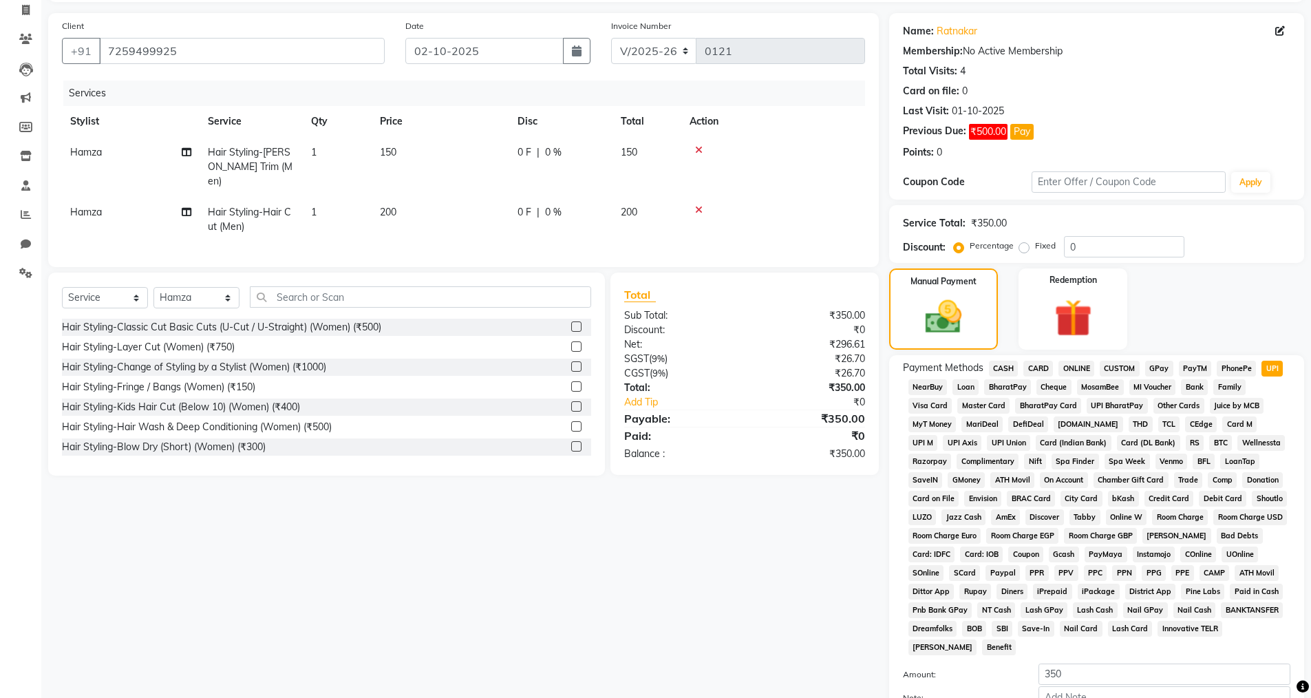
scroll to position [230, 0]
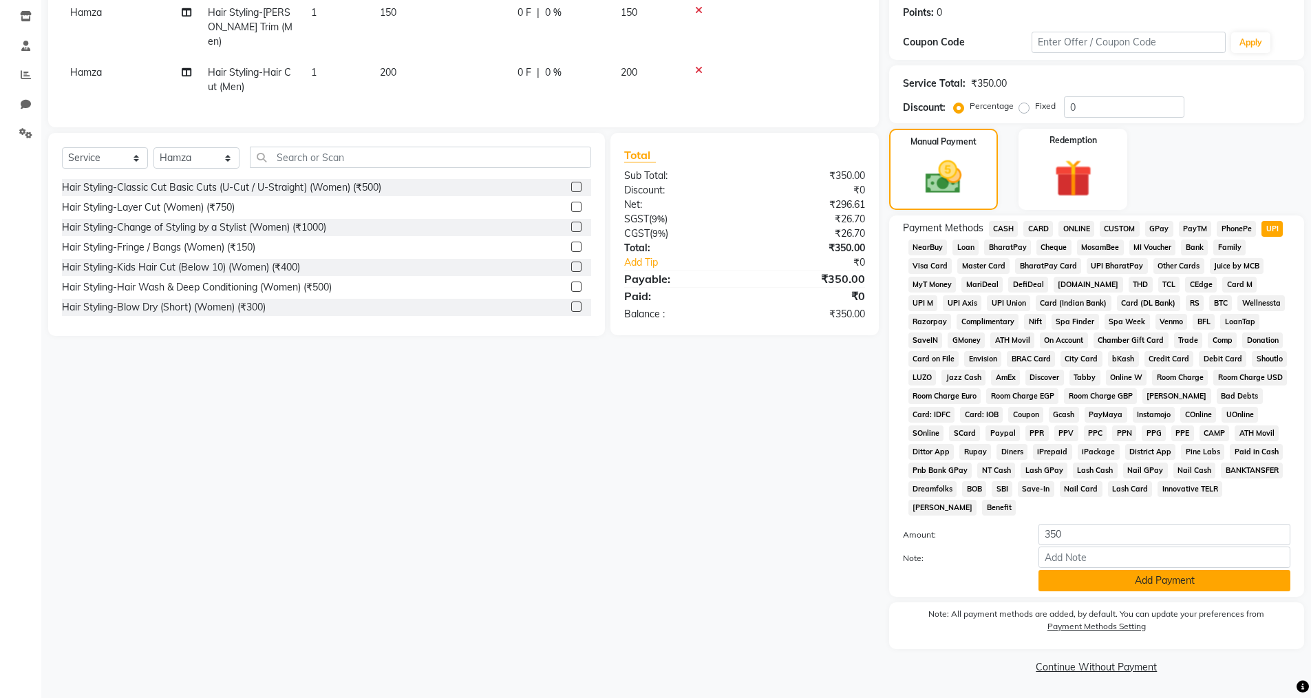
click at [1139, 586] on button "Add Payment" at bounding box center [1165, 580] width 252 height 21
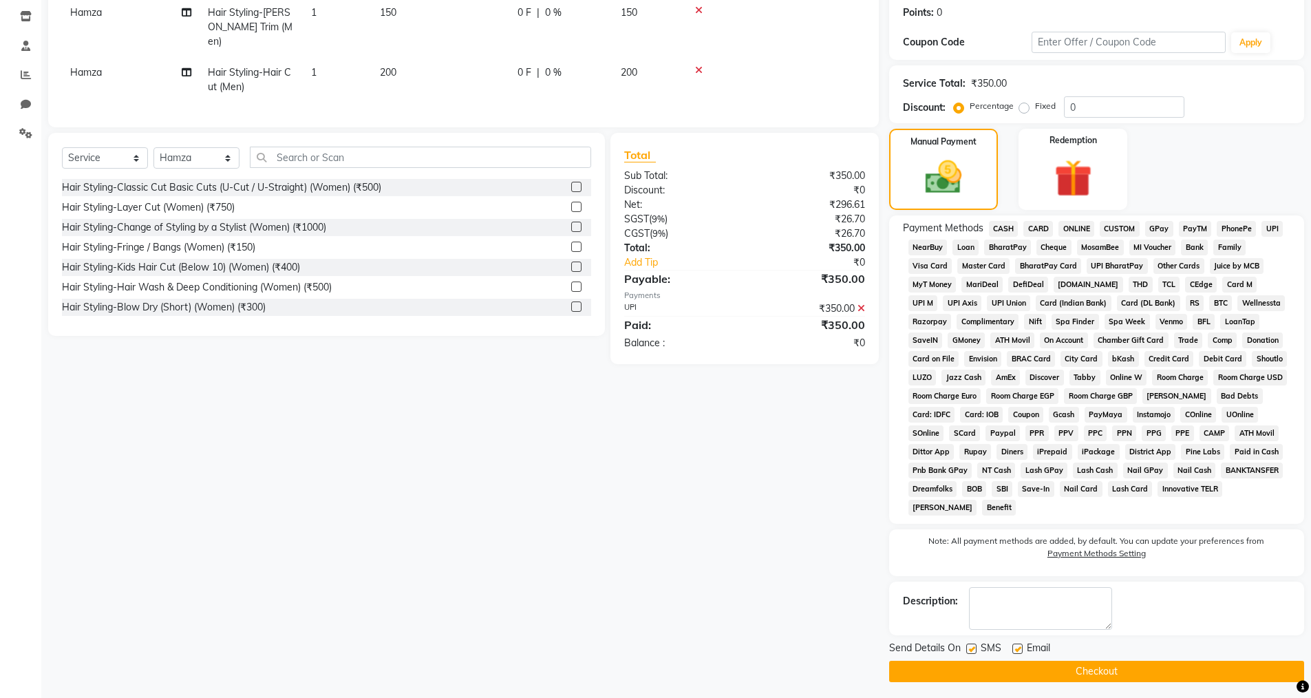
click at [1020, 647] on label at bounding box center [1017, 648] width 10 height 10
click at [1020, 647] on input "checkbox" at bounding box center [1016, 649] width 9 height 9
checkbox input "false"
click at [970, 648] on label at bounding box center [971, 648] width 10 height 10
click at [970, 648] on input "checkbox" at bounding box center [970, 649] width 9 height 9
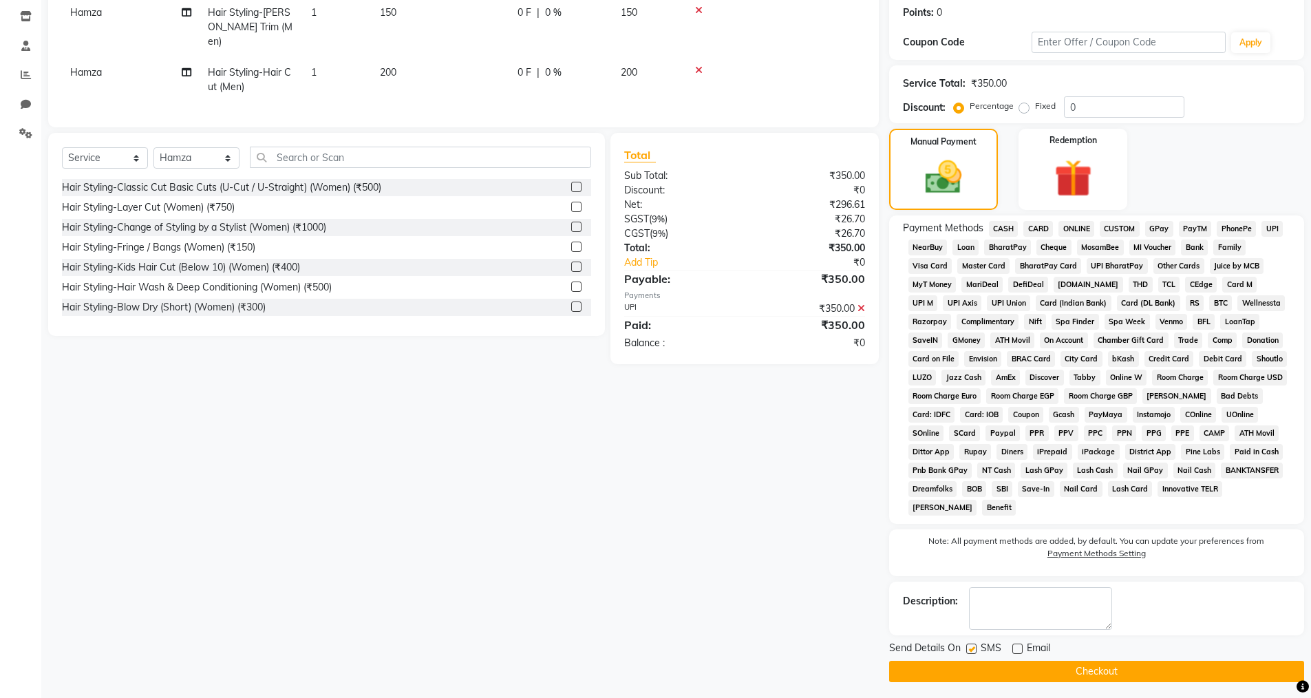
checkbox input "false"
click at [979, 674] on button "Checkout" at bounding box center [1096, 671] width 415 height 21
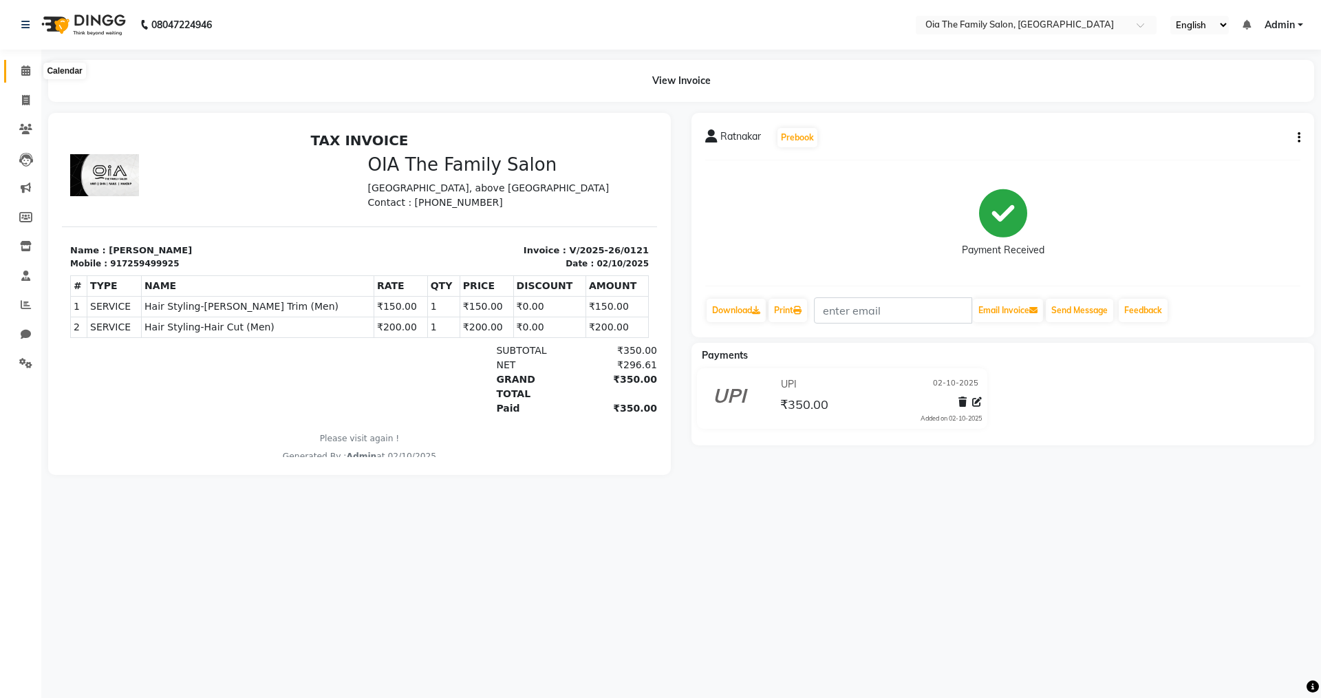
click at [28, 66] on icon at bounding box center [25, 70] width 9 height 10
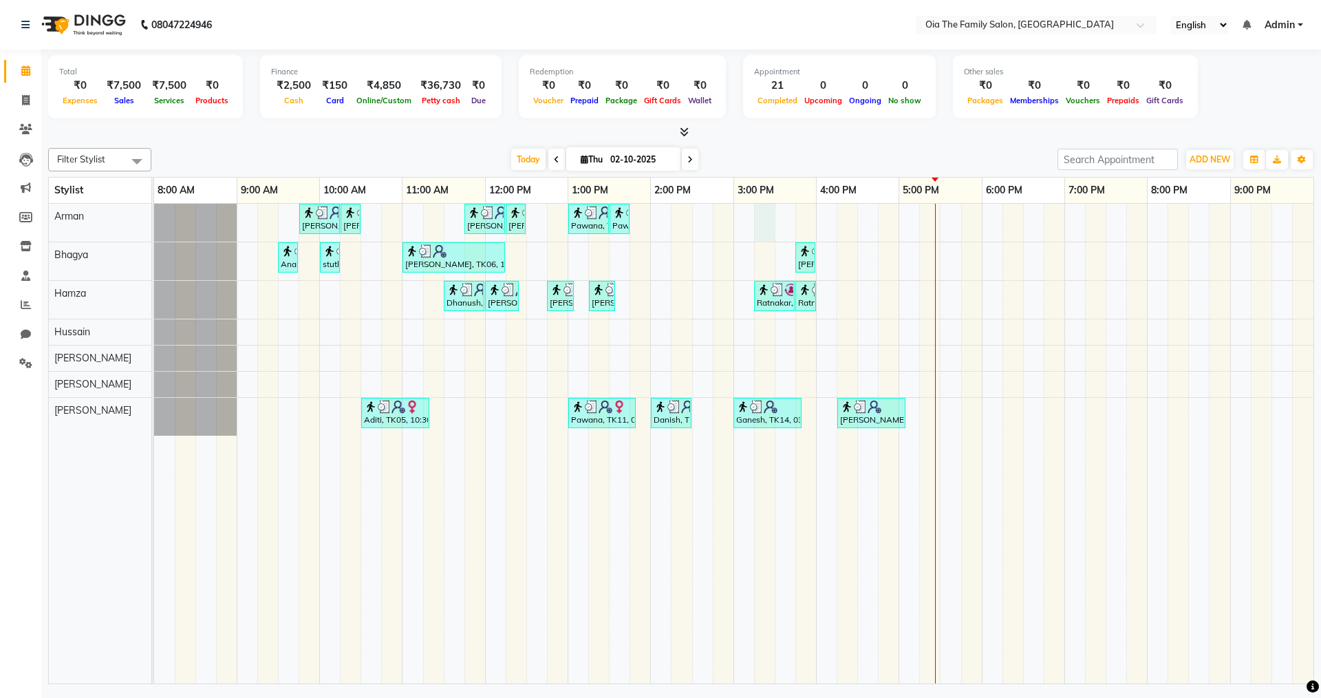
click at [762, 223] on div "[PERSON_NAME], TK04, 09:45 AM-10:15 AM, Hair Styling-Hair Cut (Men) [PERSON_NAM…" at bounding box center [734, 444] width 1160 height 480
select select "93027"
select select "915"
select select "tentative"
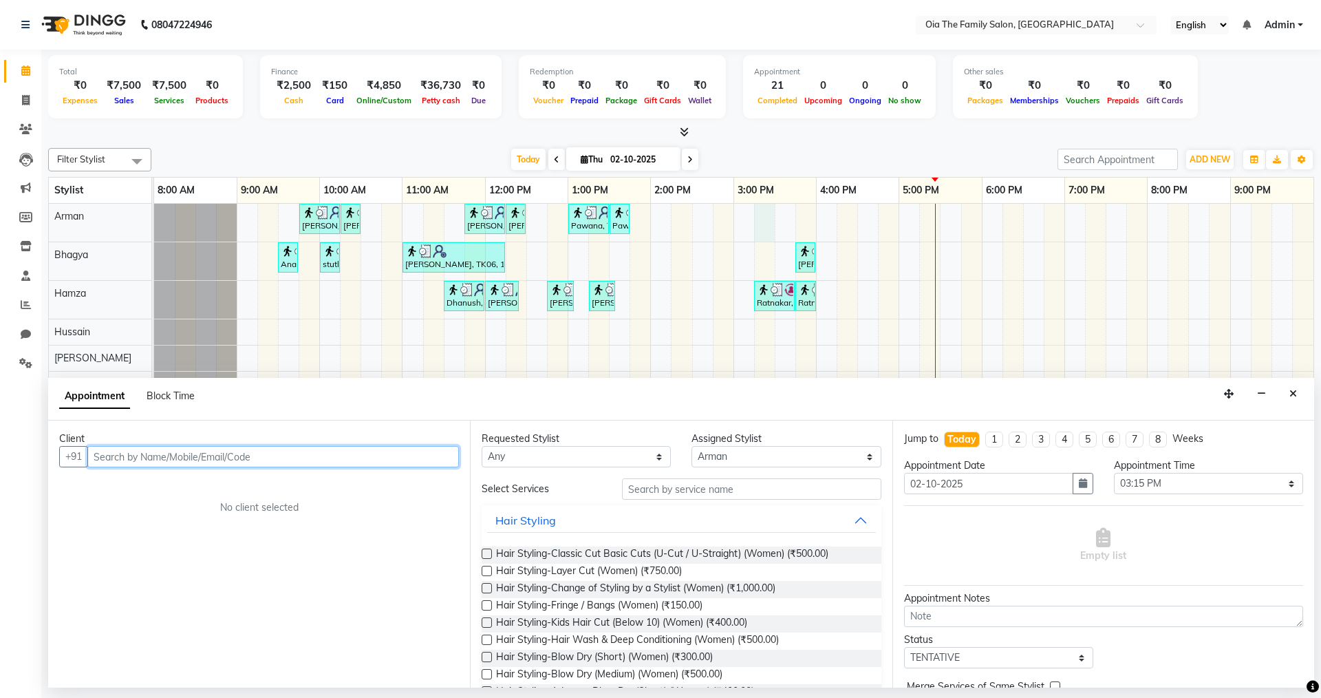
click at [440, 451] on input "text" at bounding box center [273, 456] width 372 height 21
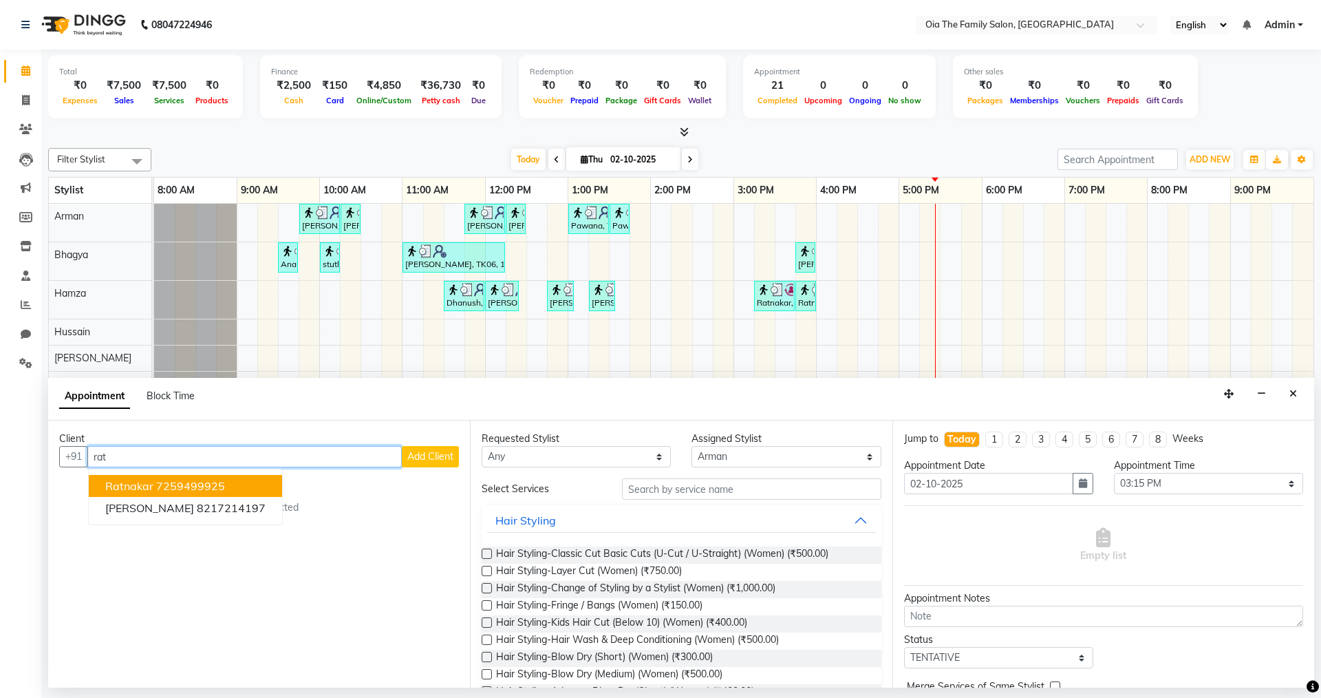
click at [185, 491] on ngb-highlight "7259499925" at bounding box center [190, 486] width 69 height 14
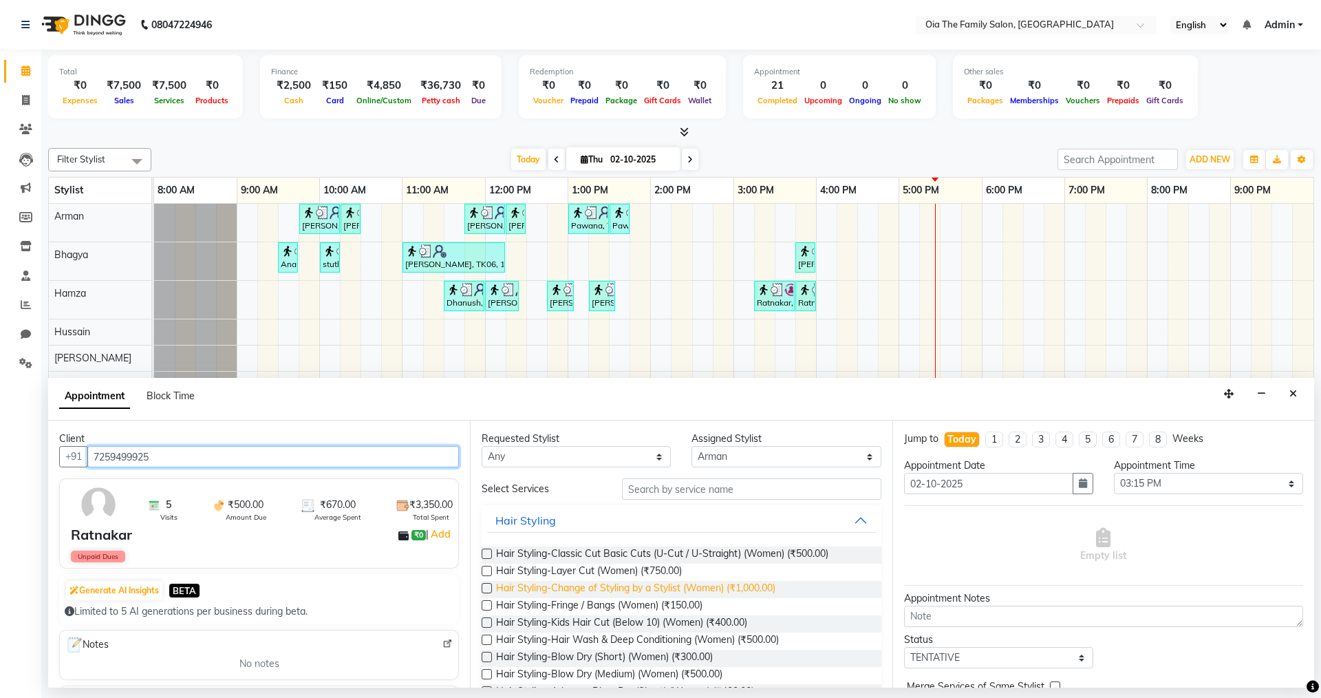
scroll to position [69, 0]
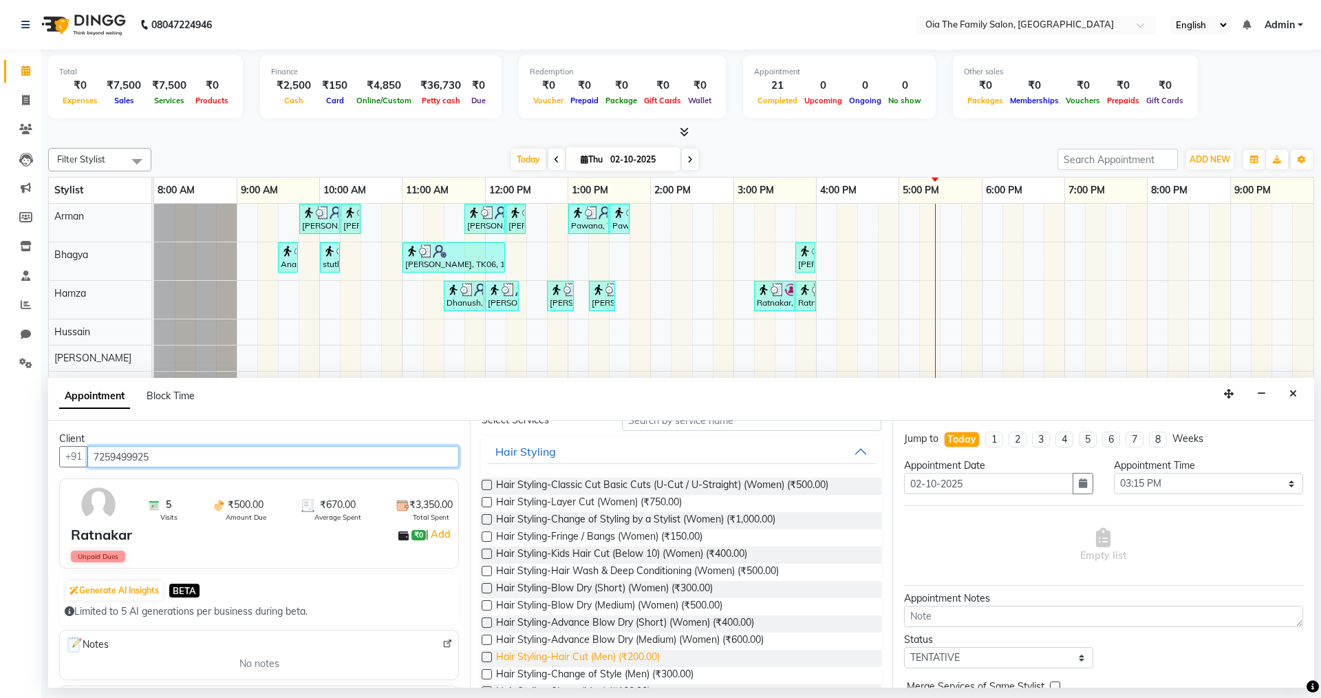
type input "7259499925"
click at [591, 657] on span "Hair Styling-Hair Cut (Men) (₹200.00)" at bounding box center [578, 658] width 164 height 17
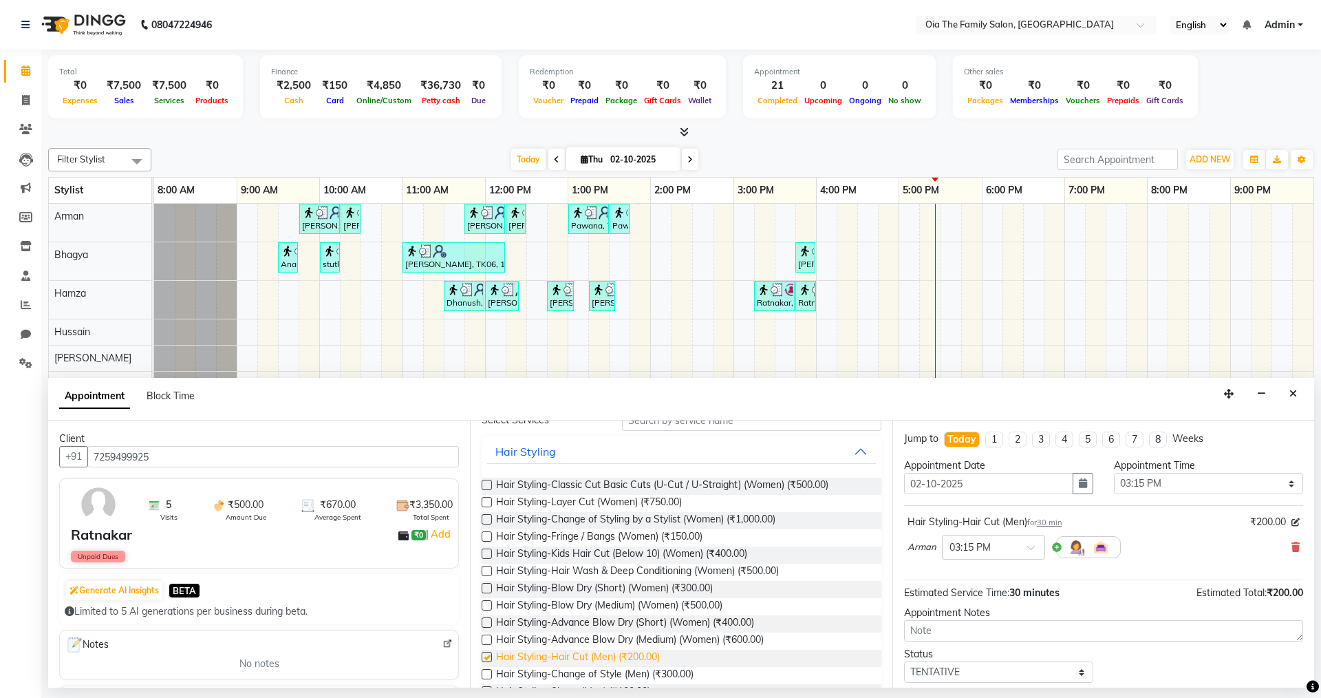
checkbox input "false"
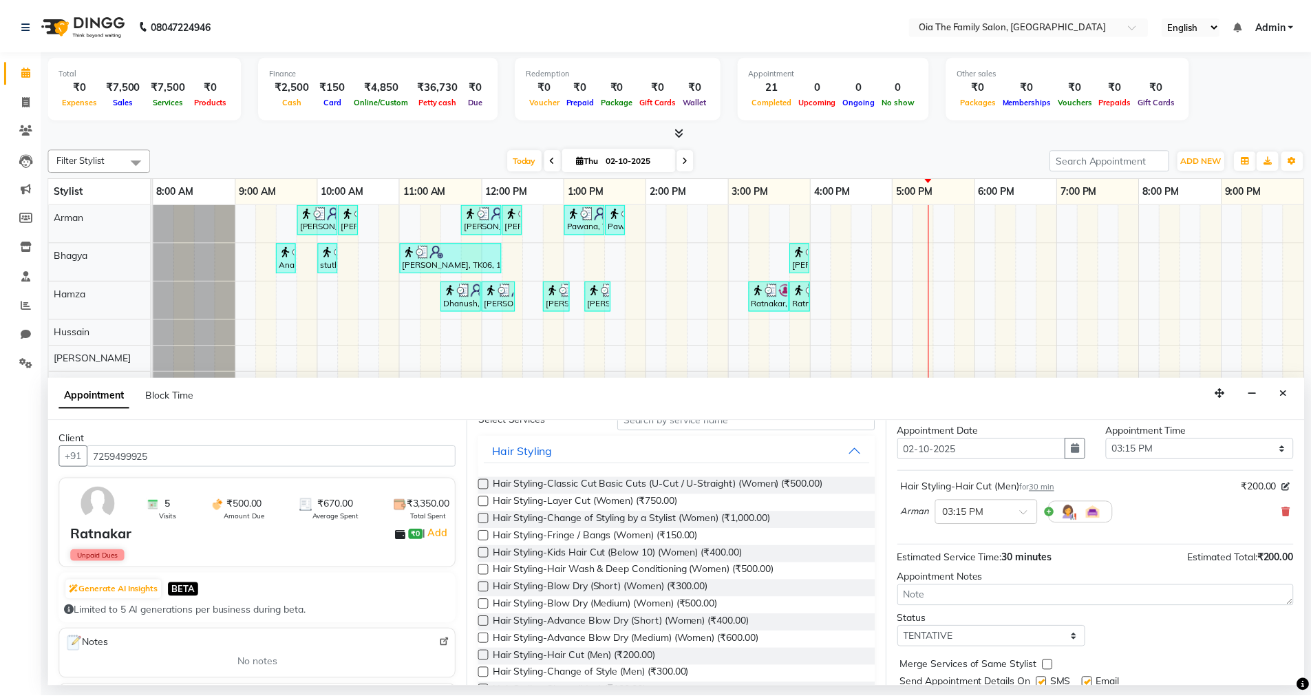
scroll to position [82, 0]
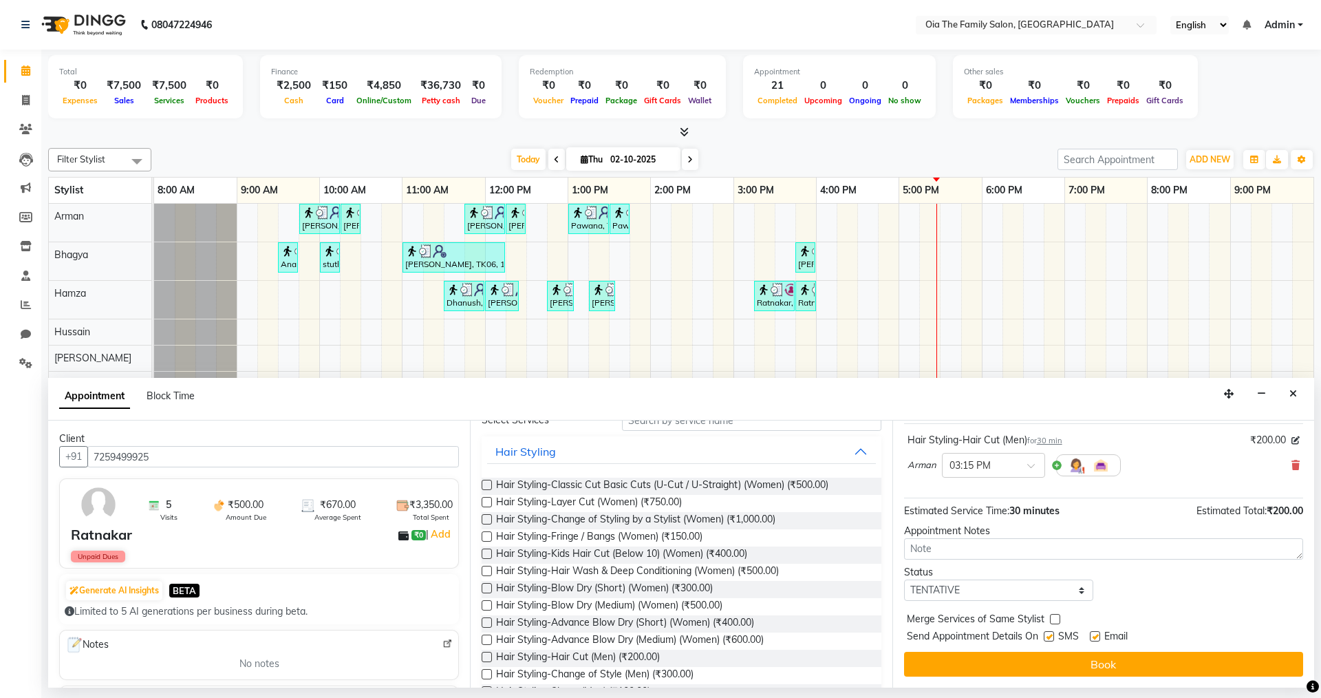
click at [1047, 634] on label at bounding box center [1049, 636] width 10 height 10
click at [1047, 634] on input "checkbox" at bounding box center [1048, 637] width 9 height 9
checkbox input "false"
click at [1096, 635] on label at bounding box center [1095, 636] width 10 height 10
click at [1096, 635] on input "checkbox" at bounding box center [1094, 637] width 9 height 9
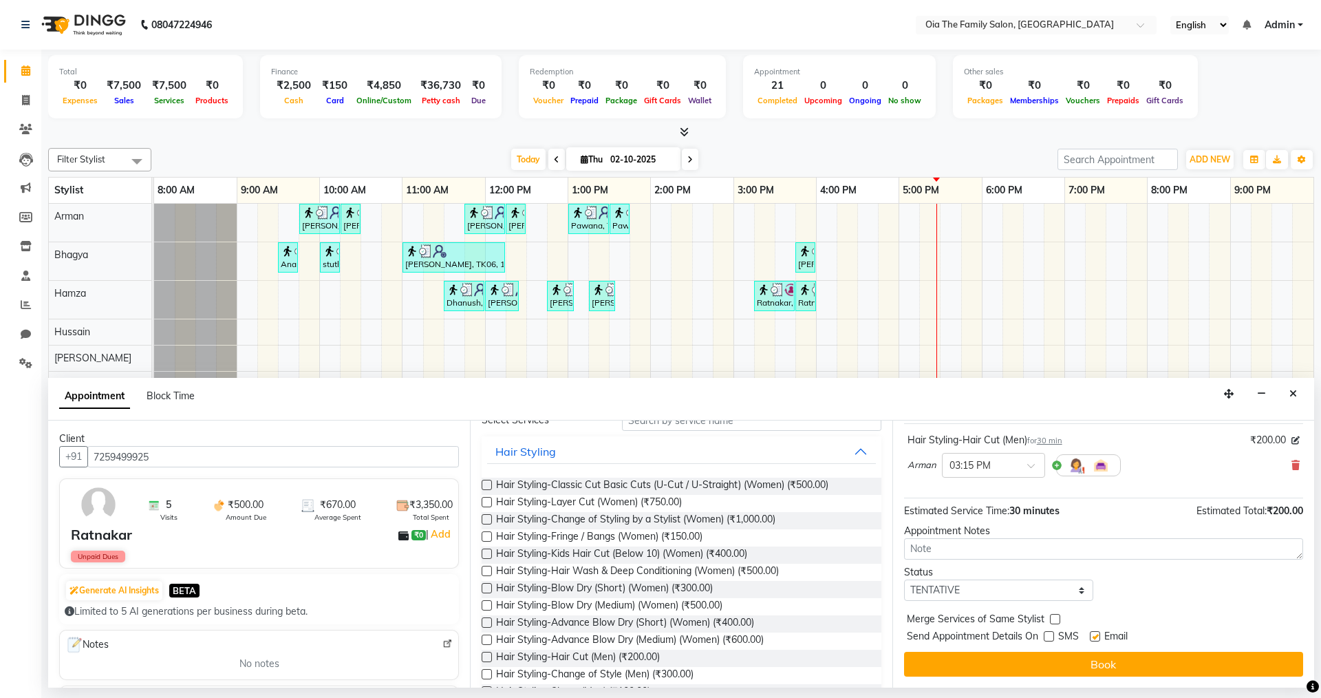
checkbox input "false"
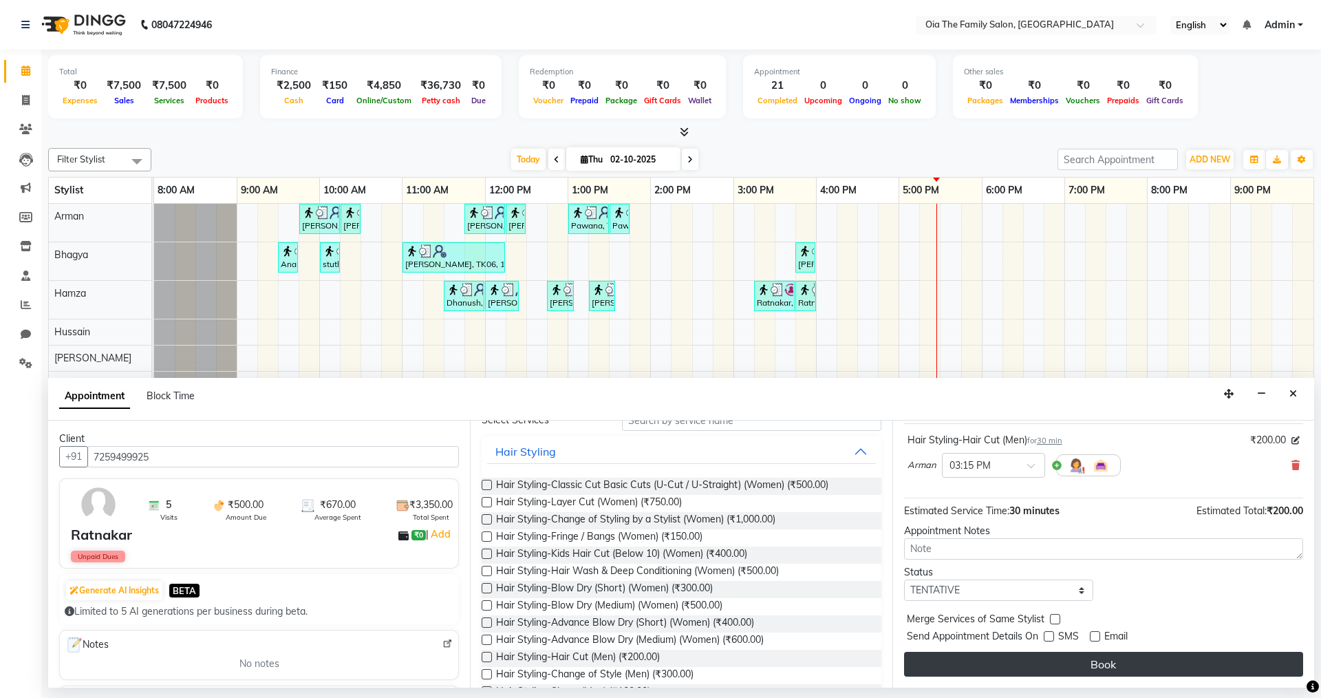
click at [1081, 655] on button "Book" at bounding box center [1103, 664] width 399 height 25
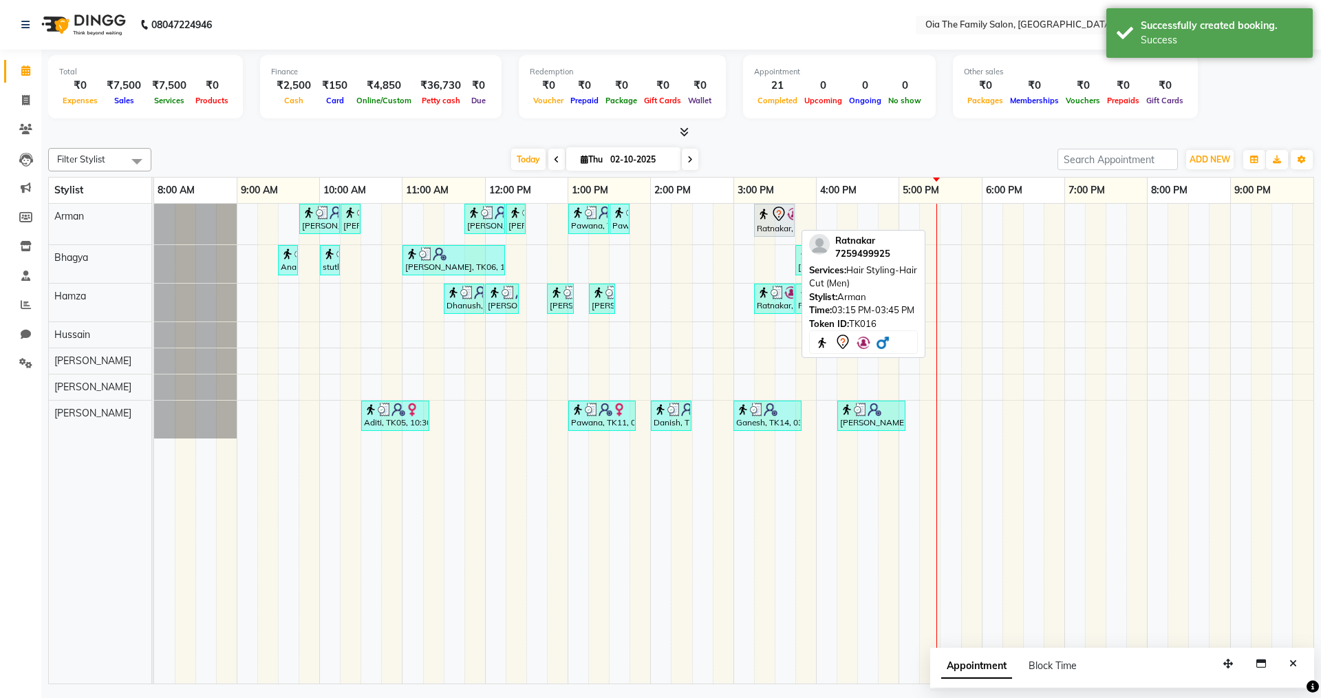
click at [763, 215] on img at bounding box center [764, 214] width 14 height 14
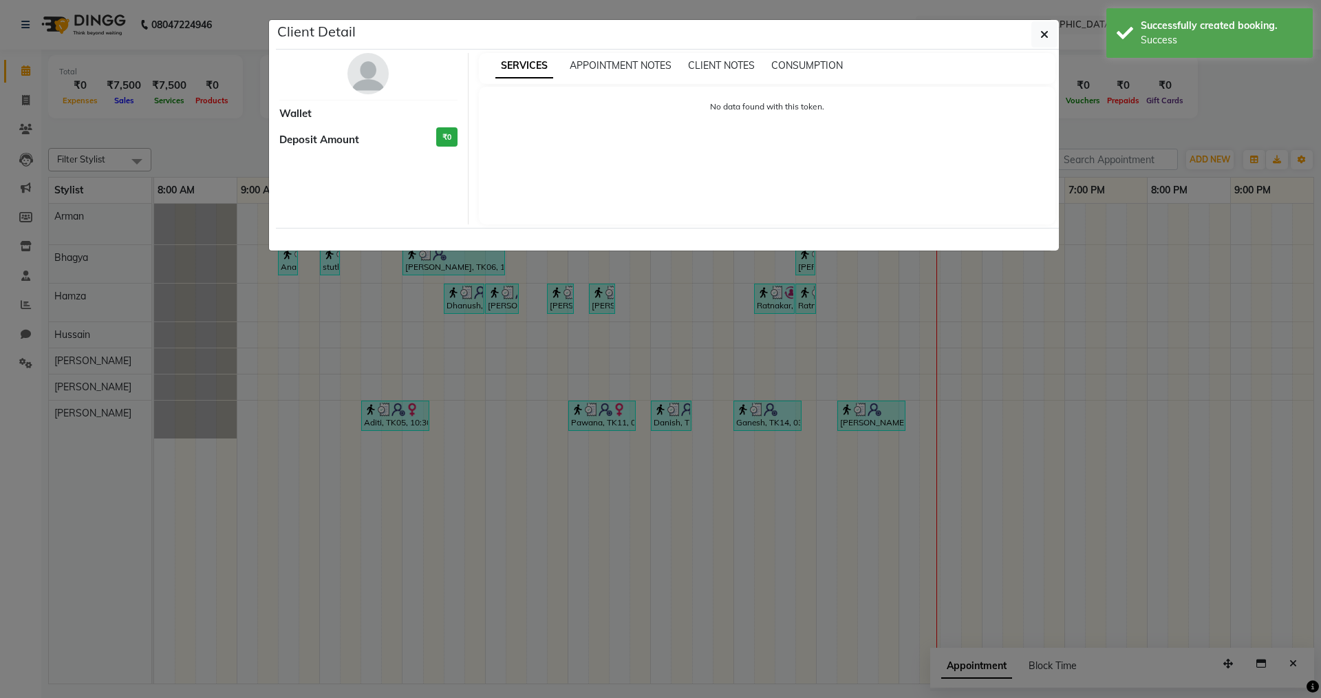
select select "7"
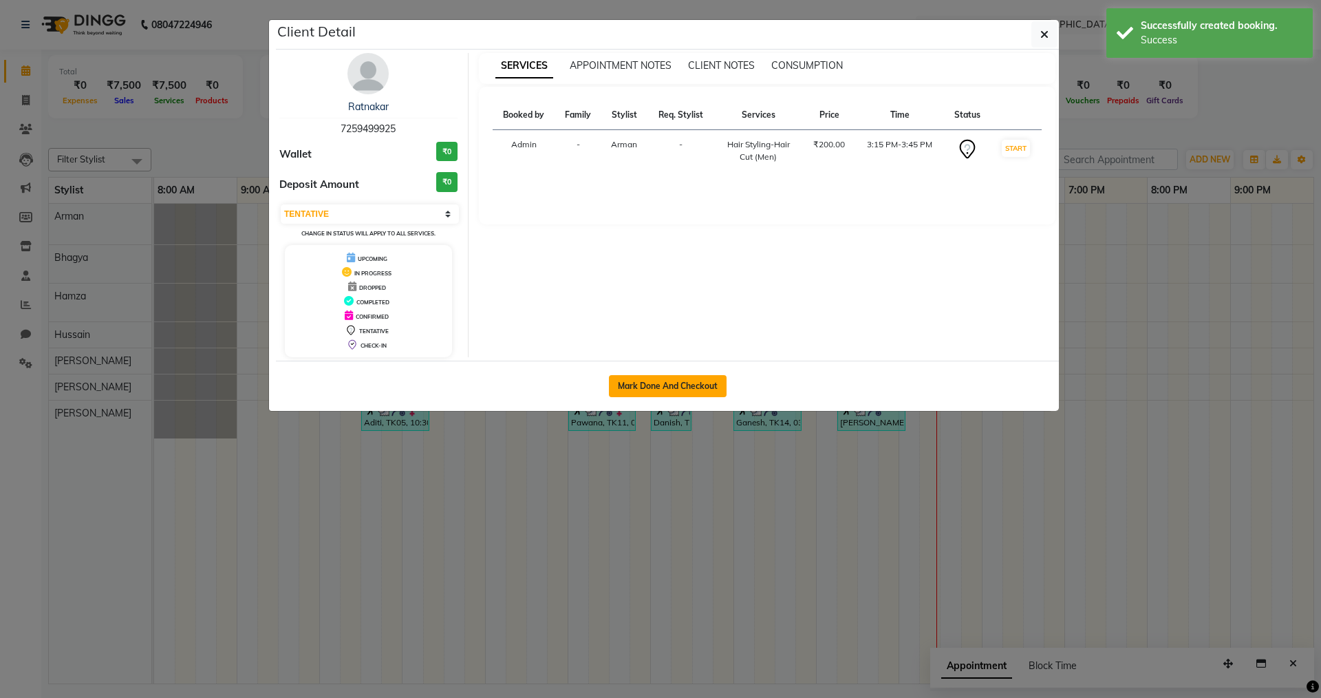
click at [692, 378] on button "Mark Done And Checkout" at bounding box center [668, 386] width 118 height 22
select select "service"
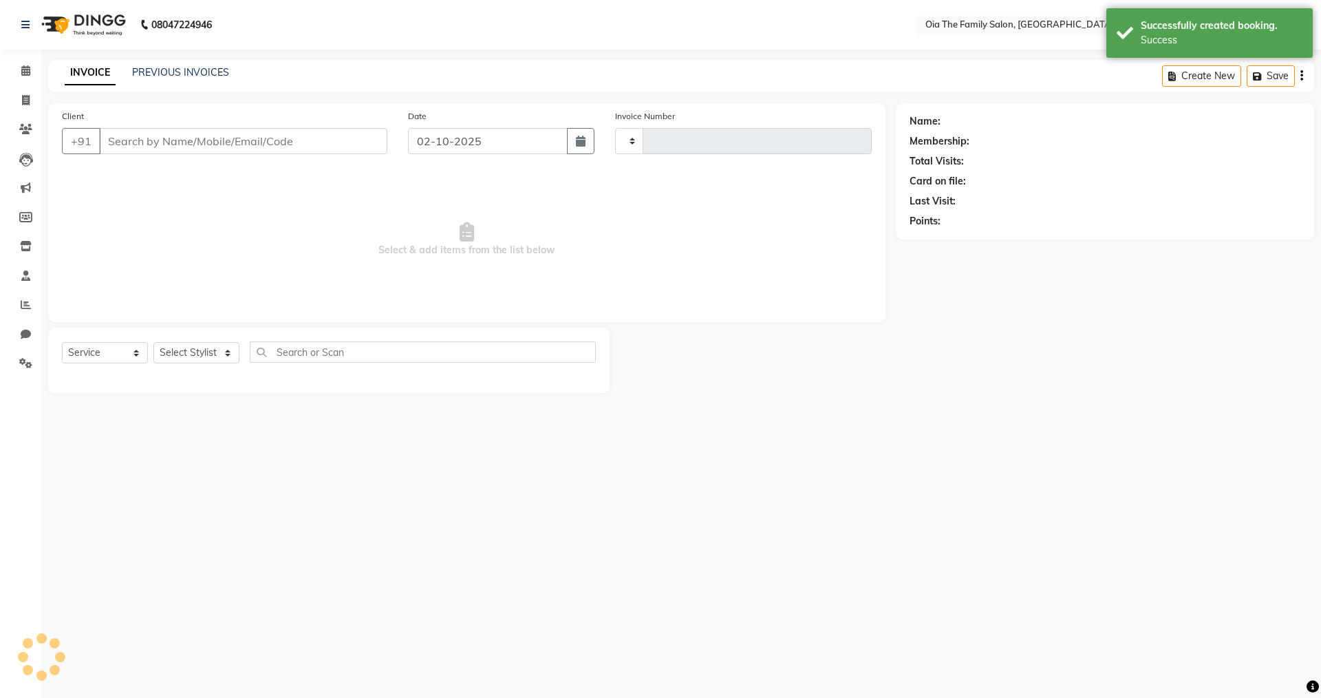
type input "0122"
select select "9113"
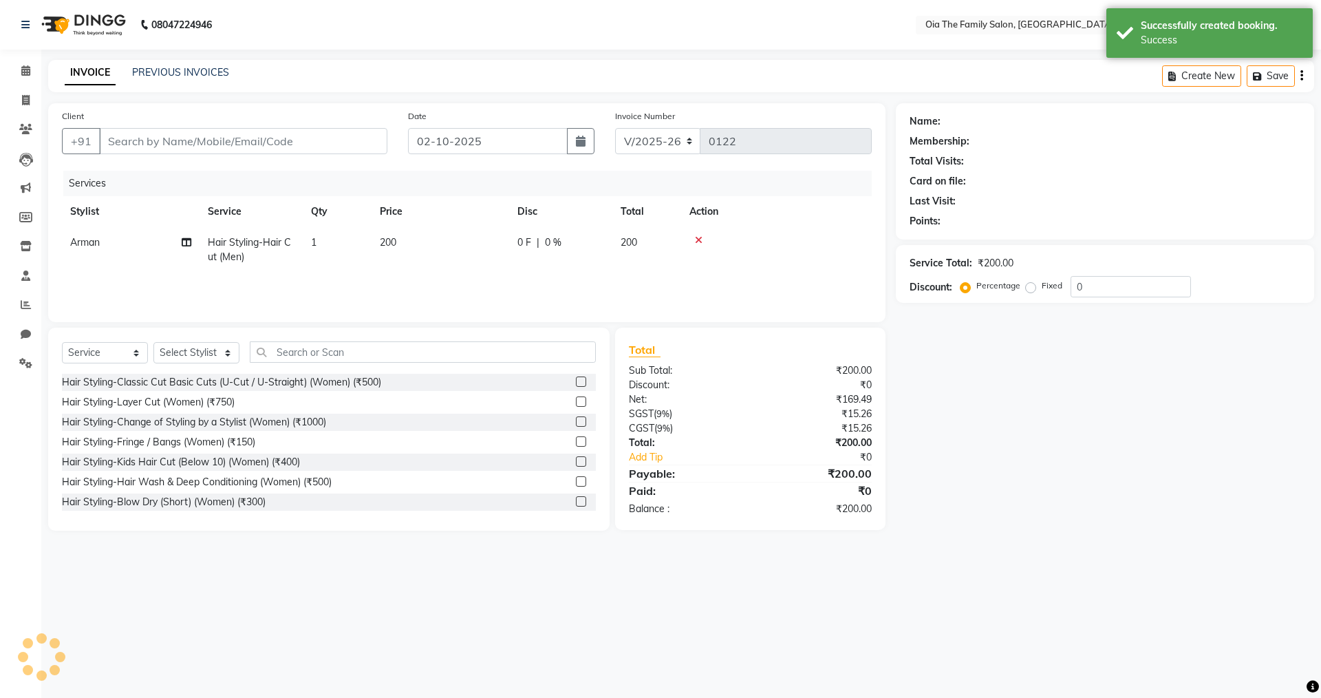
type input "7259499925"
select select "93027"
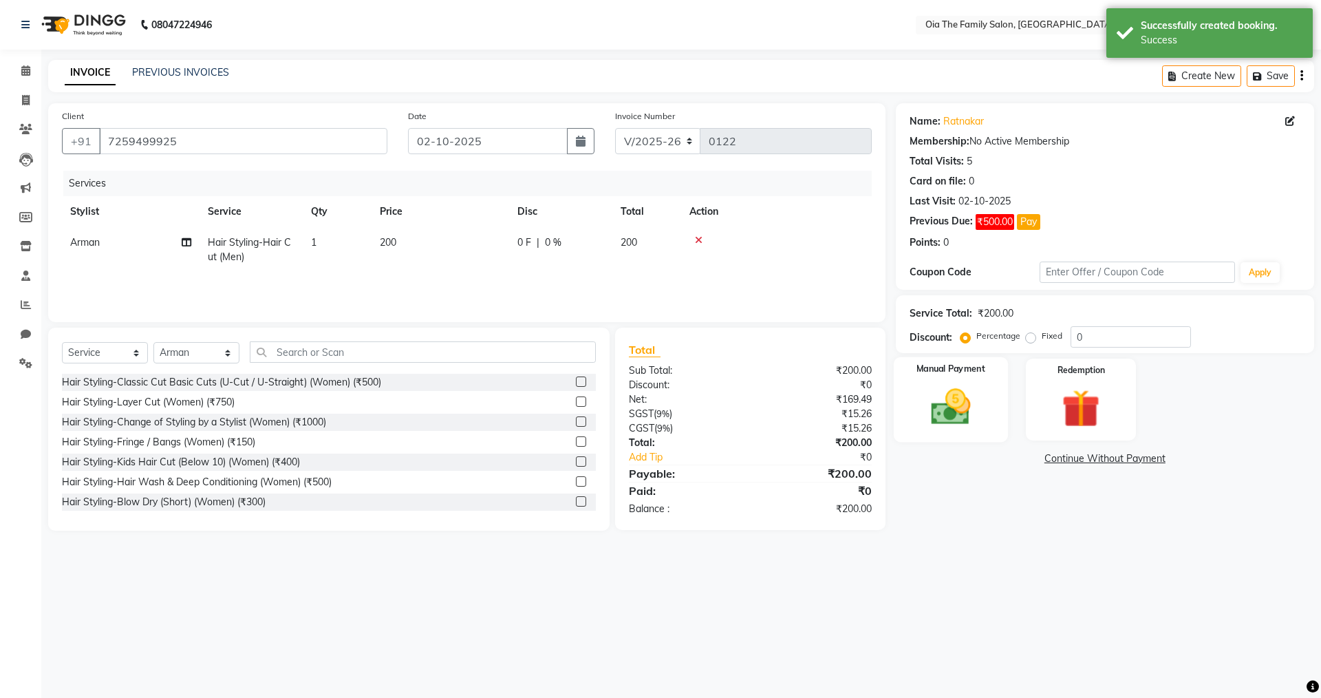
click at [992, 408] on div "Manual Payment" at bounding box center [950, 399] width 114 height 85
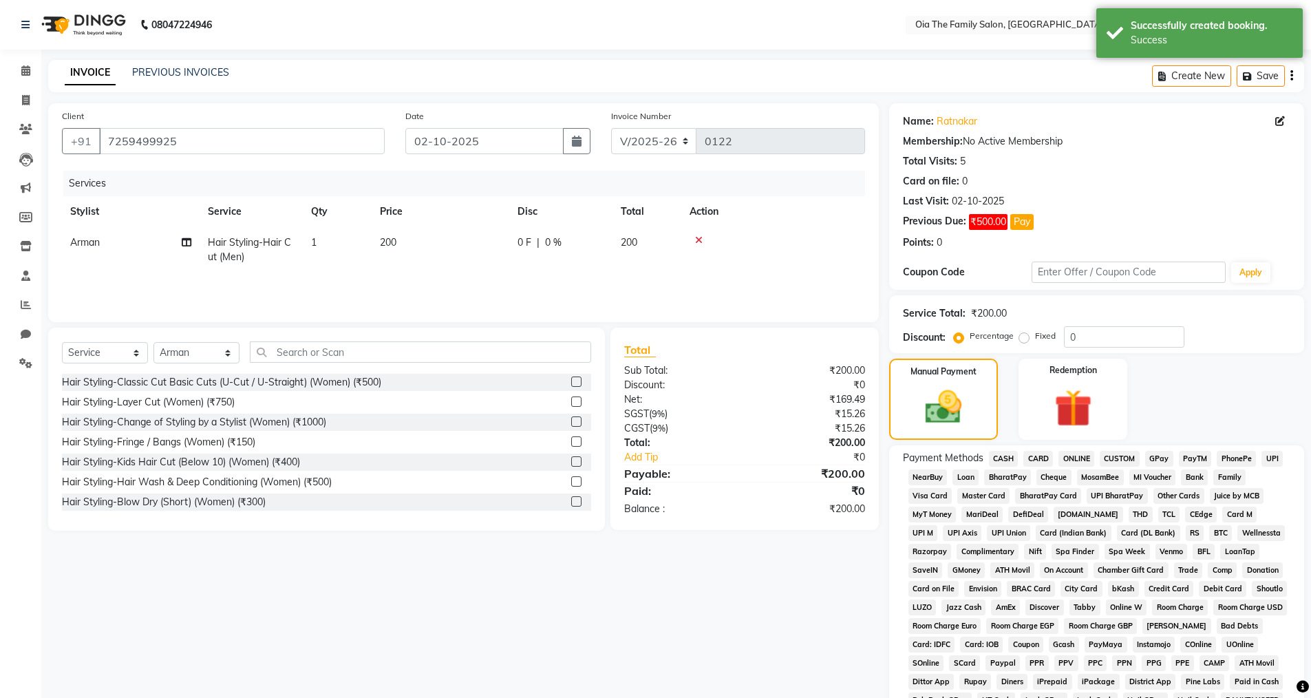
click at [1266, 452] on span "UPI" at bounding box center [1272, 459] width 21 height 16
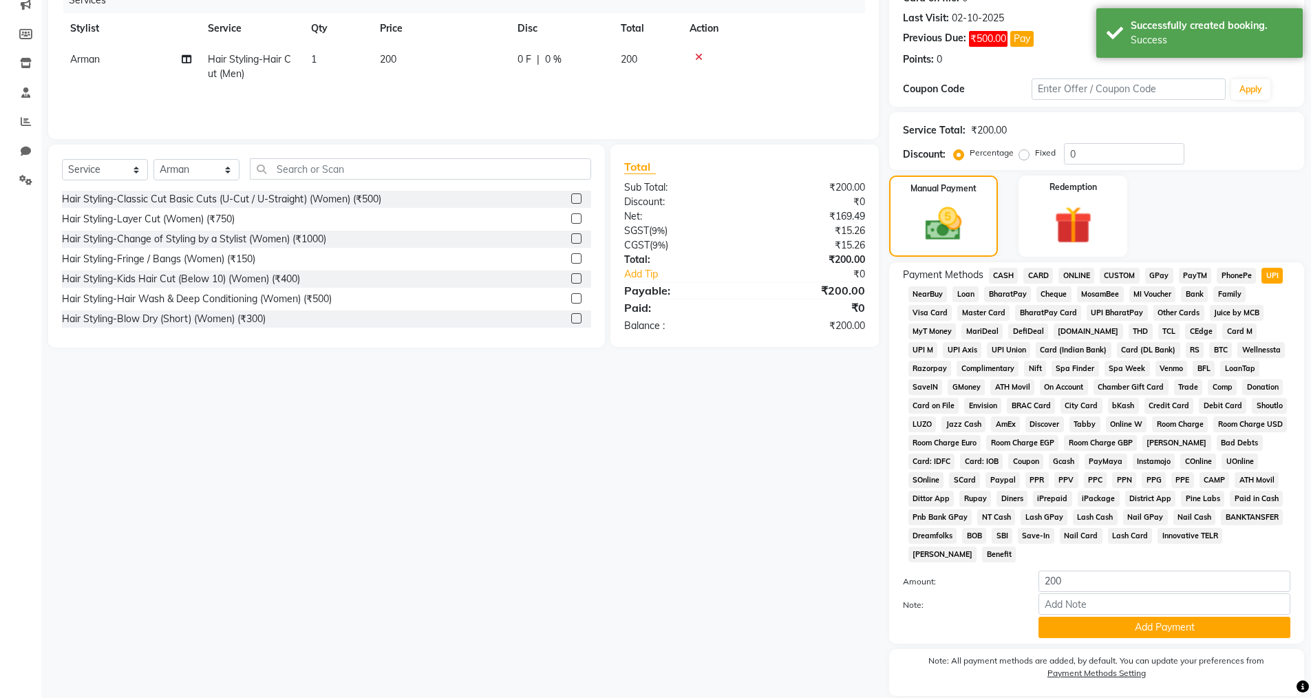
scroll to position [230, 0]
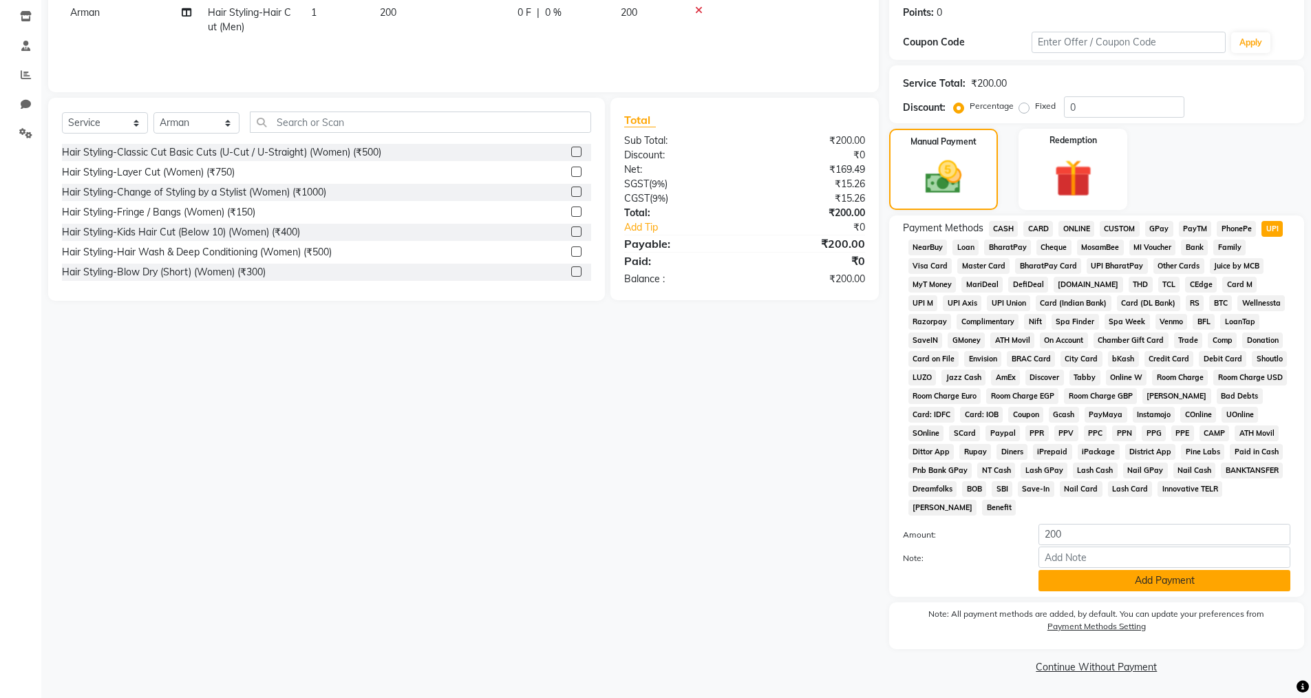
click at [1119, 582] on button "Add Payment" at bounding box center [1165, 580] width 252 height 21
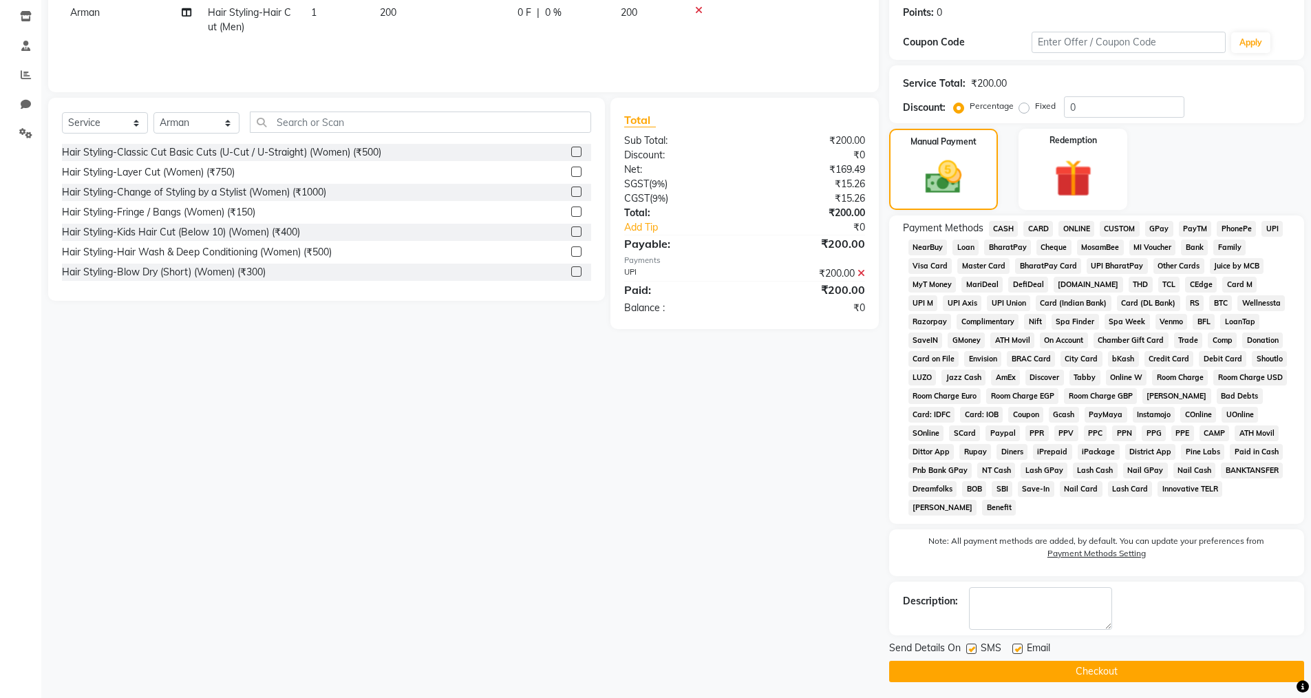
click at [1014, 662] on button "Checkout" at bounding box center [1096, 671] width 415 height 21
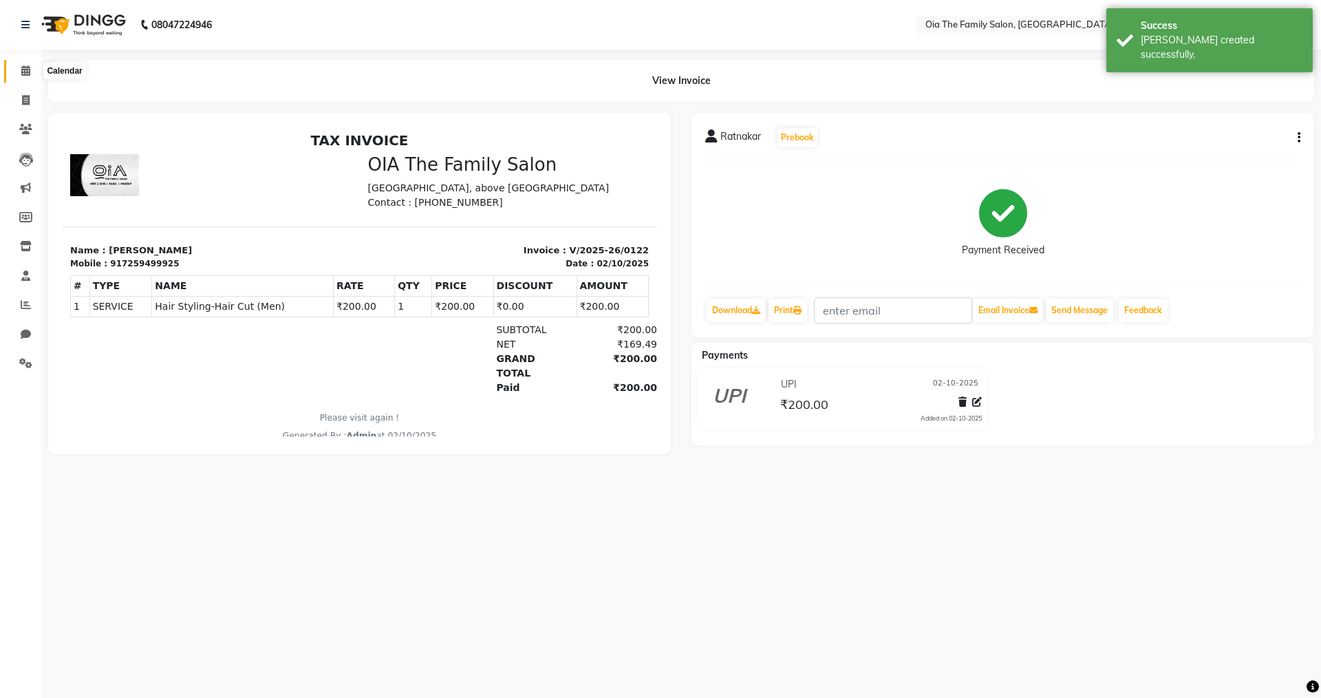
click at [28, 68] on icon at bounding box center [25, 70] width 9 height 10
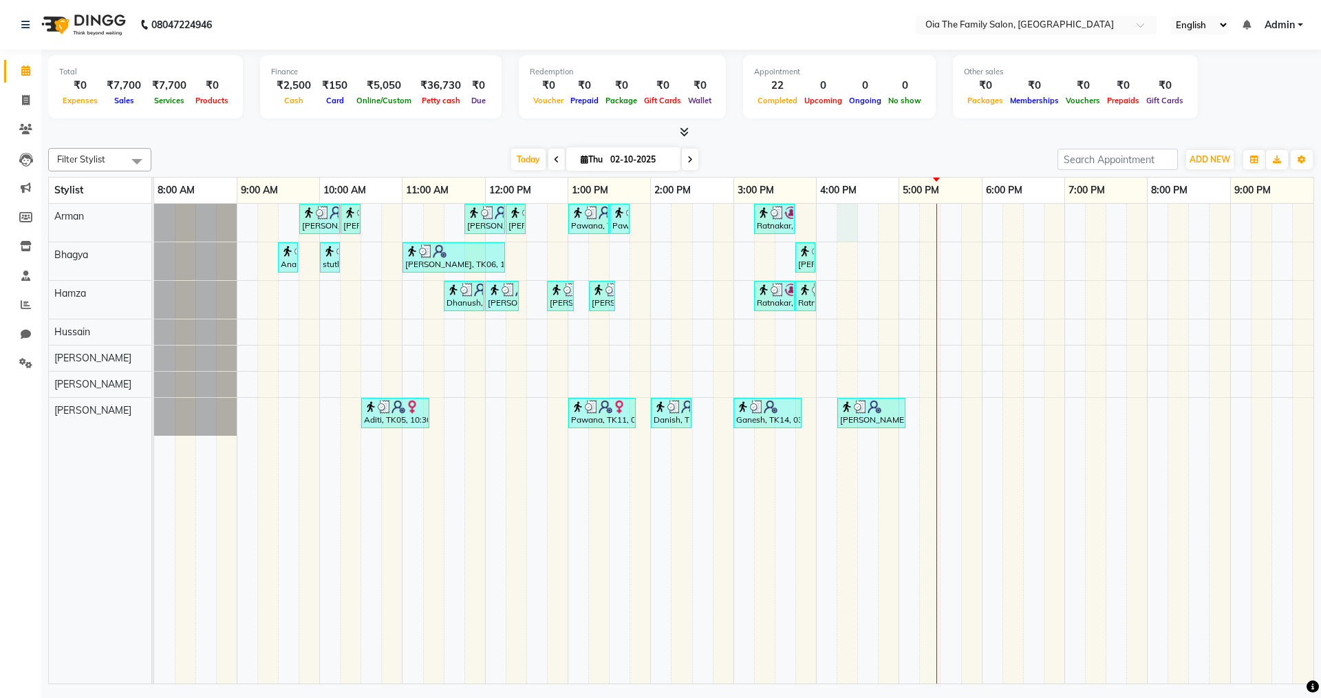
click at [847, 206] on div "[PERSON_NAME], TK04, 09:45 AM-10:15 AM, Hair Styling-Hair Cut (Men) [PERSON_NAM…" at bounding box center [734, 444] width 1160 height 480
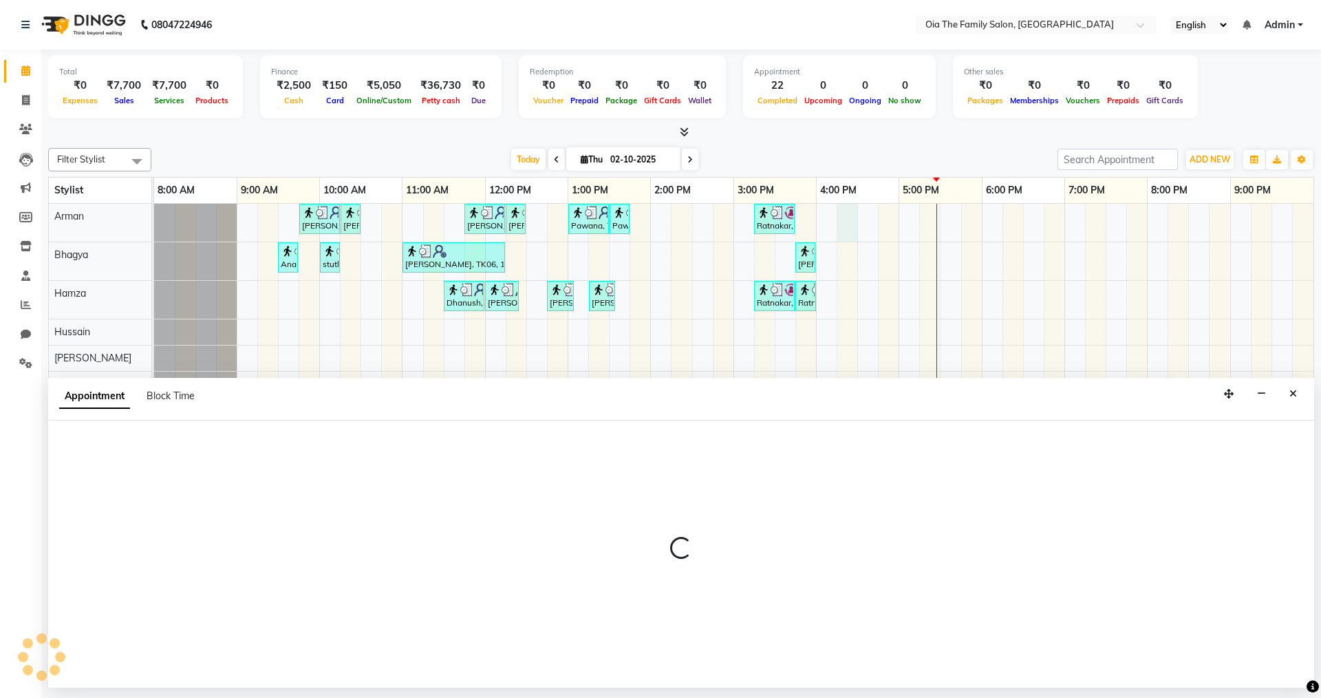
select select "93027"
select select "975"
select select "tentative"
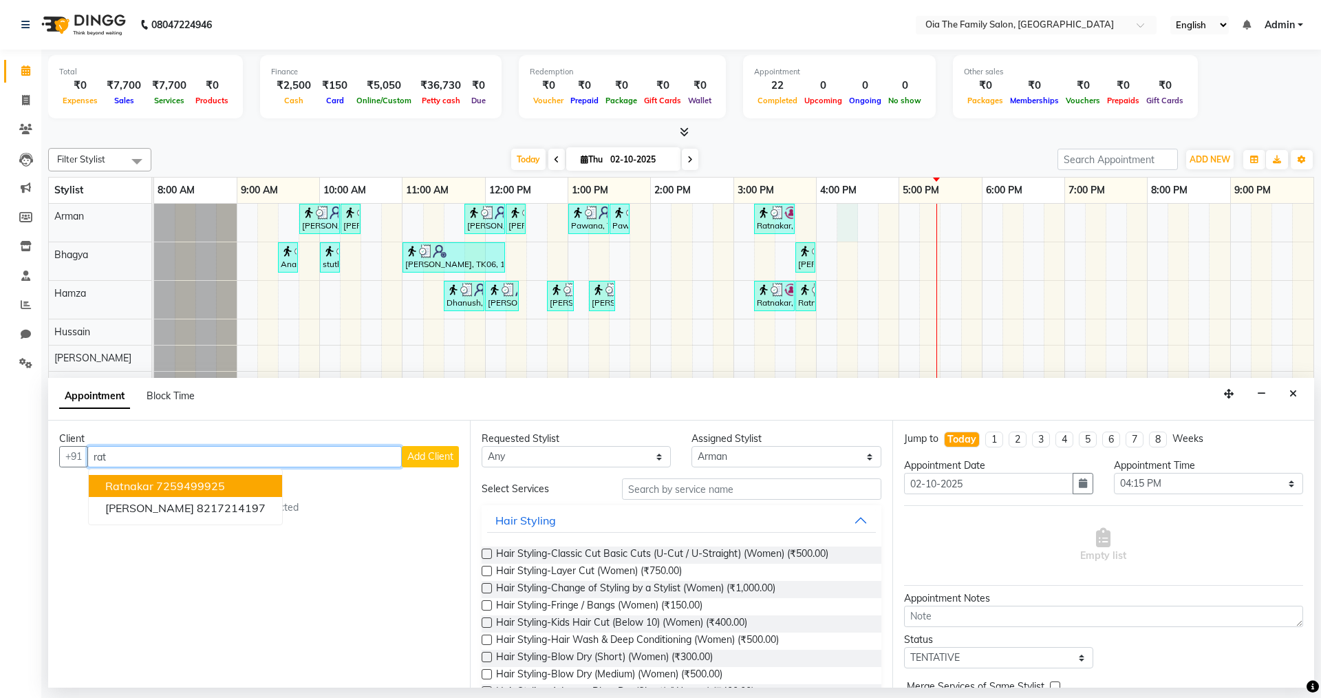
click at [140, 484] on span "Ratnakar" at bounding box center [129, 486] width 48 height 14
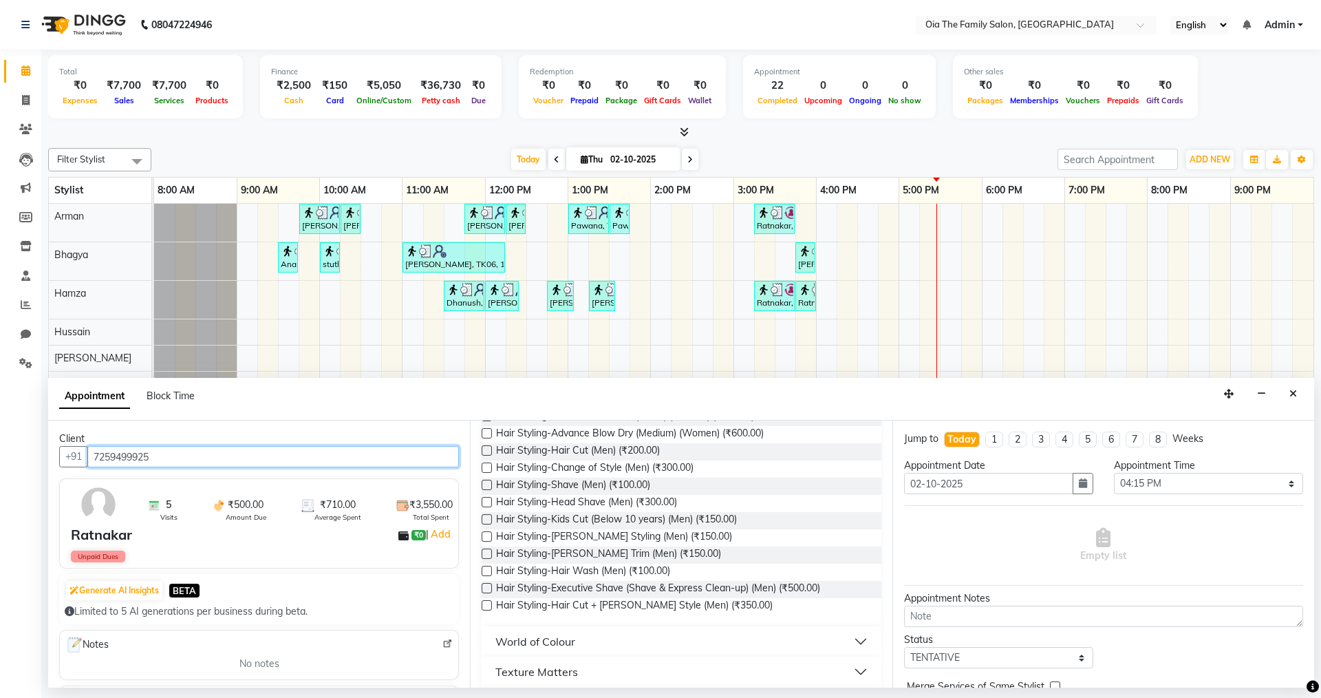
scroll to position [206, 0]
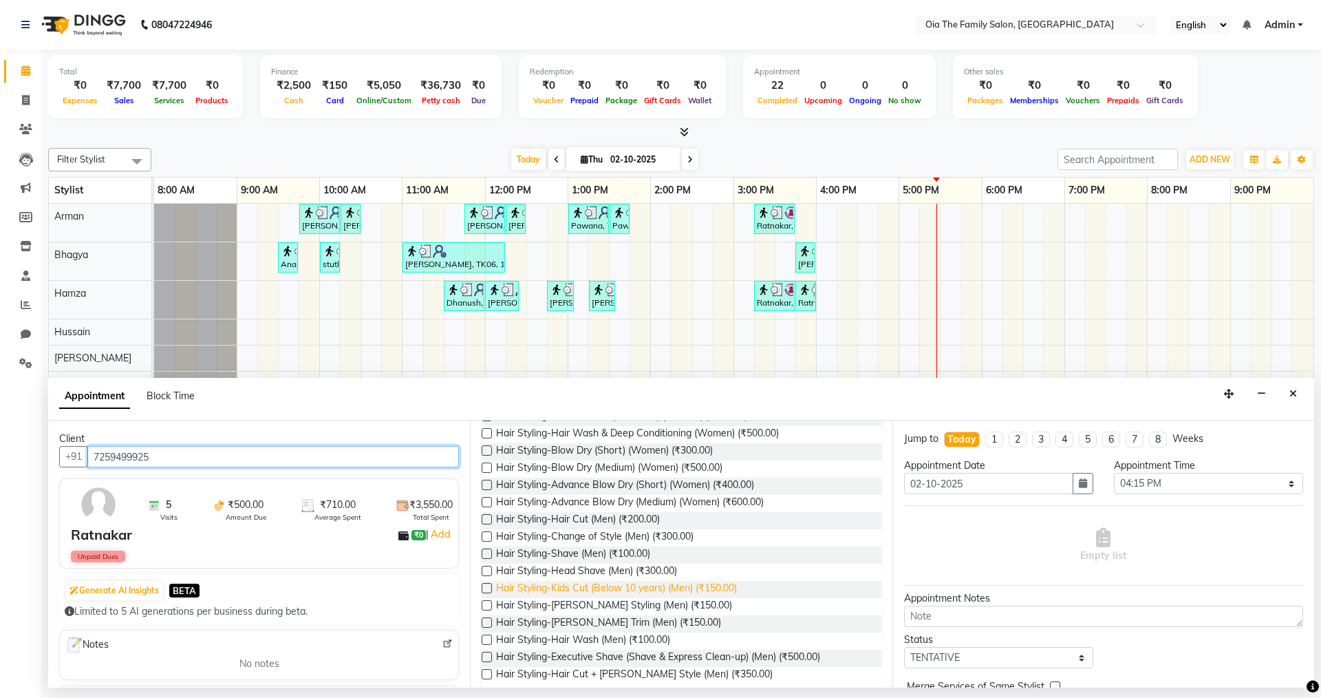
type input "7259499925"
click at [640, 590] on span "Hair Styling-Kids Cut (Below 10 years) (Men) (₹150.00)" at bounding box center [616, 589] width 241 height 17
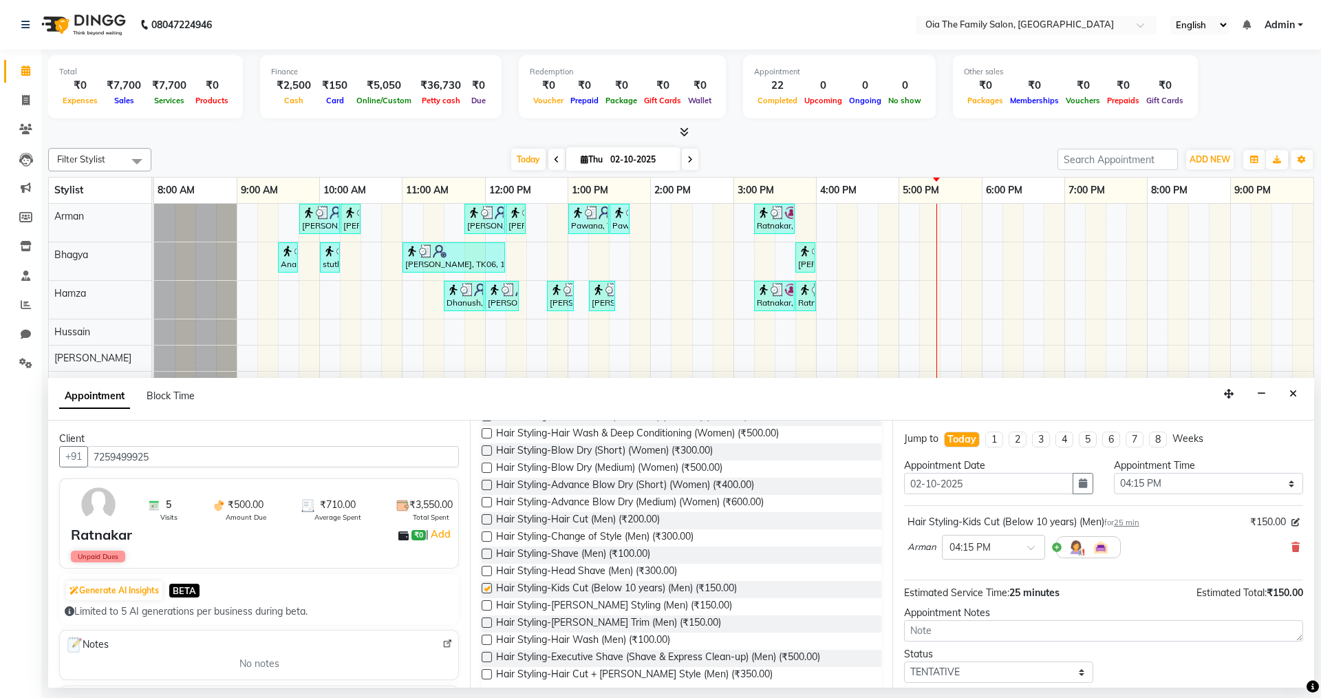
checkbox input "false"
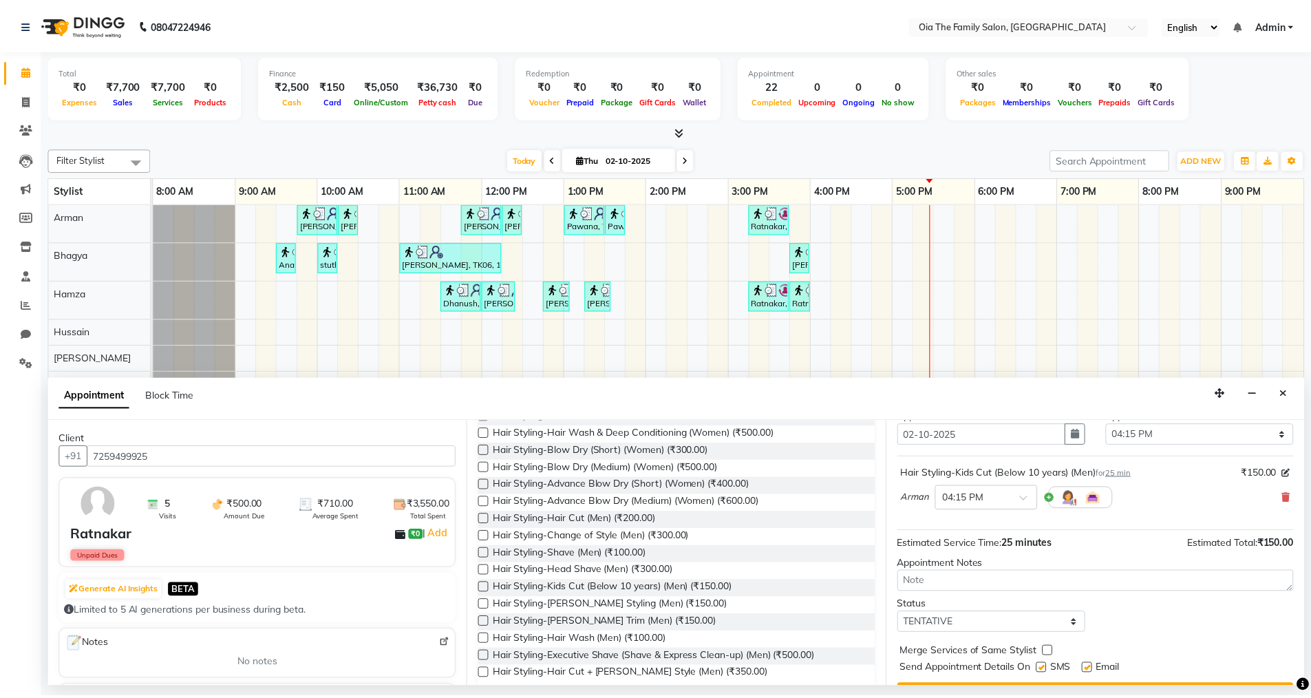
scroll to position [82, 0]
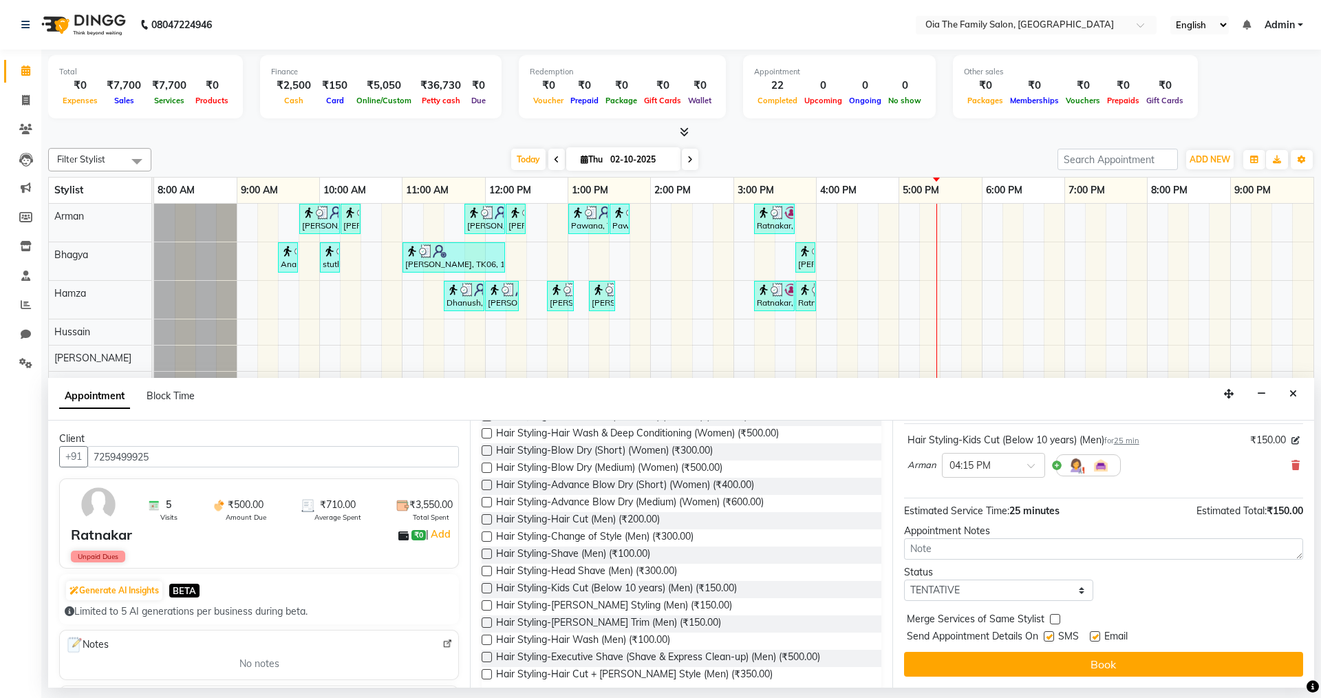
click at [1047, 639] on label at bounding box center [1049, 636] width 10 height 10
click at [1047, 639] on input "checkbox" at bounding box center [1048, 637] width 9 height 9
checkbox input "false"
click at [1093, 636] on label at bounding box center [1095, 636] width 10 height 10
click at [1093, 636] on input "checkbox" at bounding box center [1094, 637] width 9 height 9
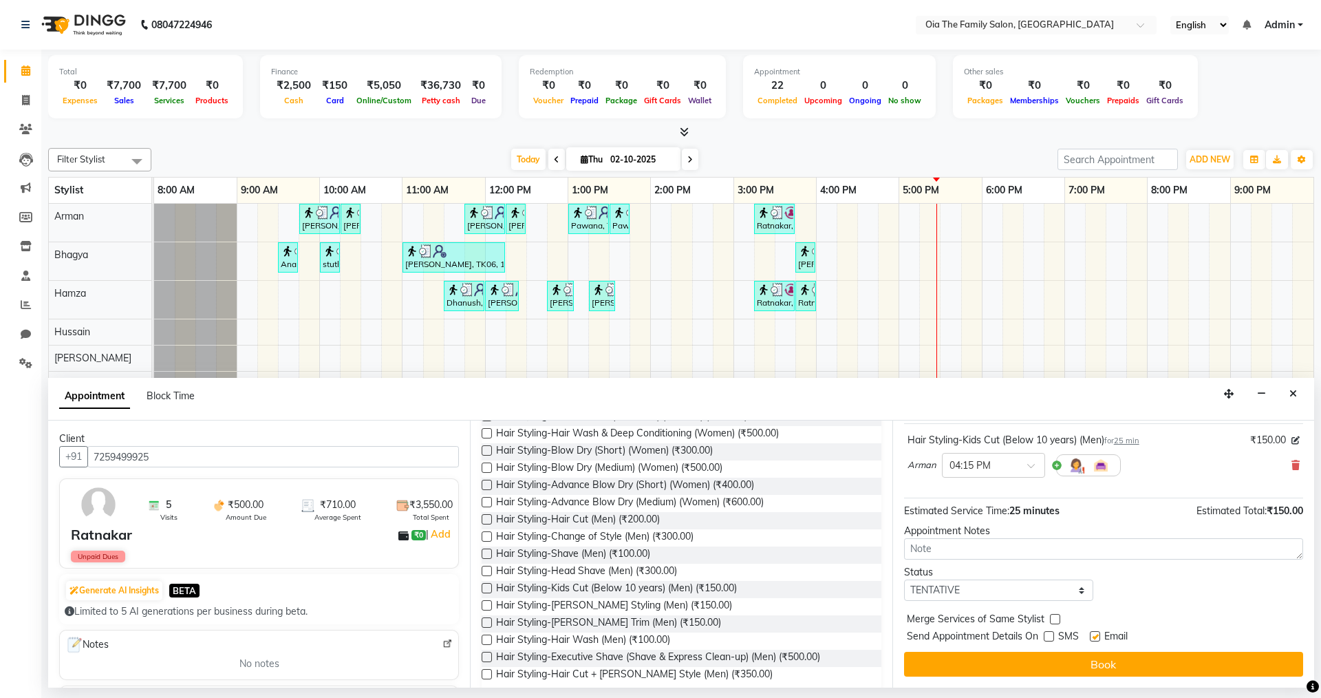
checkbox input "false"
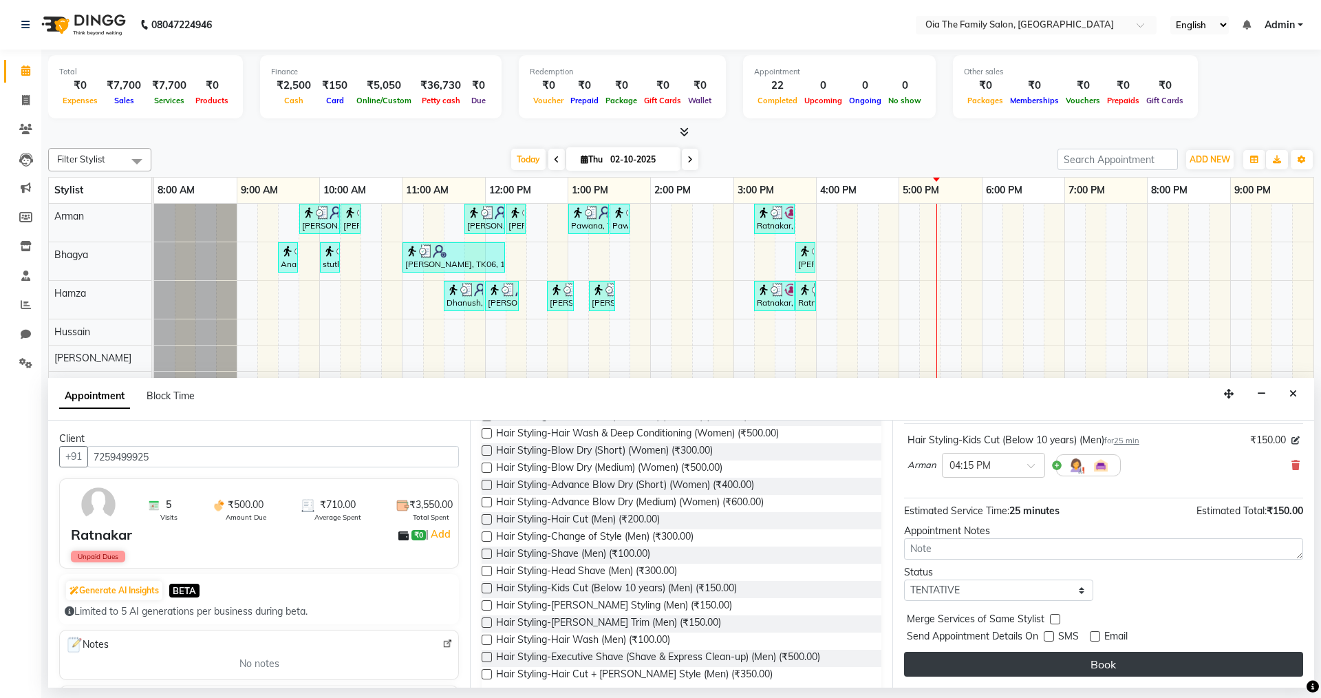
click at [1087, 659] on button "Book" at bounding box center [1103, 664] width 399 height 25
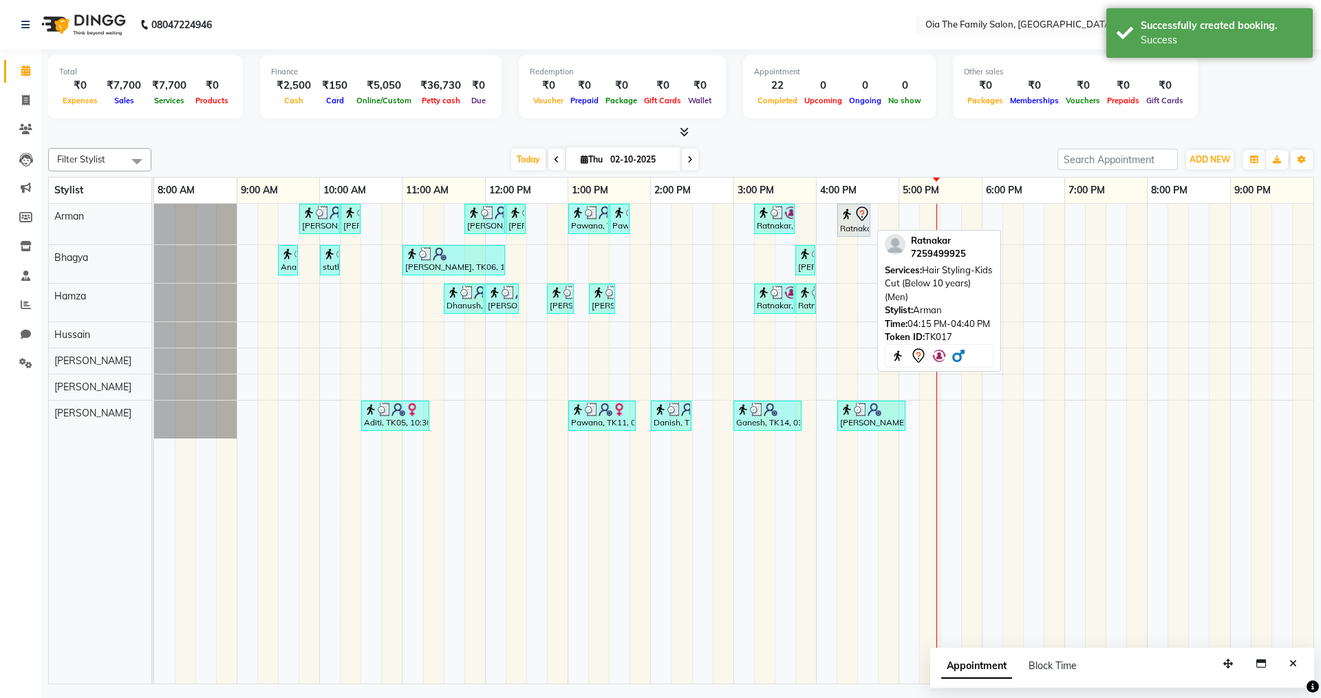
click at [852, 225] on div "Ratnakar, TK17, 04:15 PM-04:40 PM, Hair Styling-Kids Cut (Below 10 years) (Men)" at bounding box center [854, 220] width 30 height 29
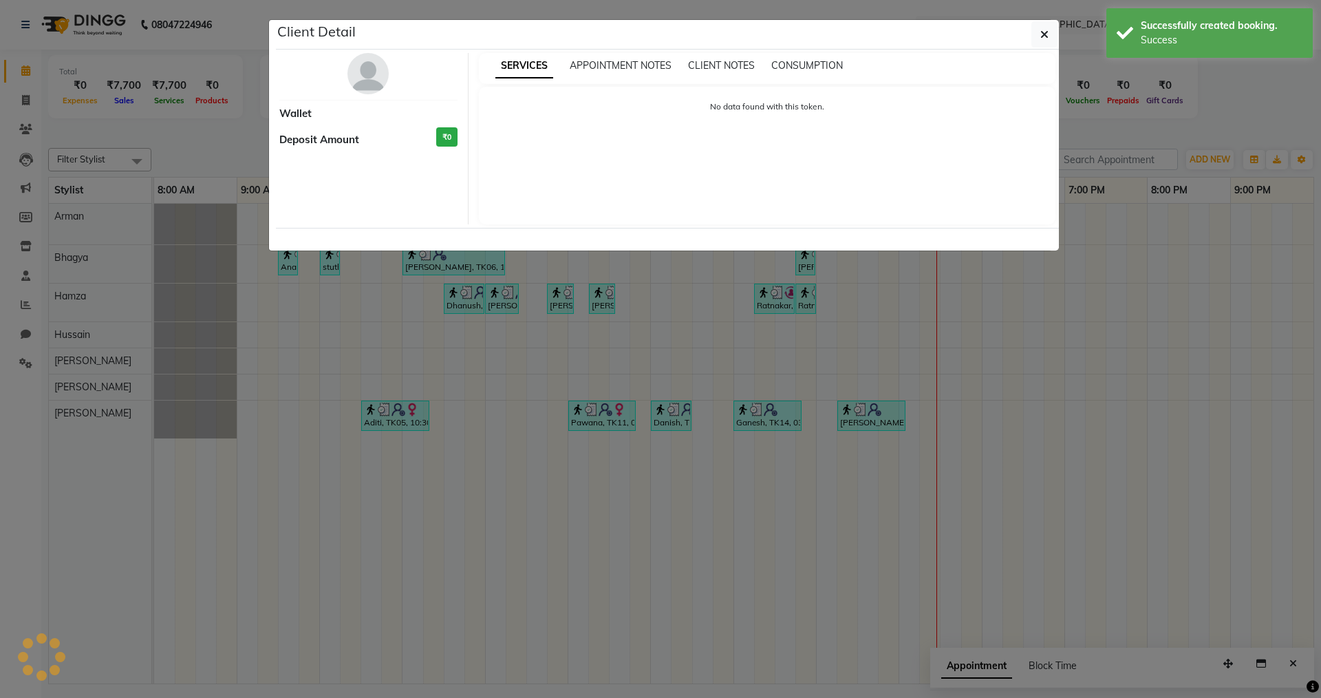
select select "7"
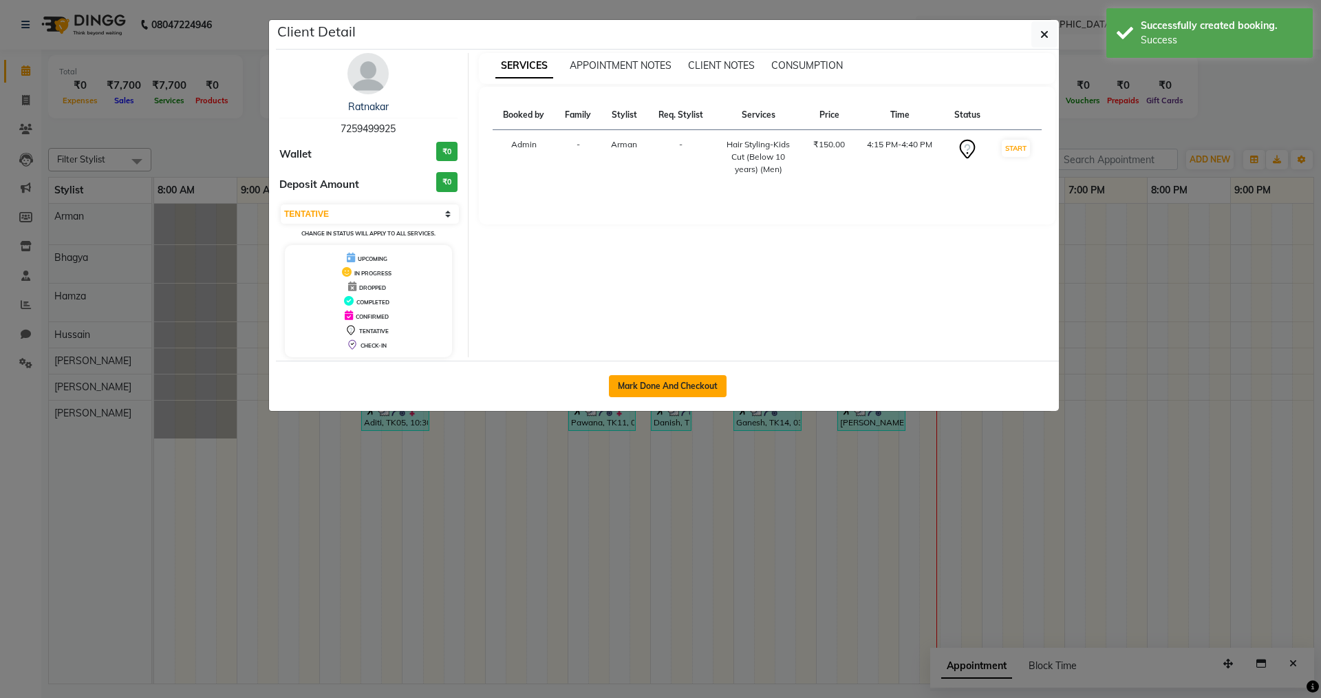
click at [711, 391] on button "Mark Done And Checkout" at bounding box center [668, 386] width 118 height 22
select select "service"
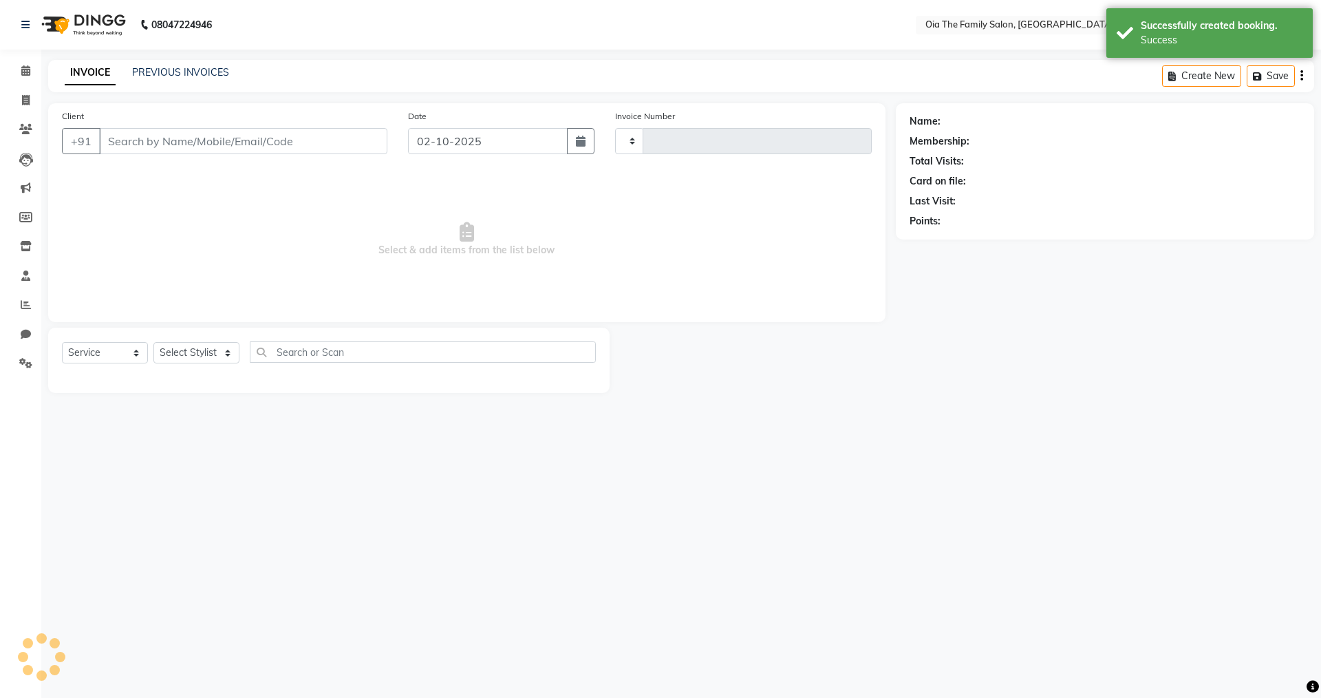
type input "0123"
select select "9113"
type input "7259499925"
select select "93027"
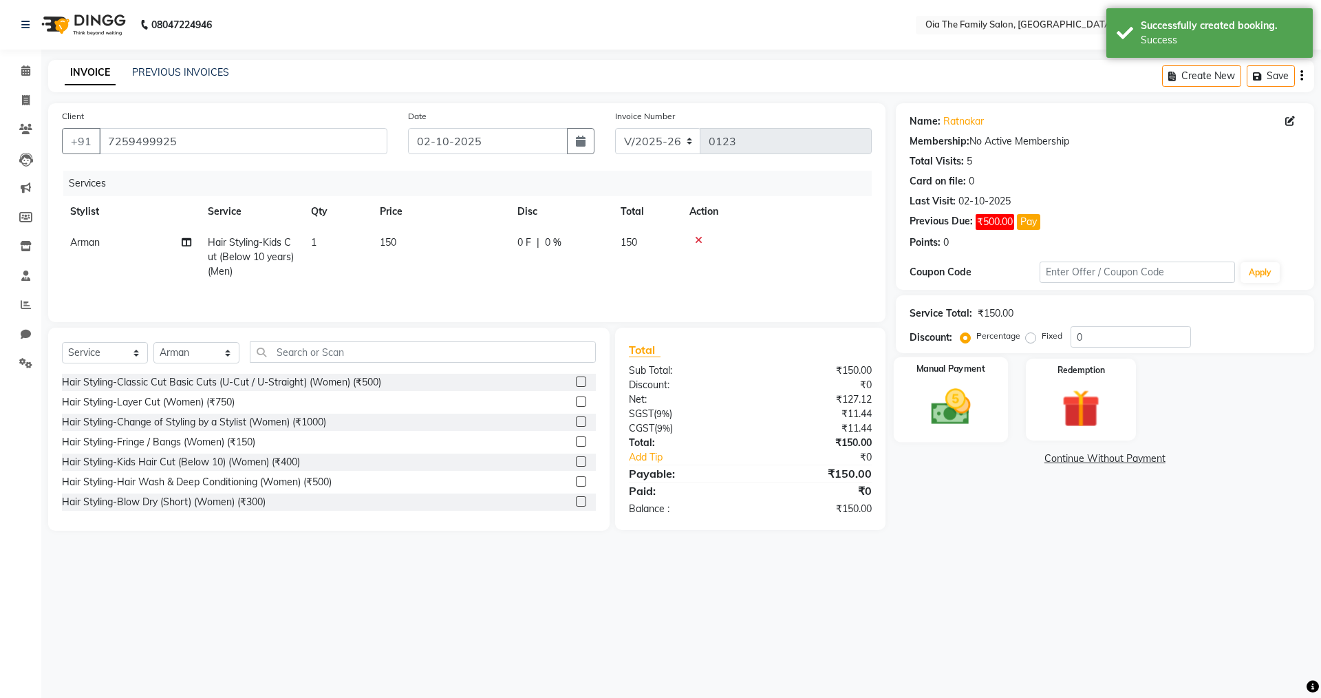
click at [962, 425] on img at bounding box center [951, 406] width 64 height 45
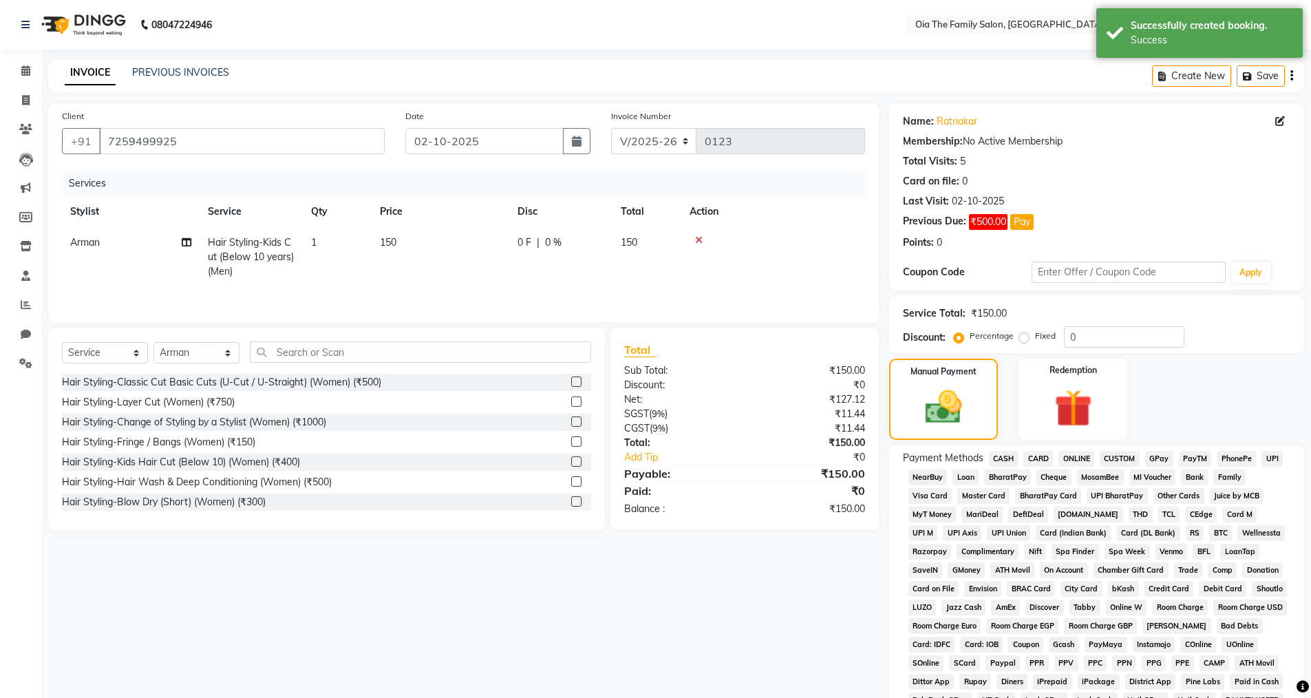
click at [1002, 459] on span "CASH" at bounding box center [1004, 459] width 30 height 16
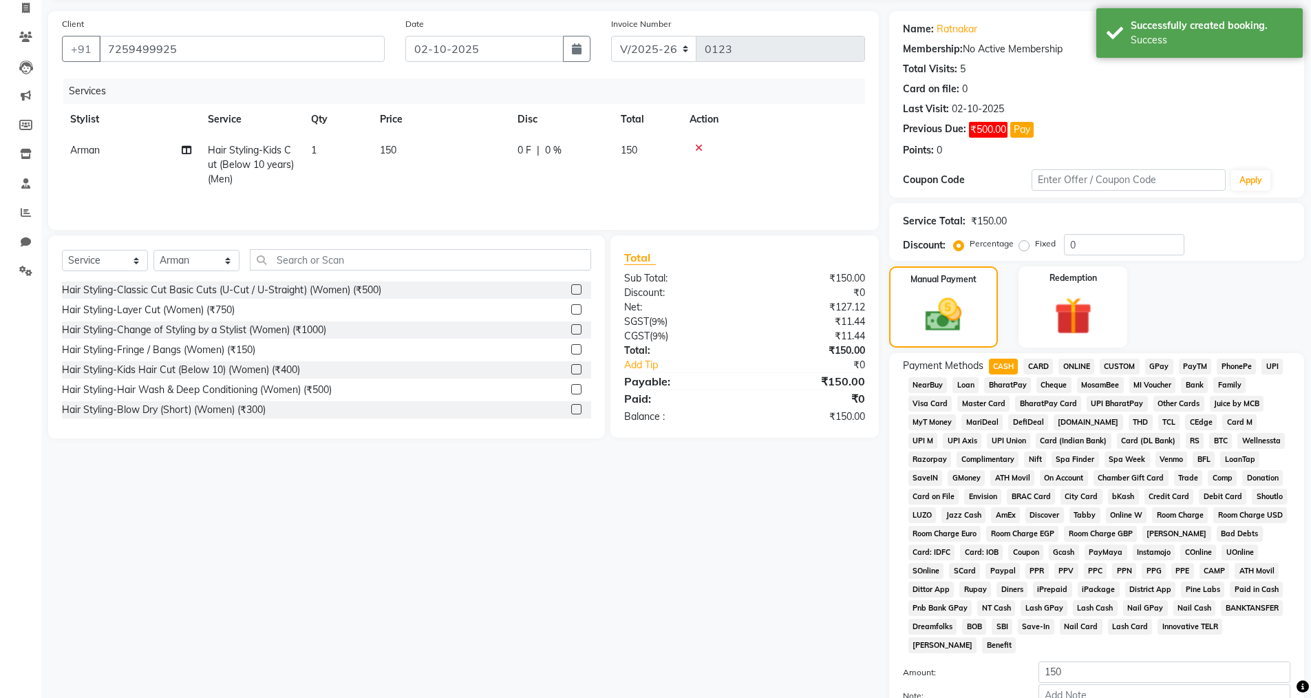
scroll to position [230, 0]
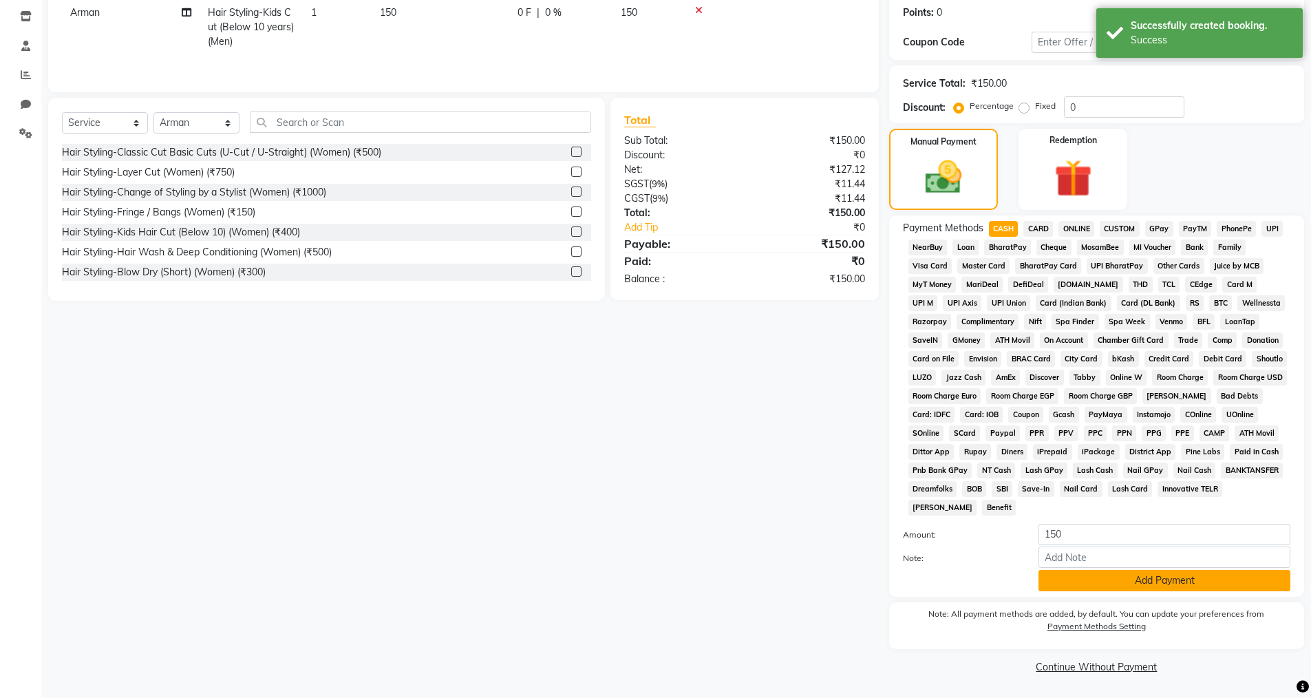
click at [1056, 586] on button "Add Payment" at bounding box center [1165, 580] width 252 height 21
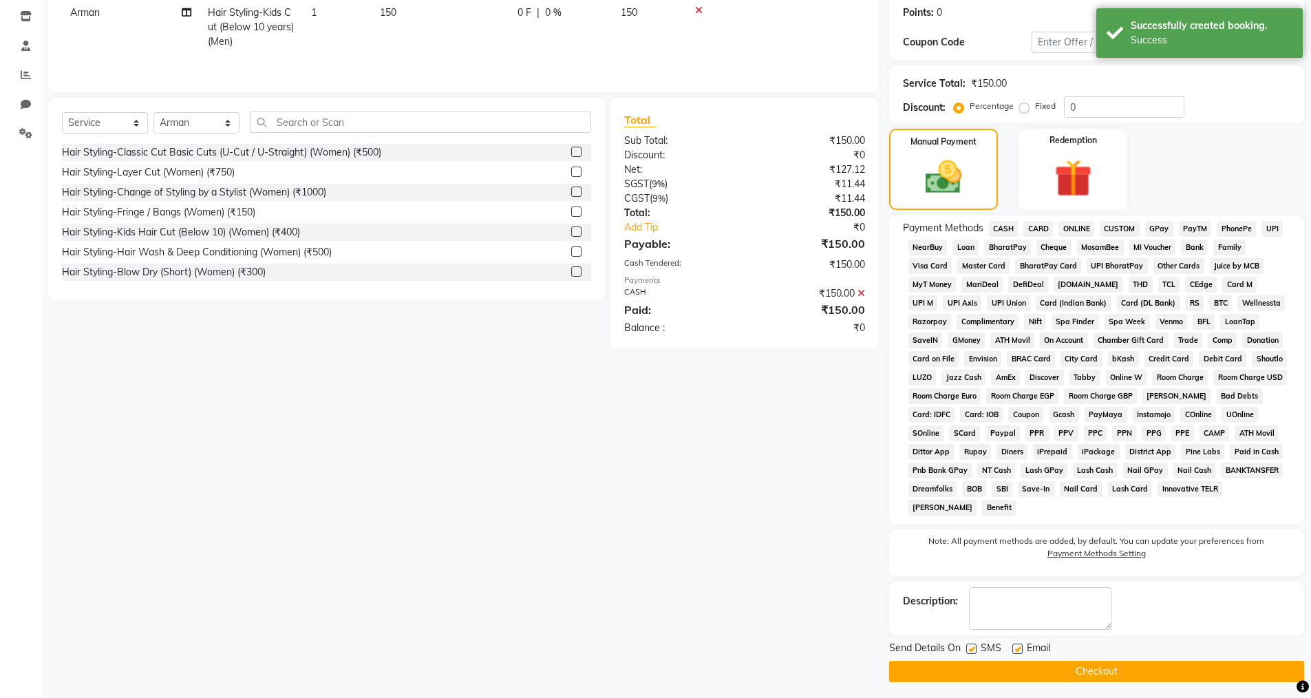
click at [1005, 666] on button "Checkout" at bounding box center [1096, 671] width 415 height 21
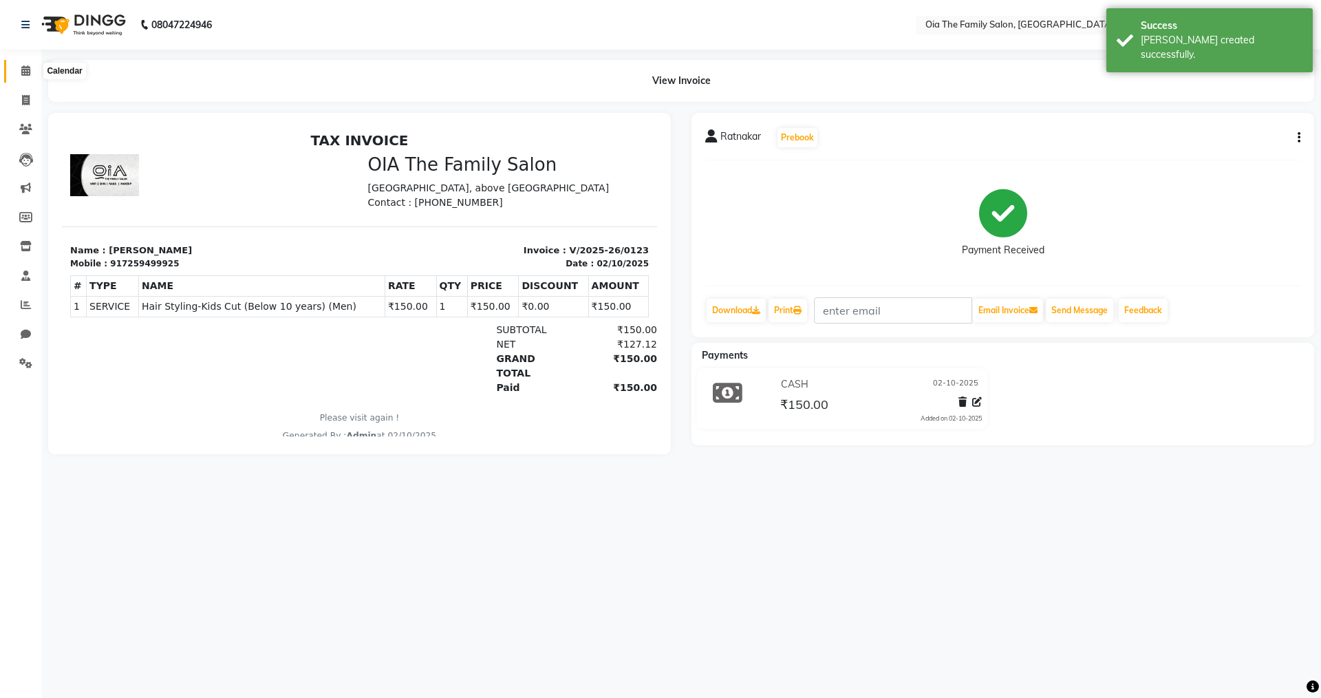
click at [25, 70] on icon at bounding box center [25, 70] width 9 height 10
